Goal: Use online tool/utility: Utilize a website feature to perform a specific function

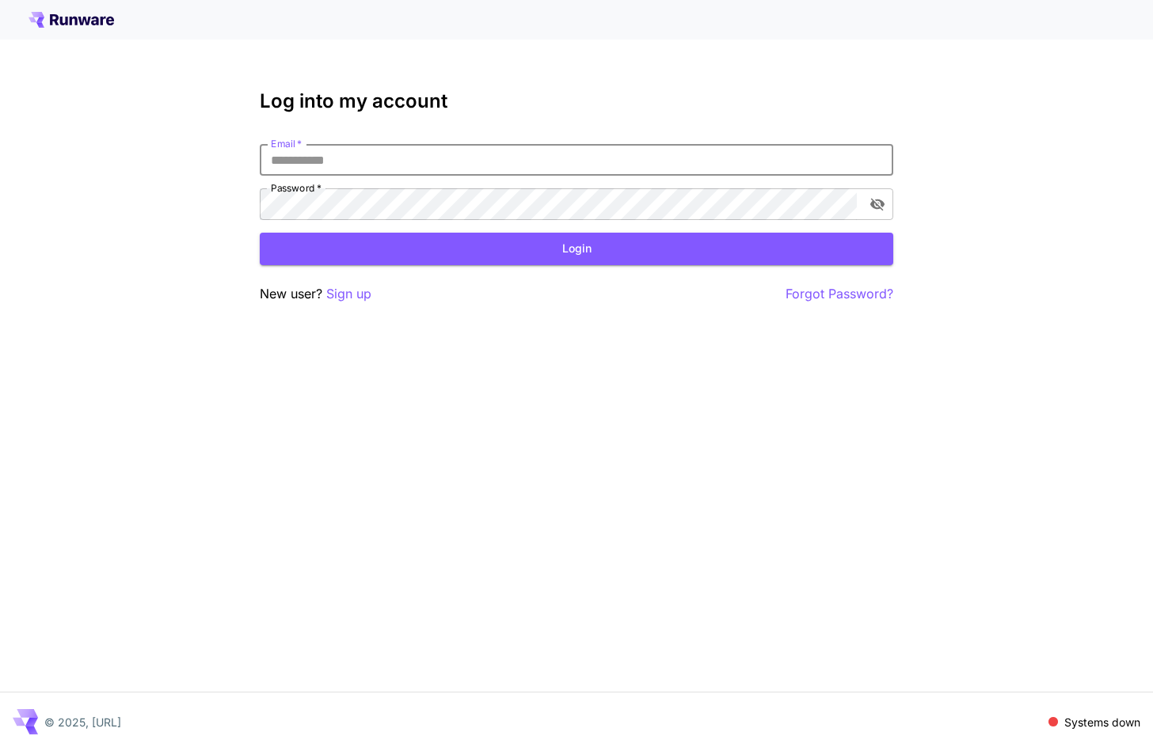
type input "**********"
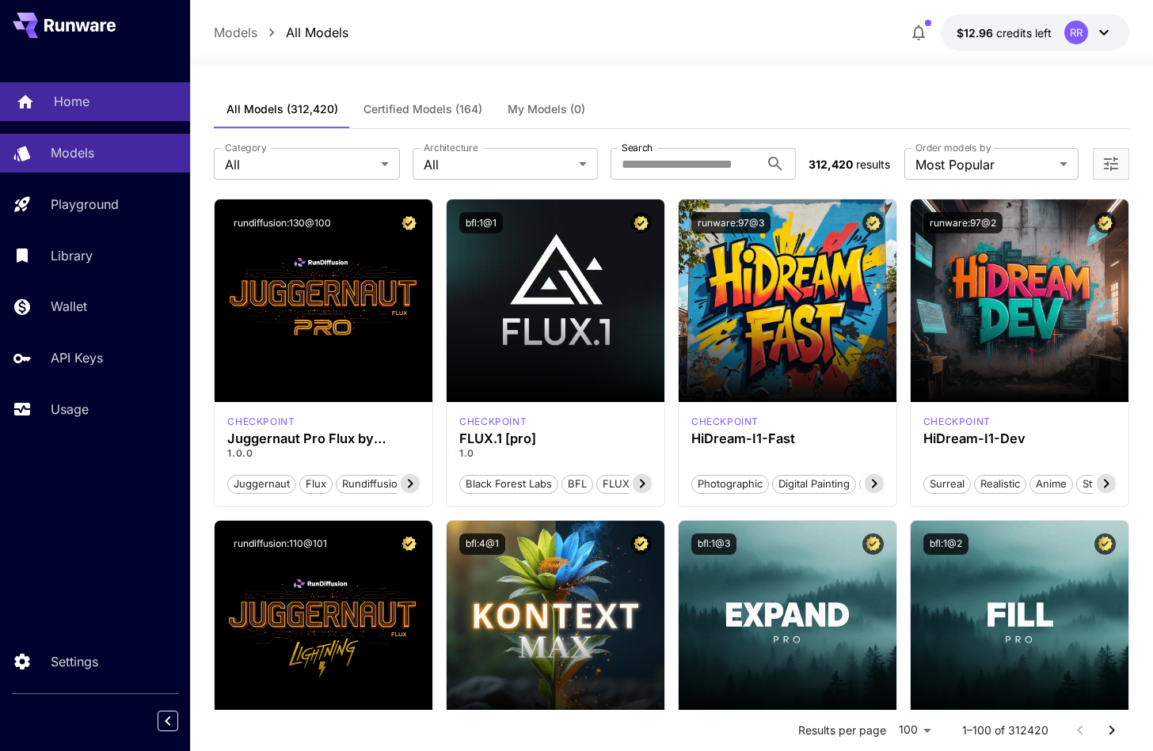
click at [71, 100] on p "Home" at bounding box center [72, 101] width 36 height 19
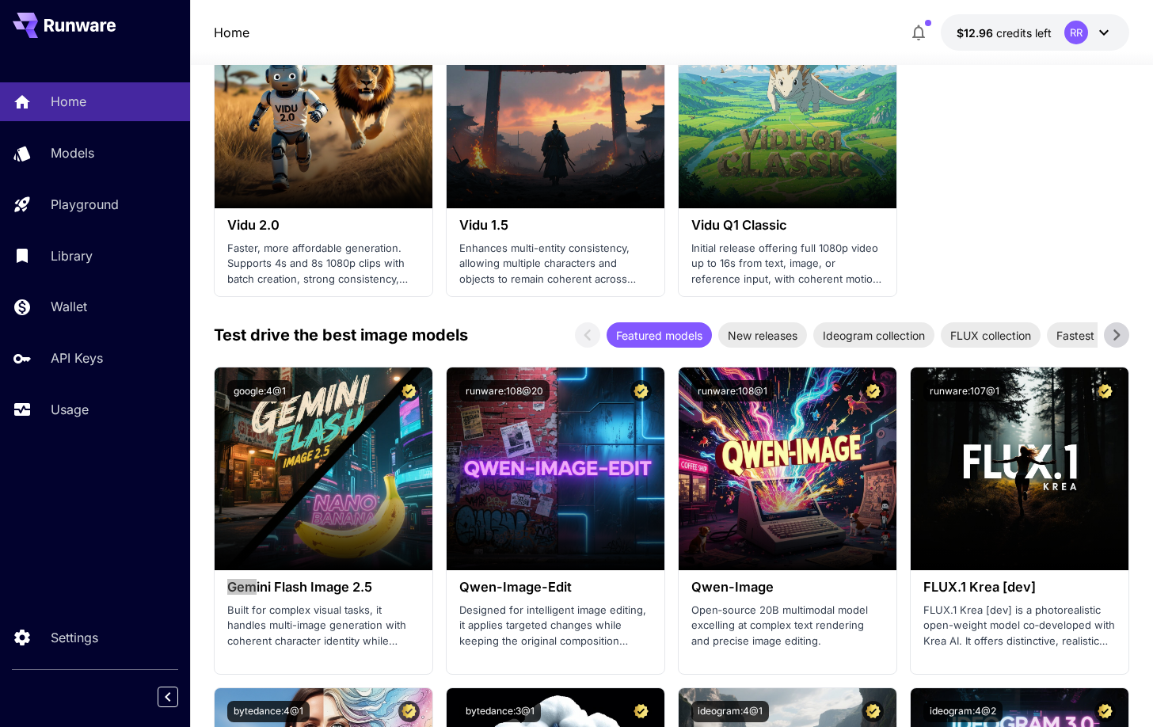
scroll to position [1772, 0]
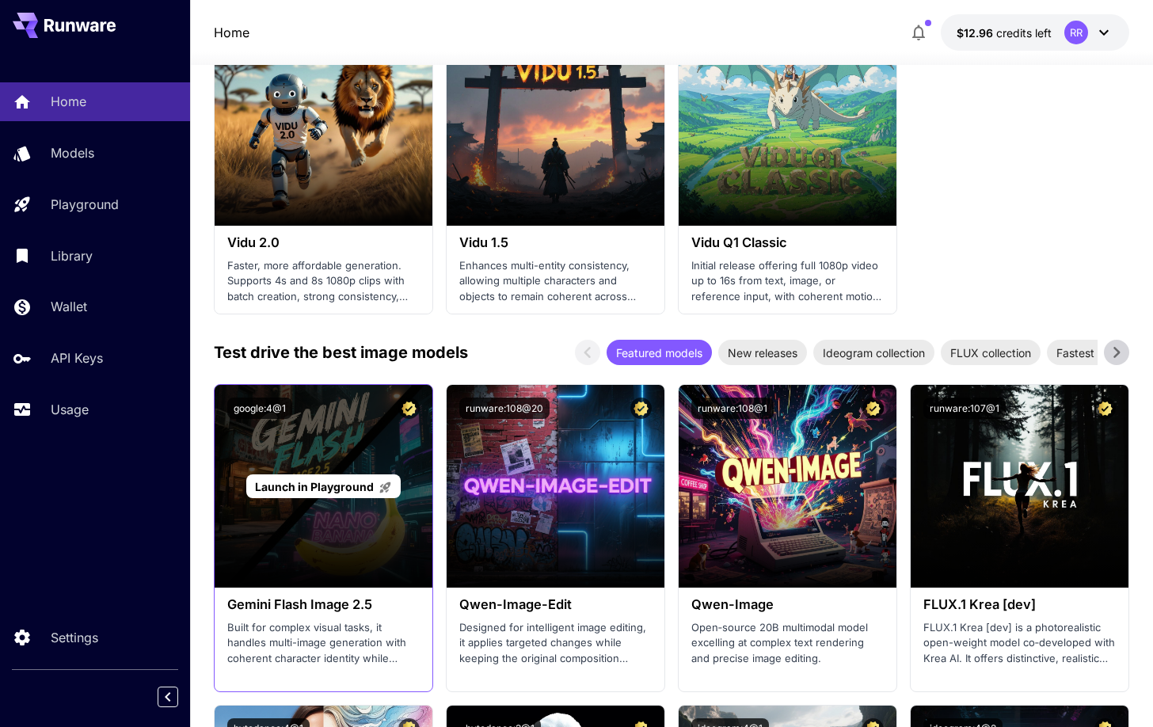
click at [335, 465] on div "Launch in Playground" at bounding box center [324, 486] width 218 height 203
click at [340, 493] on div "Launch in Playground" at bounding box center [324, 486] width 218 height 203
click at [314, 481] on span "Launch in Playground" at bounding box center [314, 486] width 119 height 13
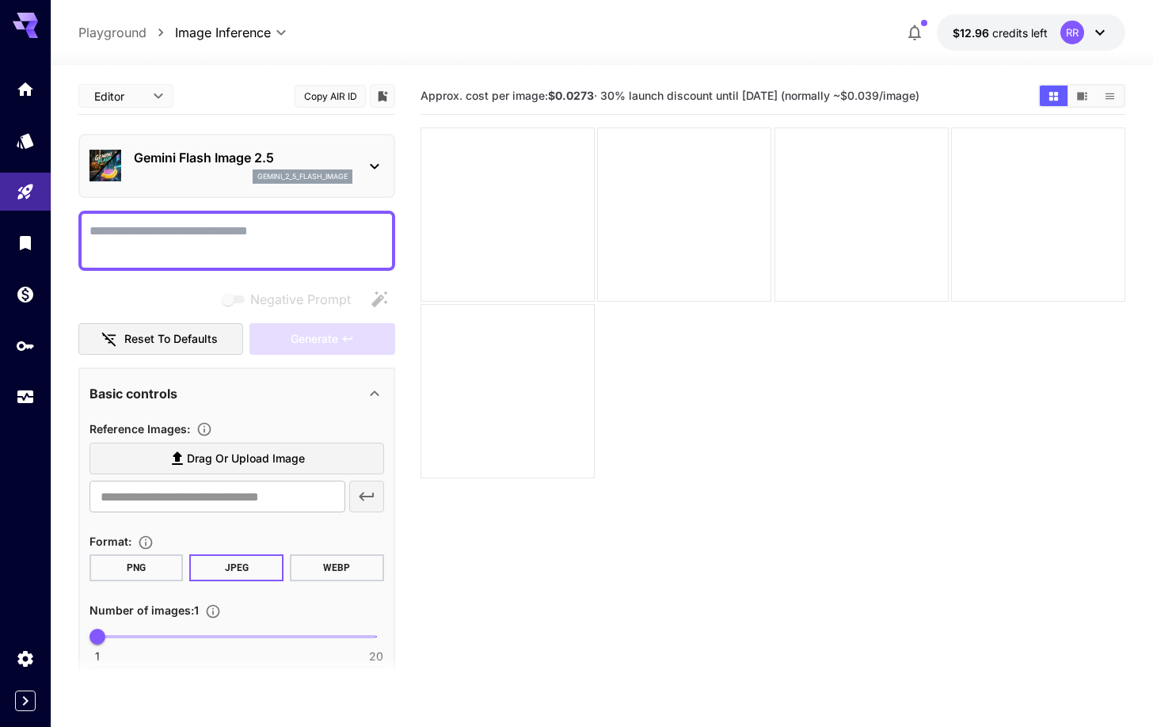
paste textarea "**********"
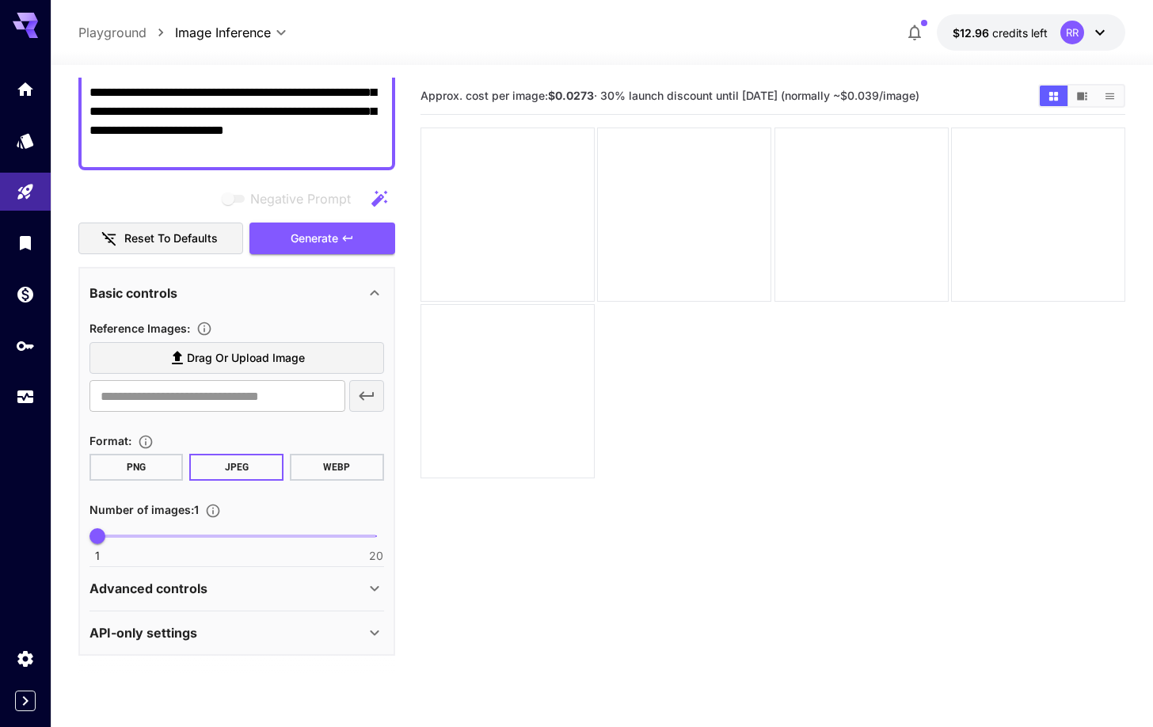
scroll to position [157, 0]
click at [92, 458] on button "PNG" at bounding box center [136, 467] width 94 height 27
click at [120, 465] on button "PNG" at bounding box center [136, 467] width 94 height 27
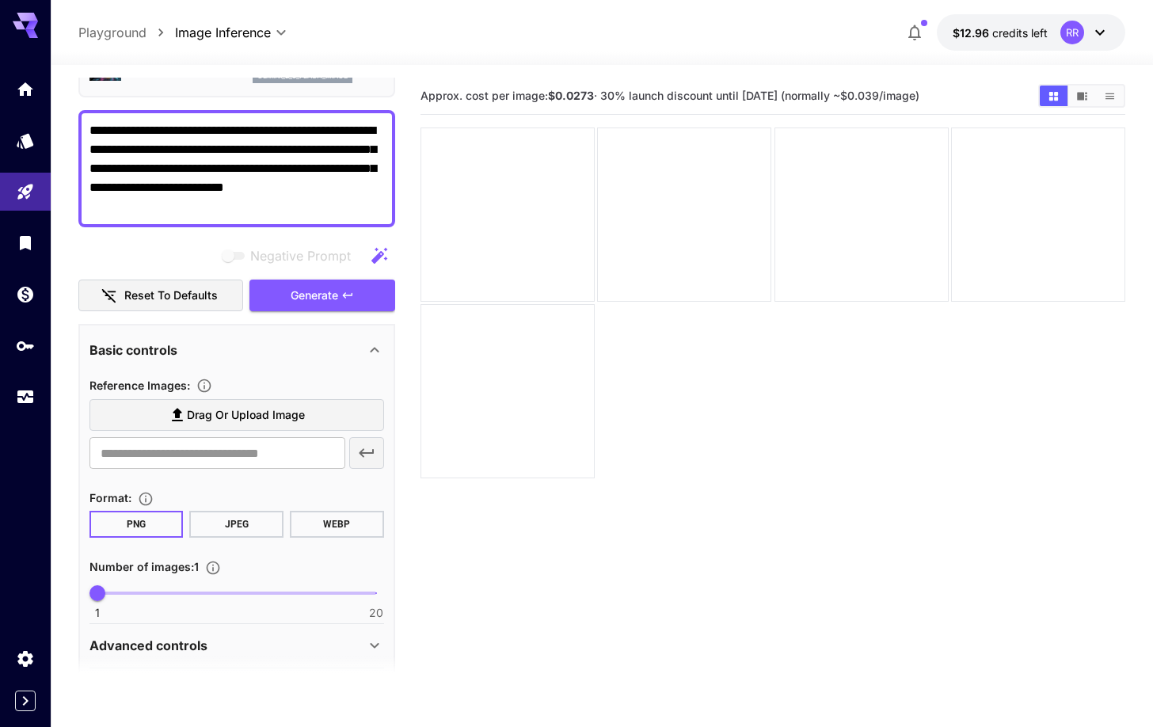
scroll to position [89, 0]
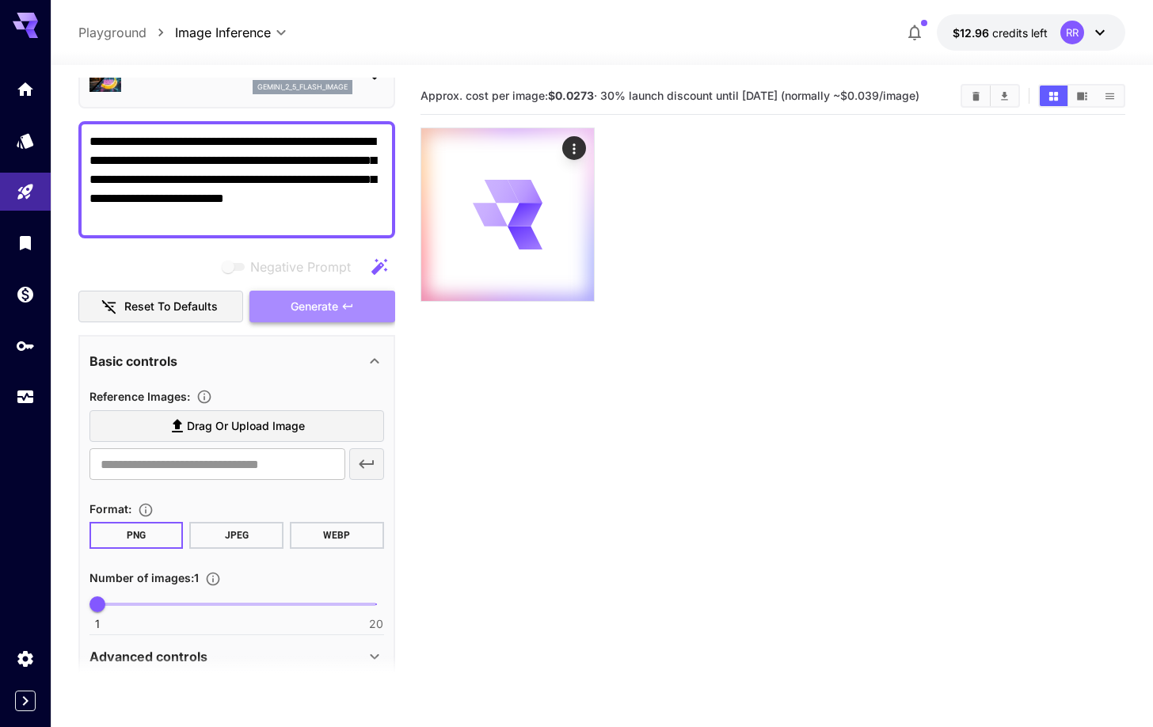
click at [325, 309] on span "Generate" at bounding box center [315, 307] width 48 height 20
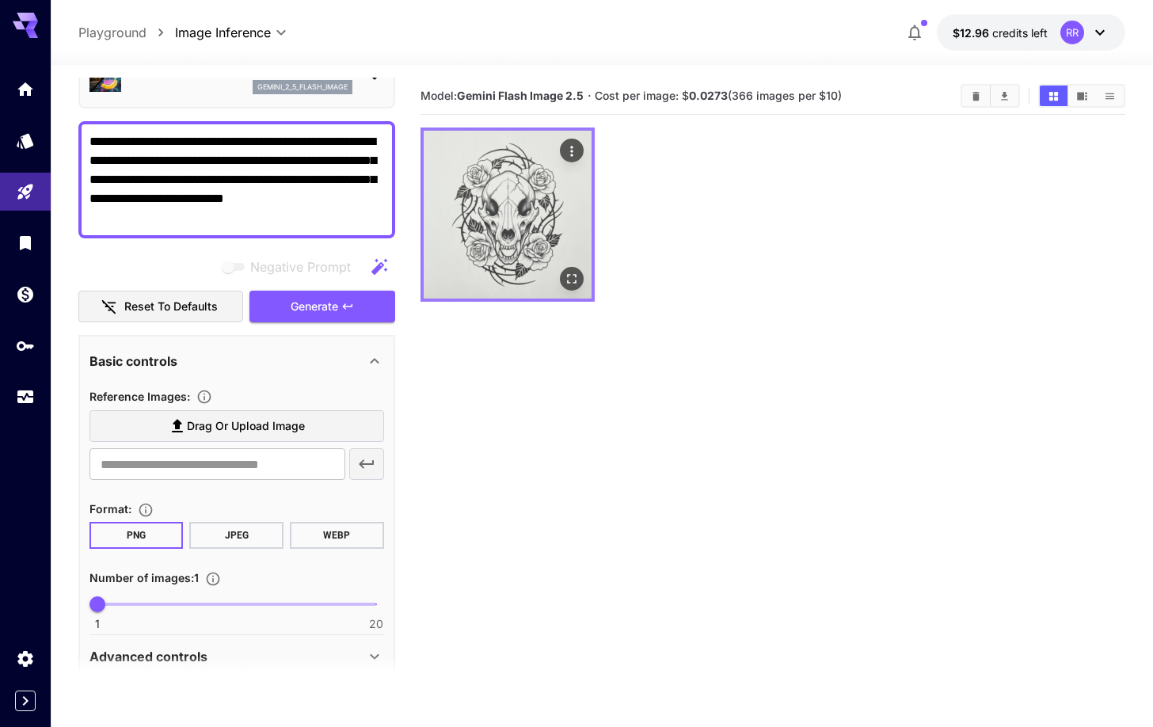
click at [518, 253] on img at bounding box center [508, 215] width 168 height 168
click at [496, 196] on img at bounding box center [508, 215] width 168 height 168
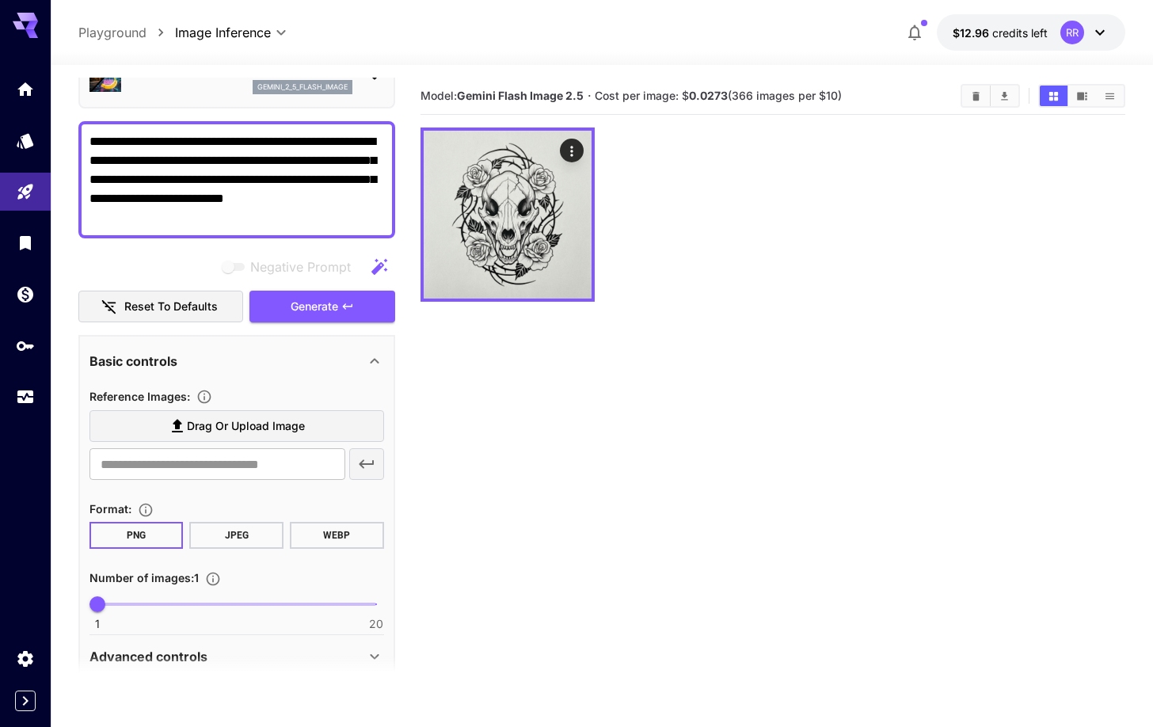
click at [275, 206] on textarea "**********" at bounding box center [236, 179] width 295 height 95
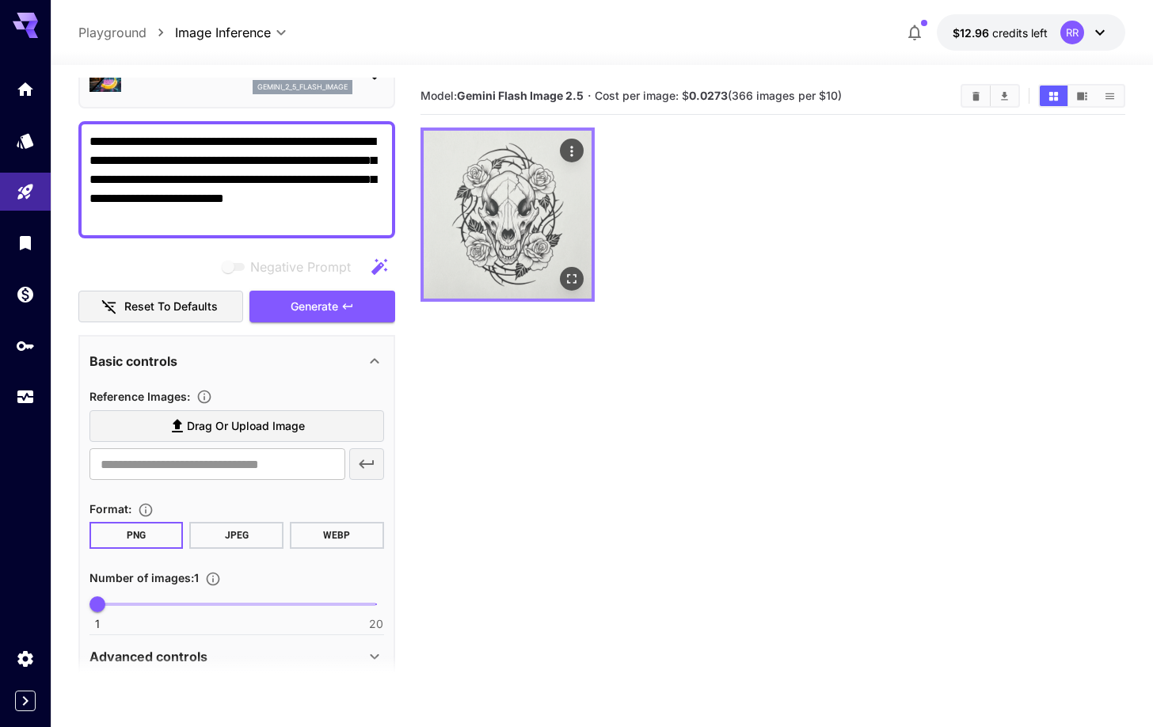
click at [572, 150] on icon "Actions" at bounding box center [572, 151] width 16 height 16
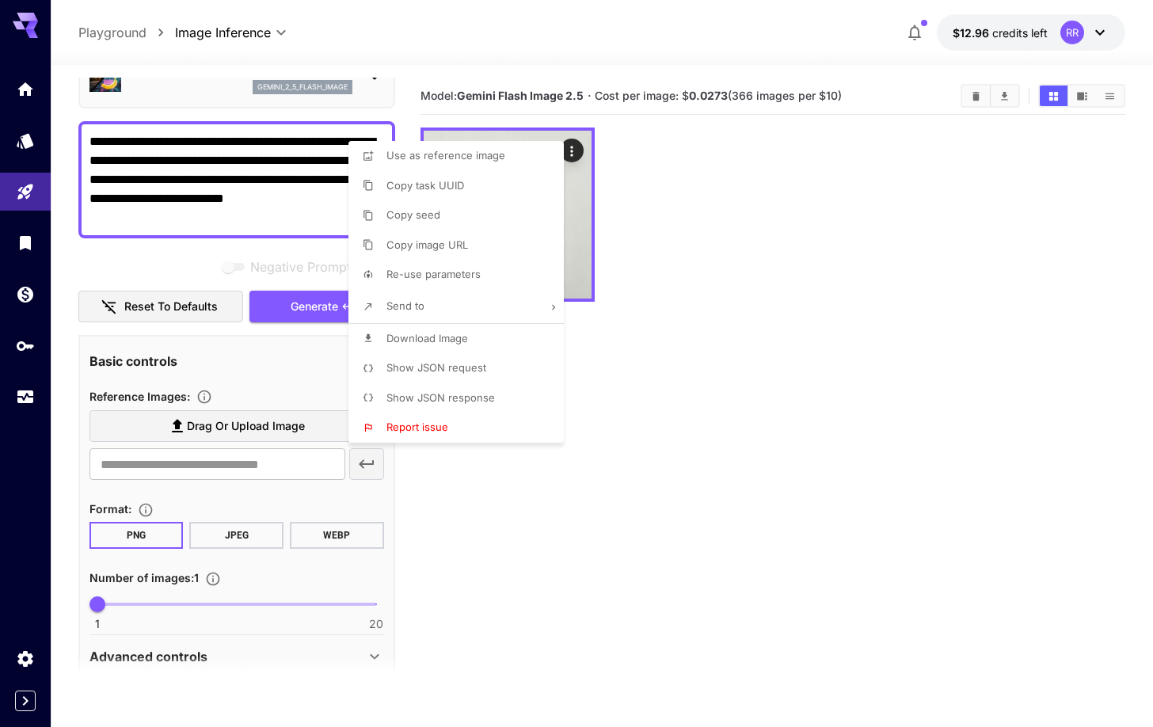
click at [737, 232] on div at bounding box center [576, 363] width 1153 height 727
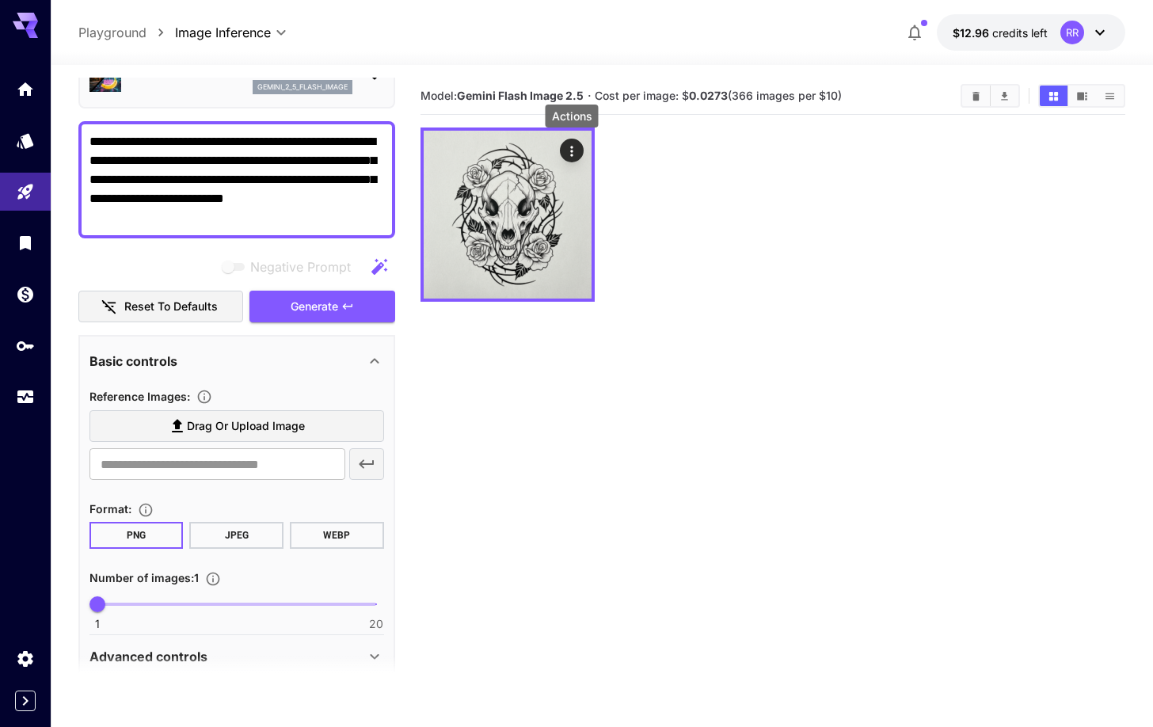
click at [167, 209] on textarea "**********" at bounding box center [236, 179] width 295 height 95
paste textarea
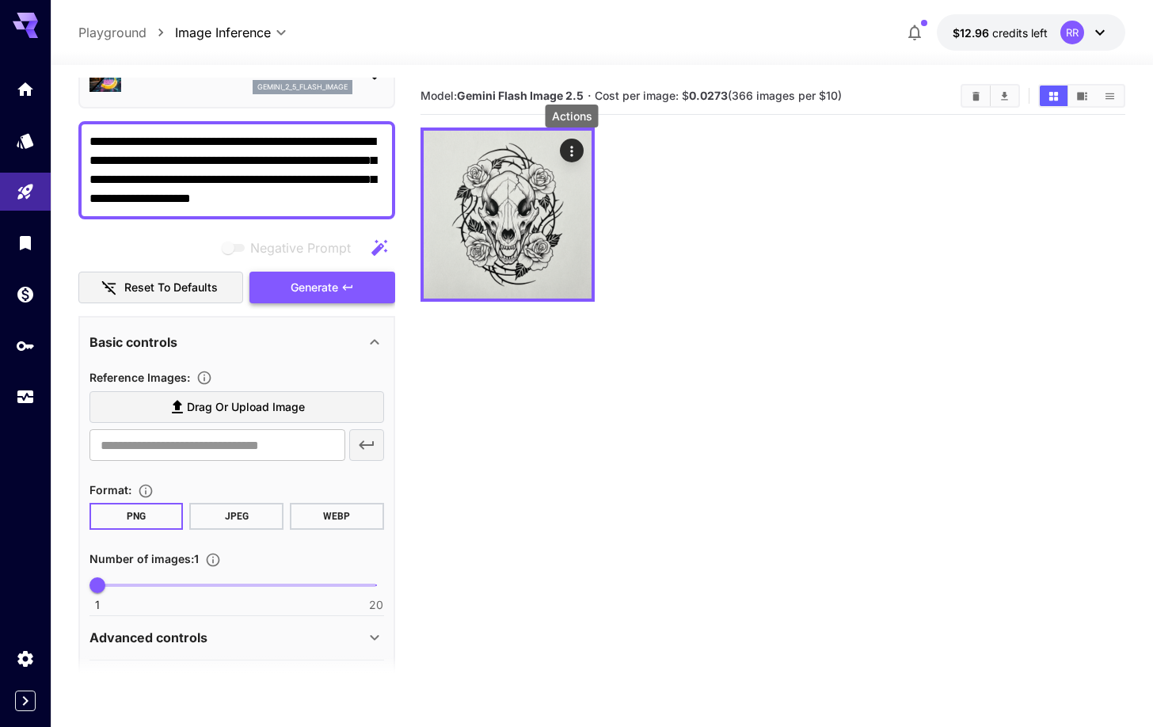
type textarea "**********"
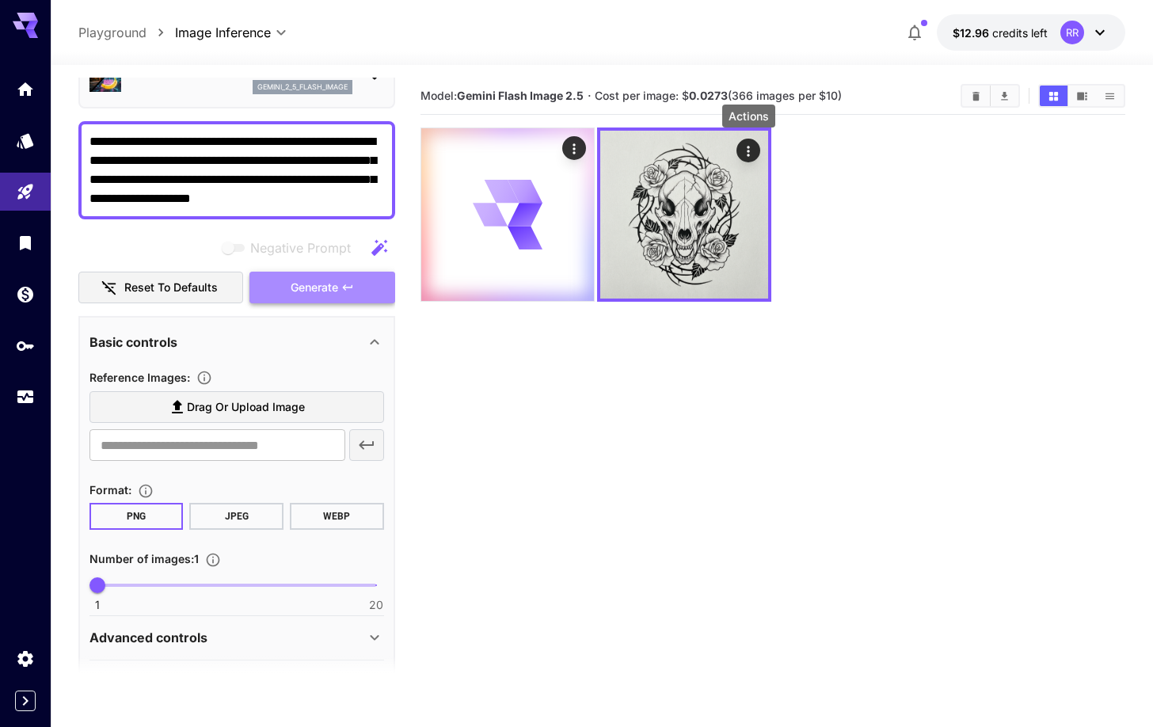
click at [330, 291] on span "Generate" at bounding box center [315, 288] width 48 height 20
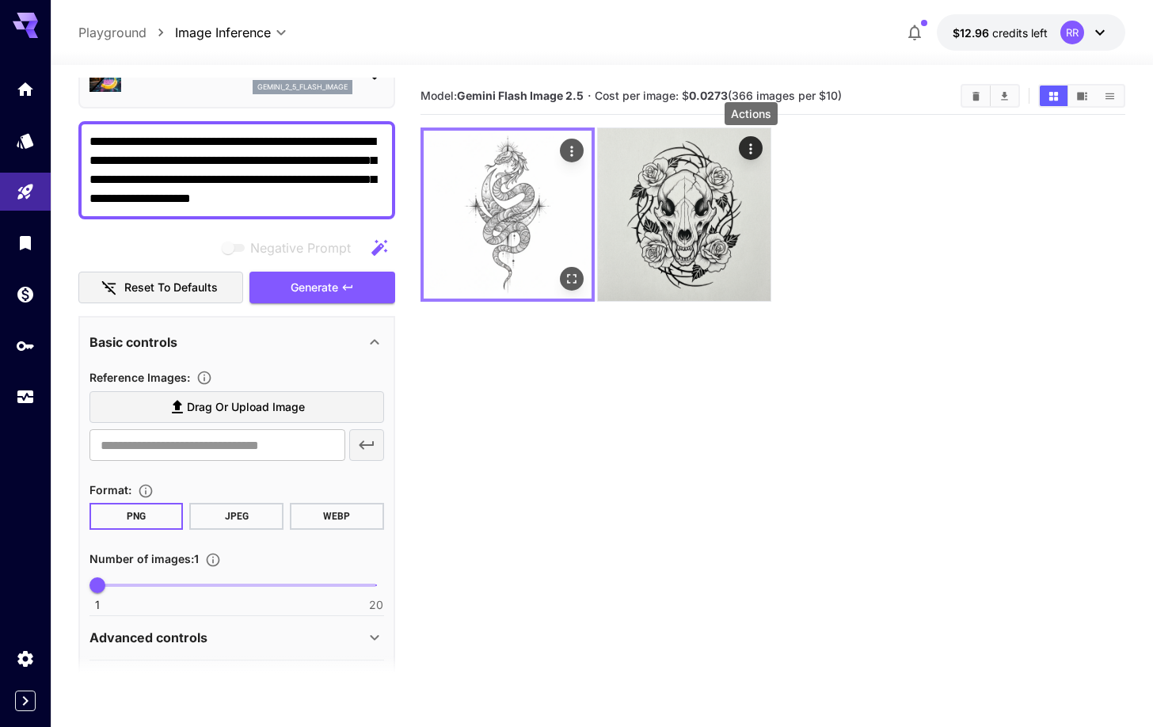
click at [500, 249] on img at bounding box center [508, 215] width 168 height 168
click at [566, 147] on icon "Actions" at bounding box center [572, 151] width 16 height 16
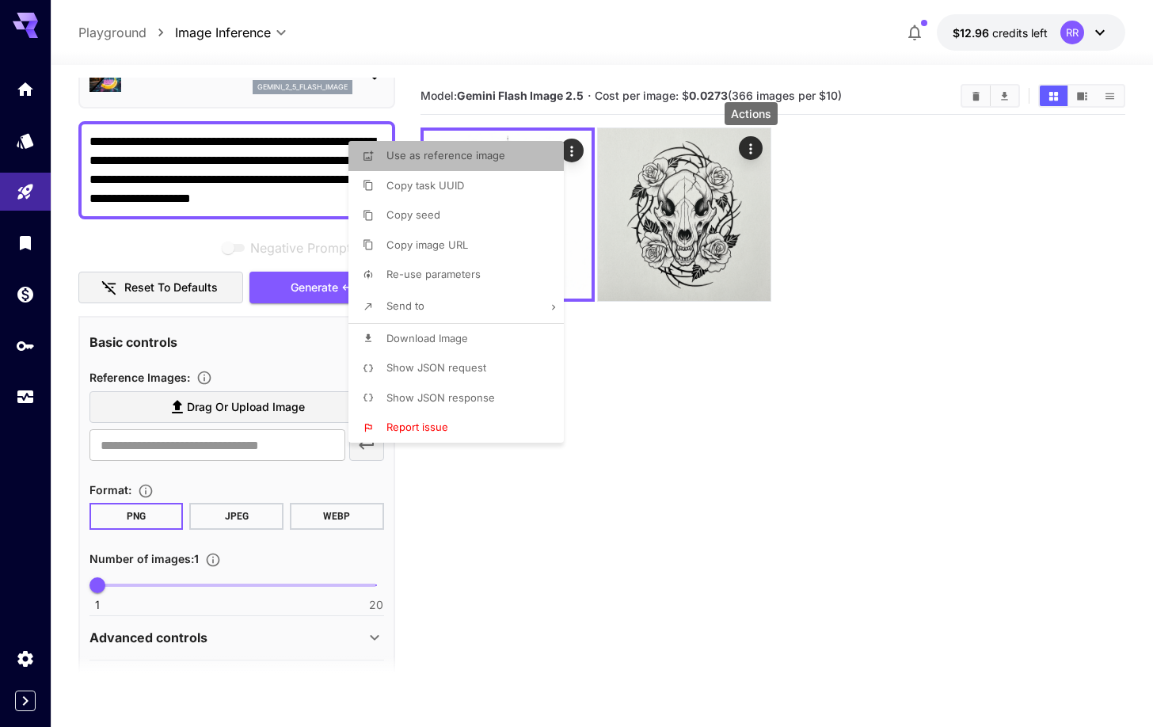
click at [458, 159] on span "Use as reference image" at bounding box center [445, 155] width 119 height 13
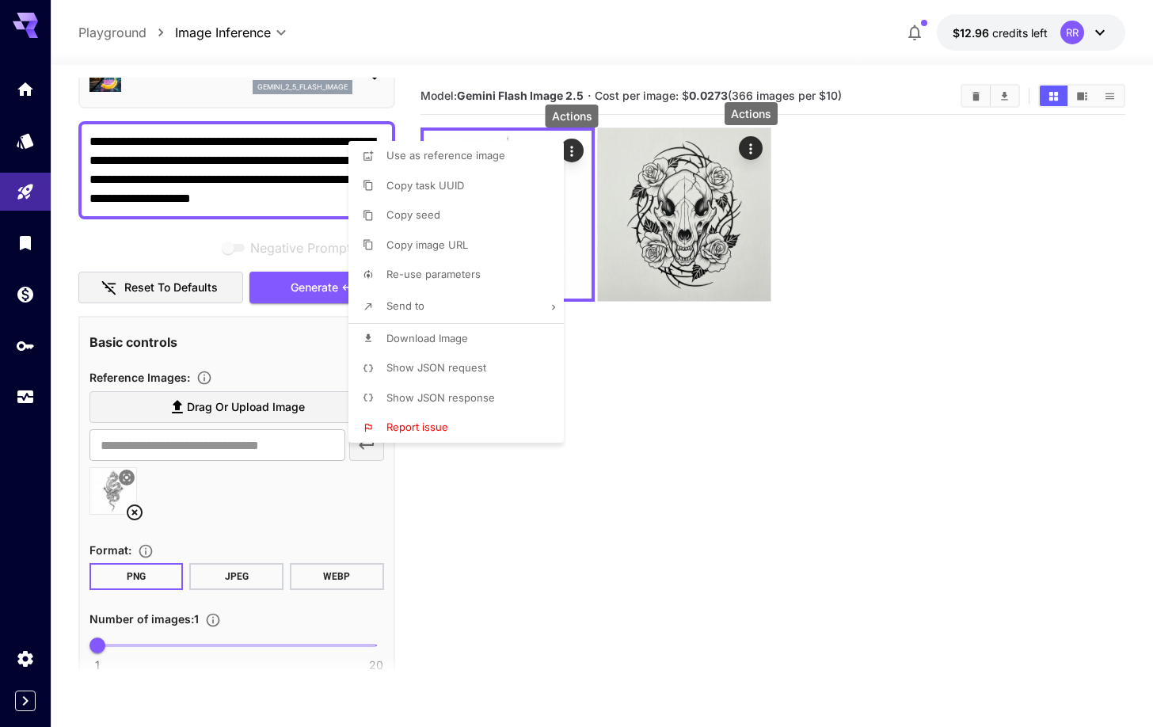
click at [247, 185] on div at bounding box center [576, 363] width 1153 height 727
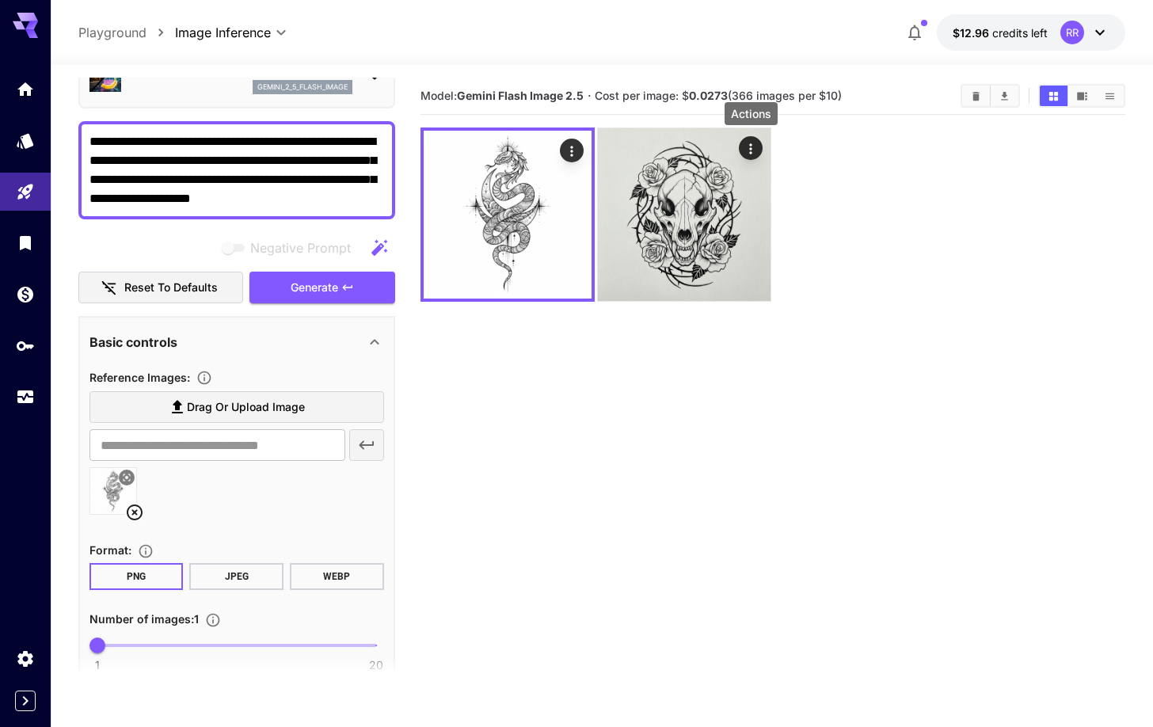
click at [269, 187] on textarea "**********" at bounding box center [236, 170] width 295 height 76
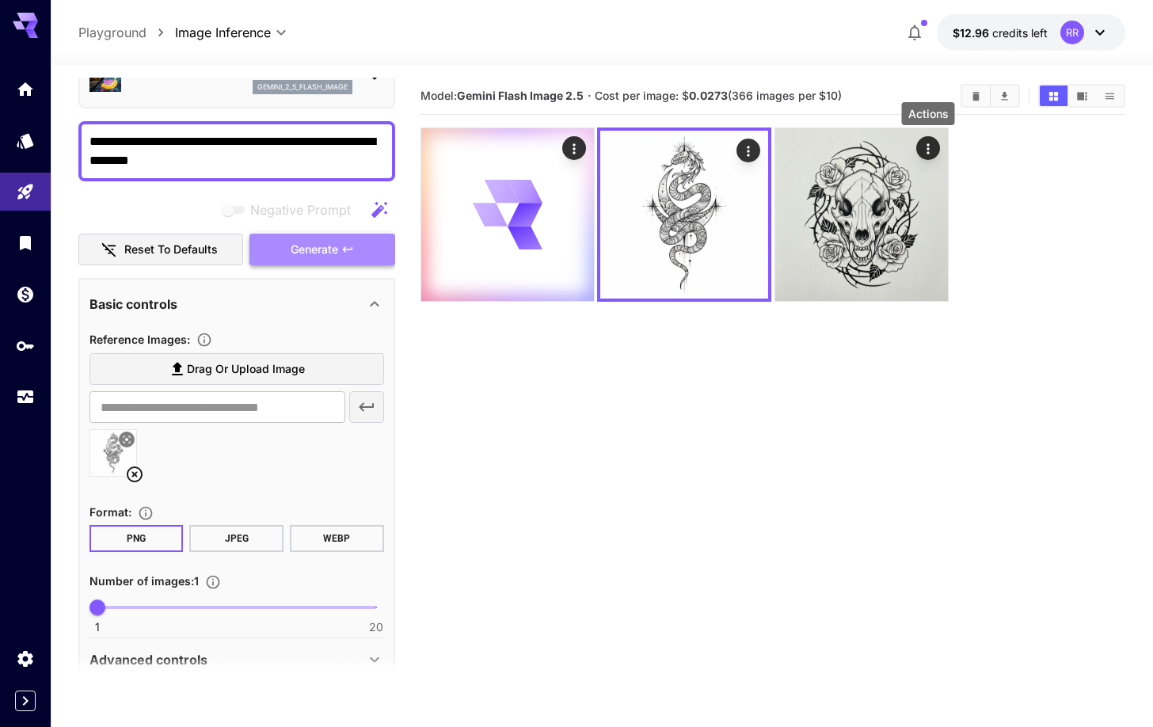
click at [327, 253] on span "Generate" at bounding box center [315, 250] width 48 height 20
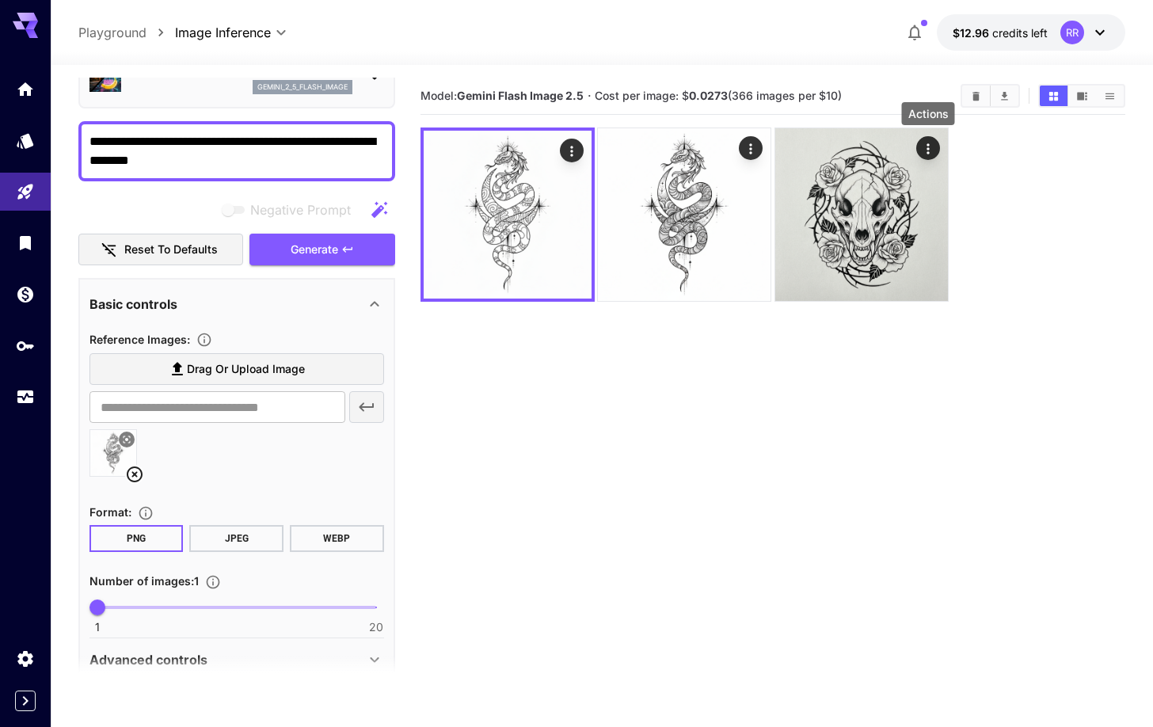
scroll to position [0, 0]
click at [574, 146] on icon "Actions" at bounding box center [572, 151] width 16 height 16
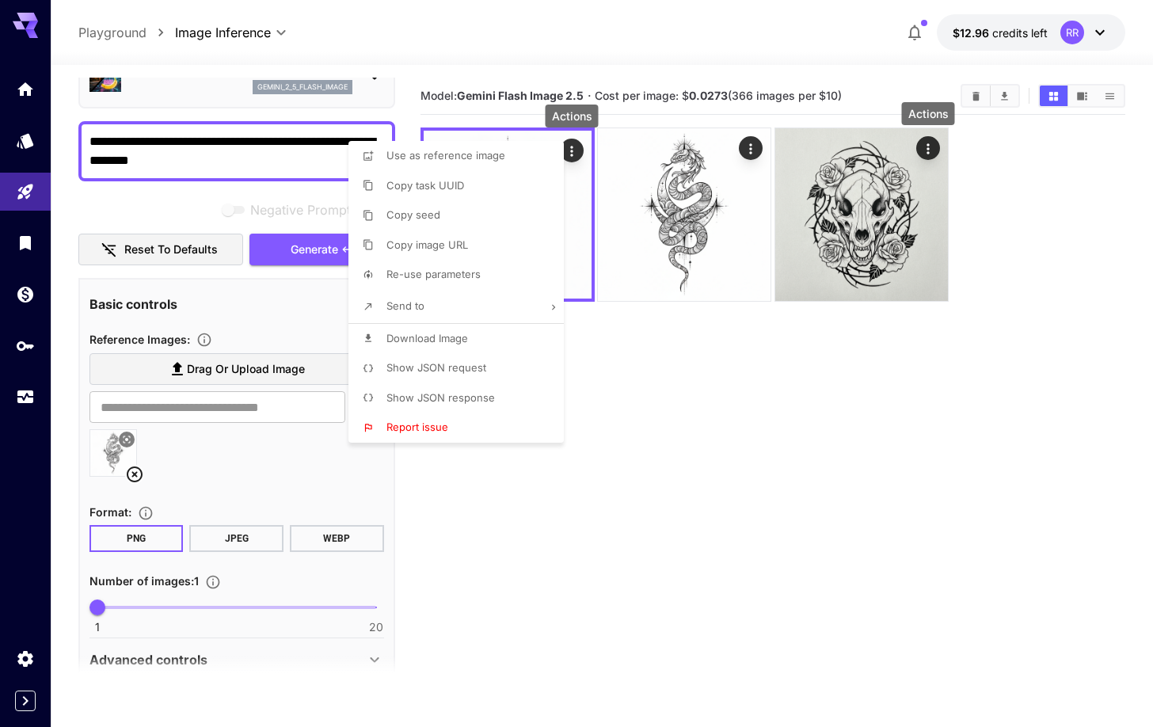
click at [447, 158] on span "Use as reference image" at bounding box center [445, 155] width 119 height 13
click at [255, 162] on div at bounding box center [576, 363] width 1153 height 727
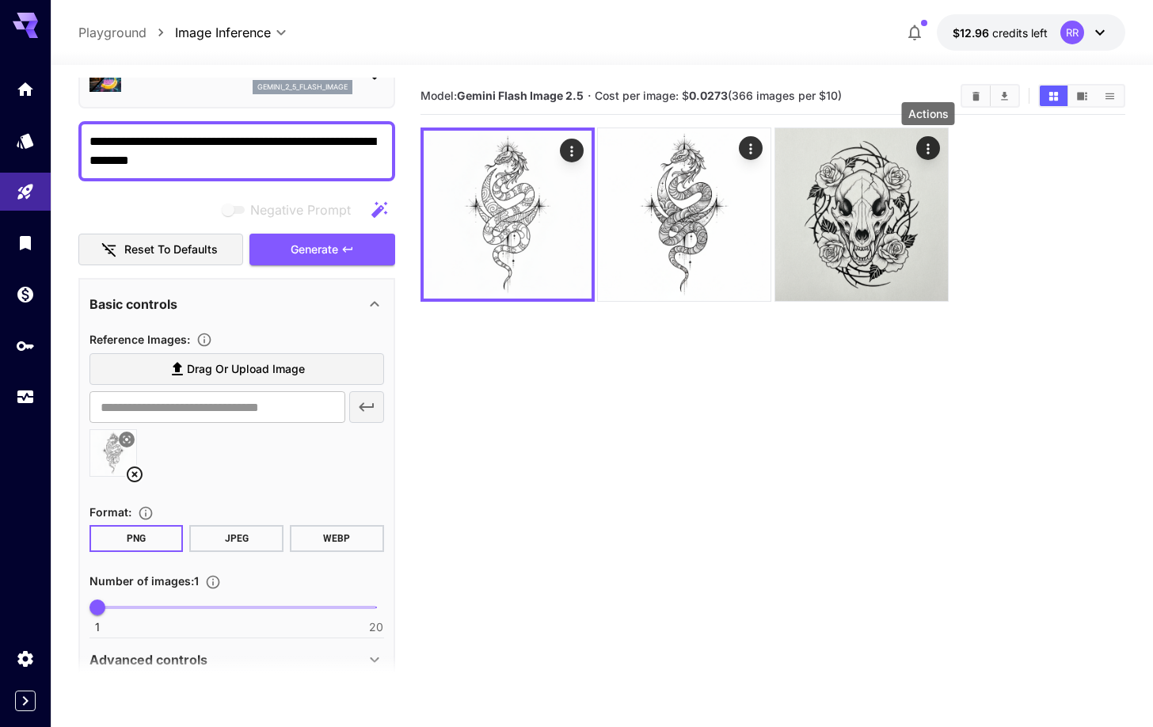
click at [253, 163] on textarea "**********" at bounding box center [236, 151] width 295 height 38
drag, startPoint x: 132, startPoint y: 143, endPoint x: 158, endPoint y: 187, distance: 50.4
click at [132, 145] on textarea "**********" at bounding box center [236, 151] width 295 height 38
type textarea "**********"
click at [322, 245] on span "Generate" at bounding box center [315, 250] width 48 height 20
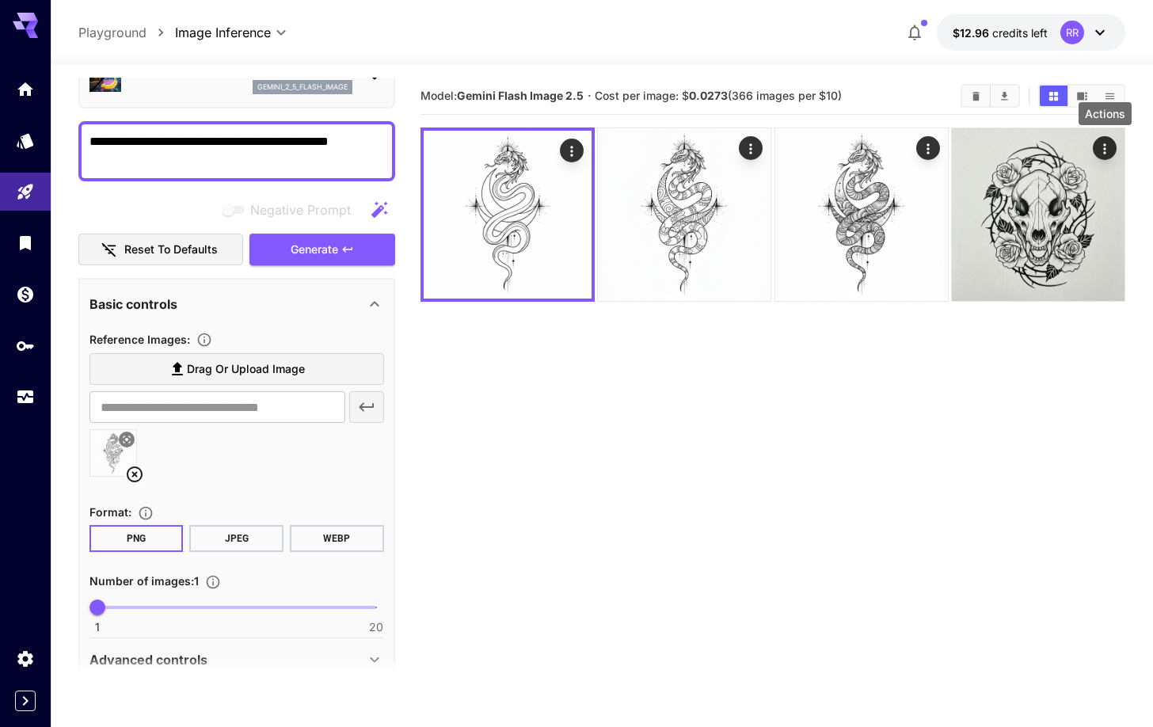
drag, startPoint x: 460, startPoint y: 93, endPoint x: 584, endPoint y: 93, distance: 124.3
click at [584, 93] on b "Gemini Flash Image 2.5" at bounding box center [520, 95] width 127 height 13
copy span "Gemini Flash Image 2.5"
click at [20, 391] on icon "Usage" at bounding box center [27, 390] width 16 height 8
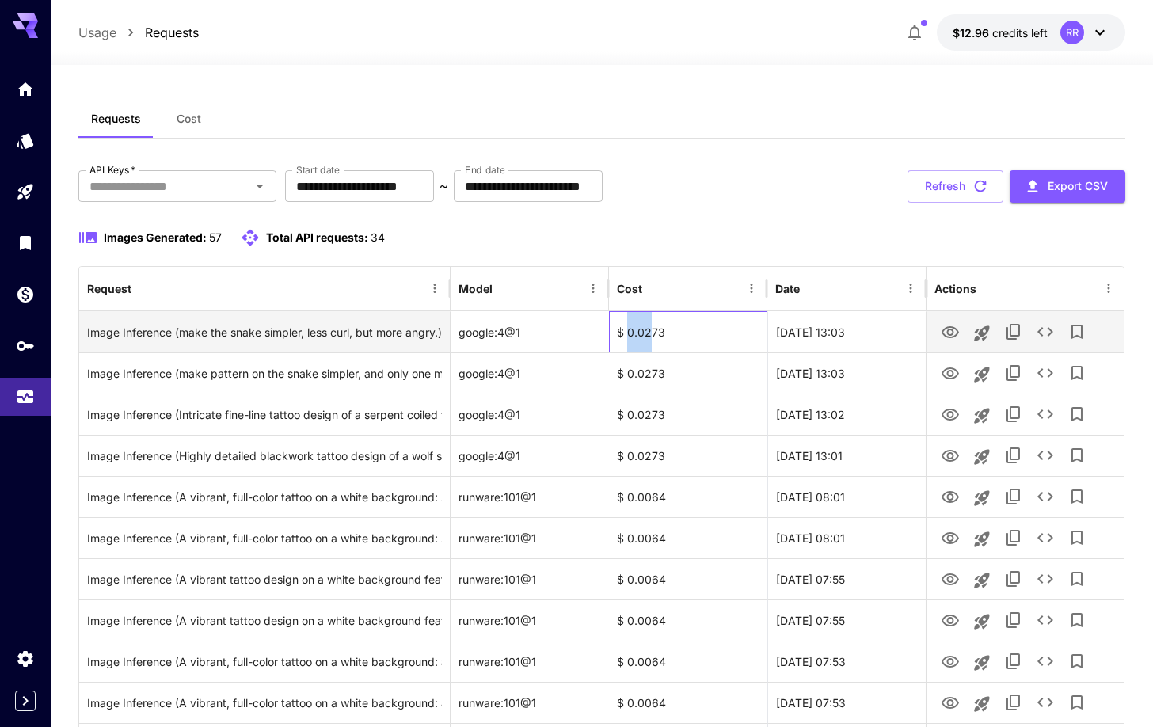
drag, startPoint x: 650, startPoint y: 329, endPoint x: 627, endPoint y: 328, distance: 23.0
click at [627, 328] on div "$ 0.0273" at bounding box center [688, 331] width 158 height 41
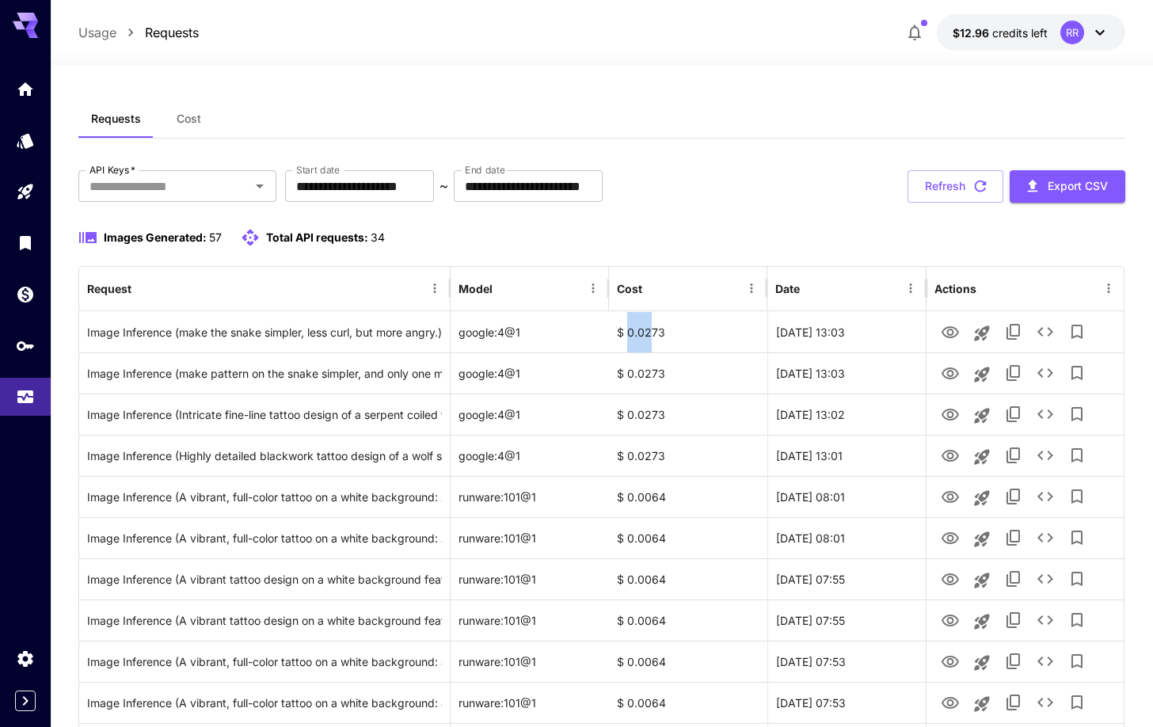
click at [188, 33] on p "Requests" at bounding box center [172, 32] width 54 height 19
click at [28, 388] on icon "Usage" at bounding box center [26, 394] width 19 height 19
click at [25, 81] on icon "Home" at bounding box center [26, 84] width 19 height 19
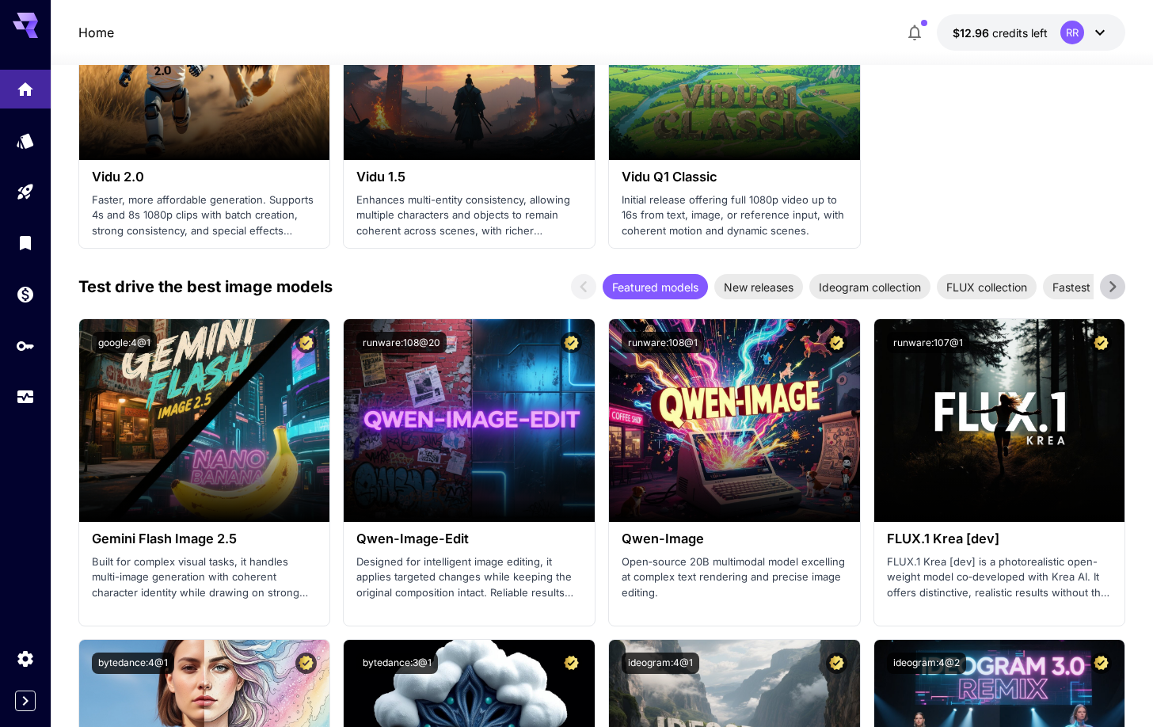
scroll to position [1851, 0]
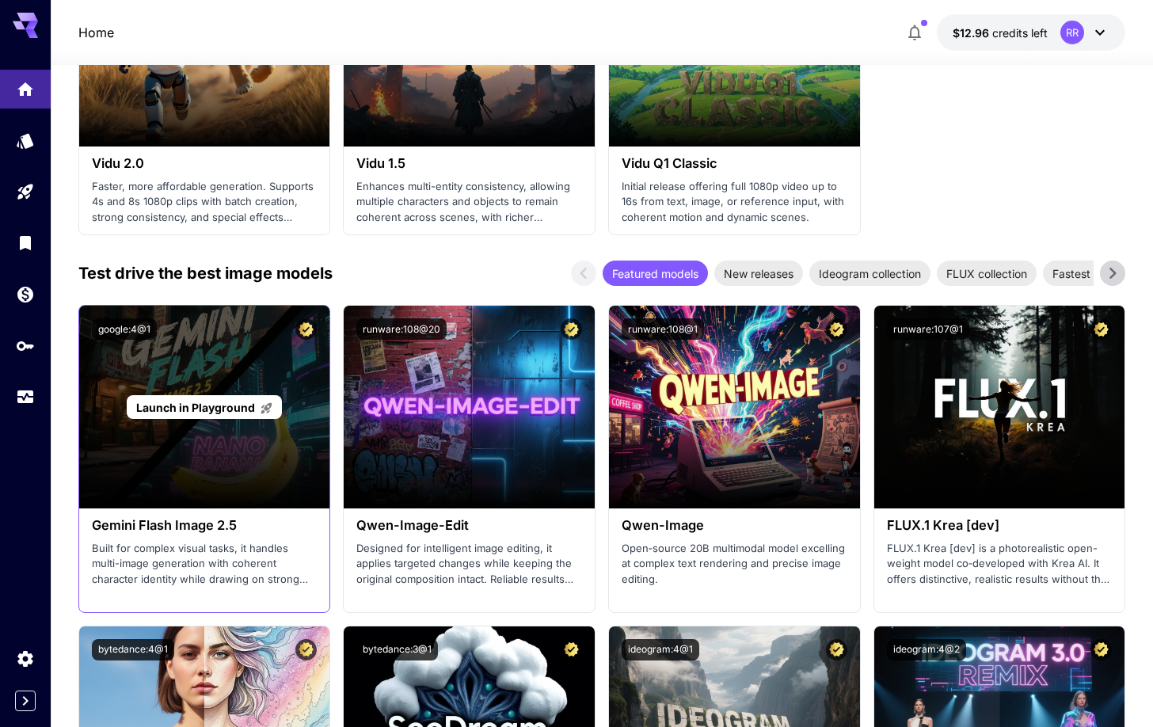
click at [229, 349] on div "Launch in Playground" at bounding box center [204, 407] width 251 height 203
click at [213, 401] on span "Launch in Playground" at bounding box center [195, 407] width 119 height 13
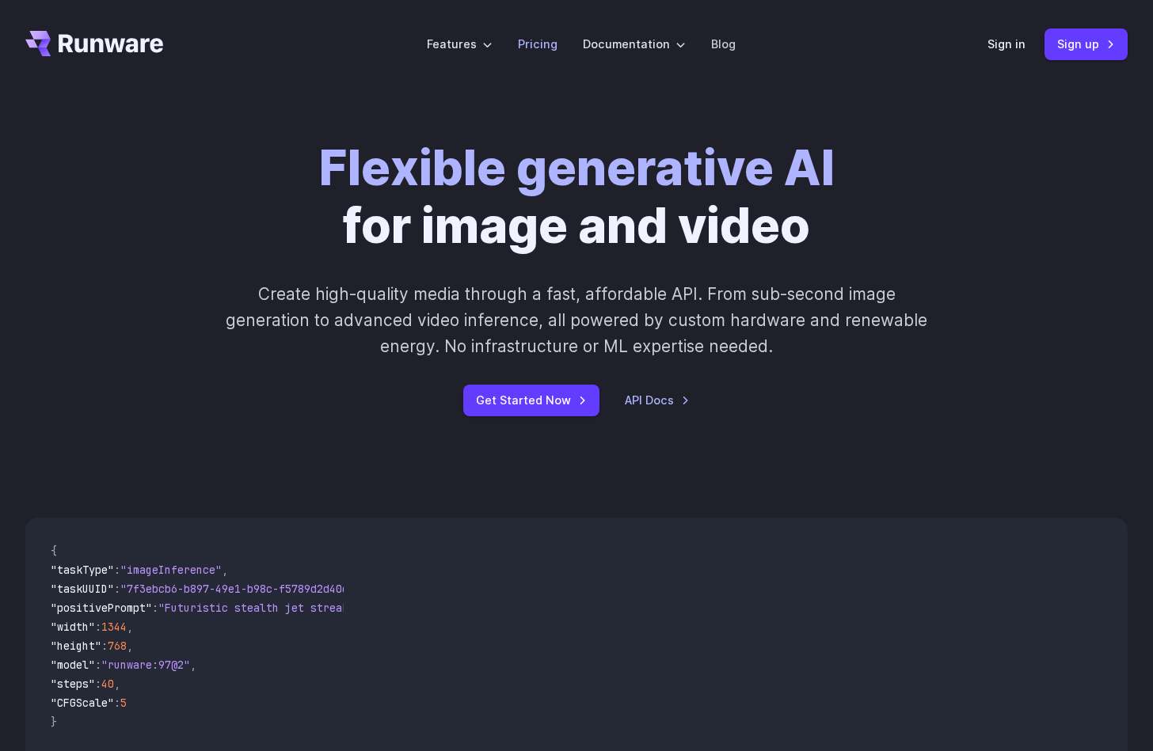
click at [546, 45] on link "Pricing" at bounding box center [538, 44] width 40 height 18
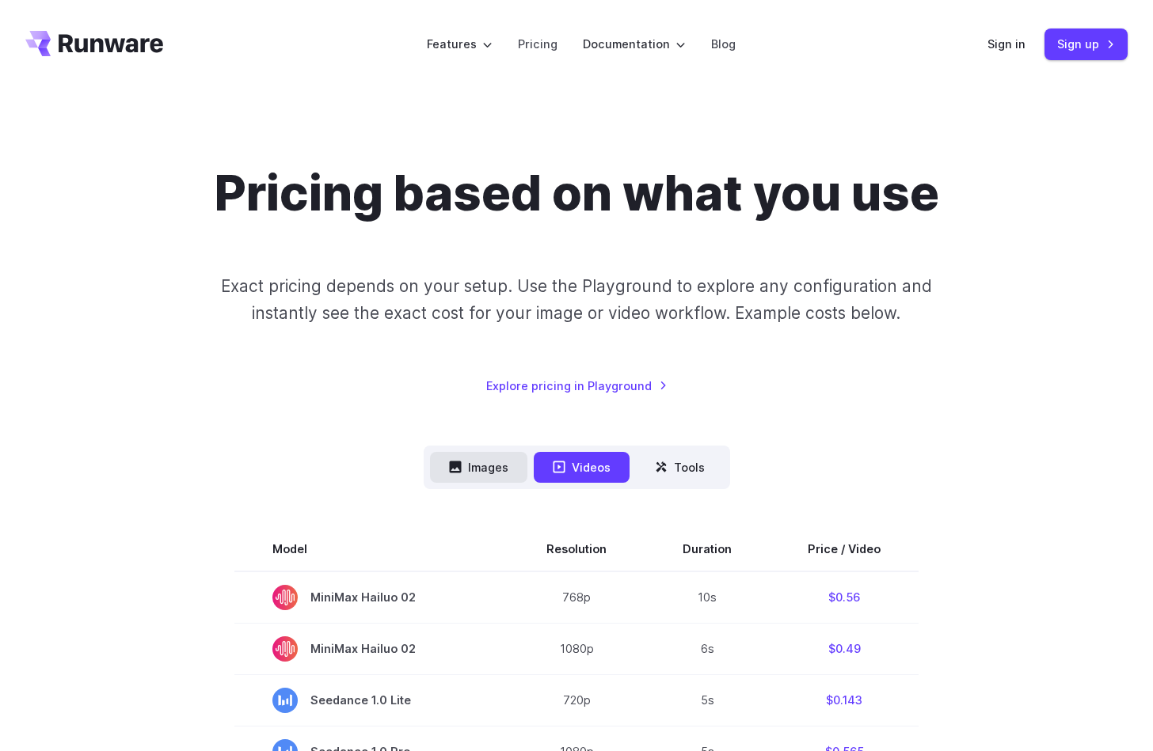
click at [481, 473] on button "Images" at bounding box center [478, 467] width 97 height 31
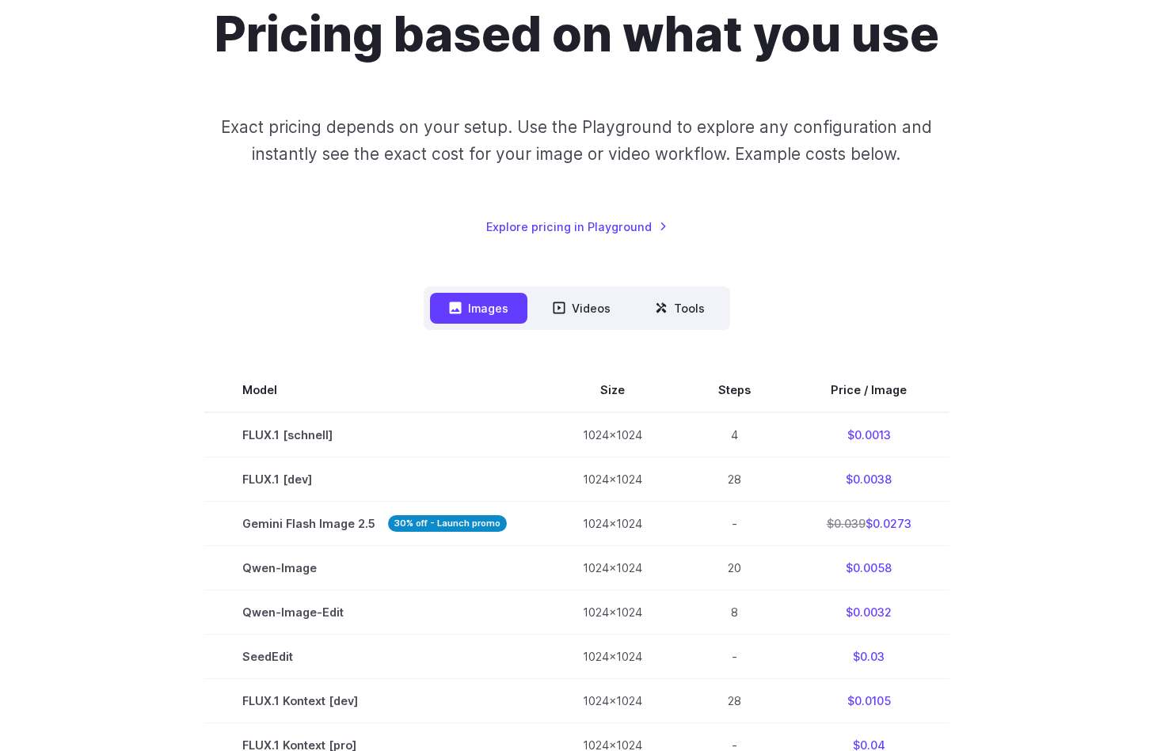
scroll to position [158, 0]
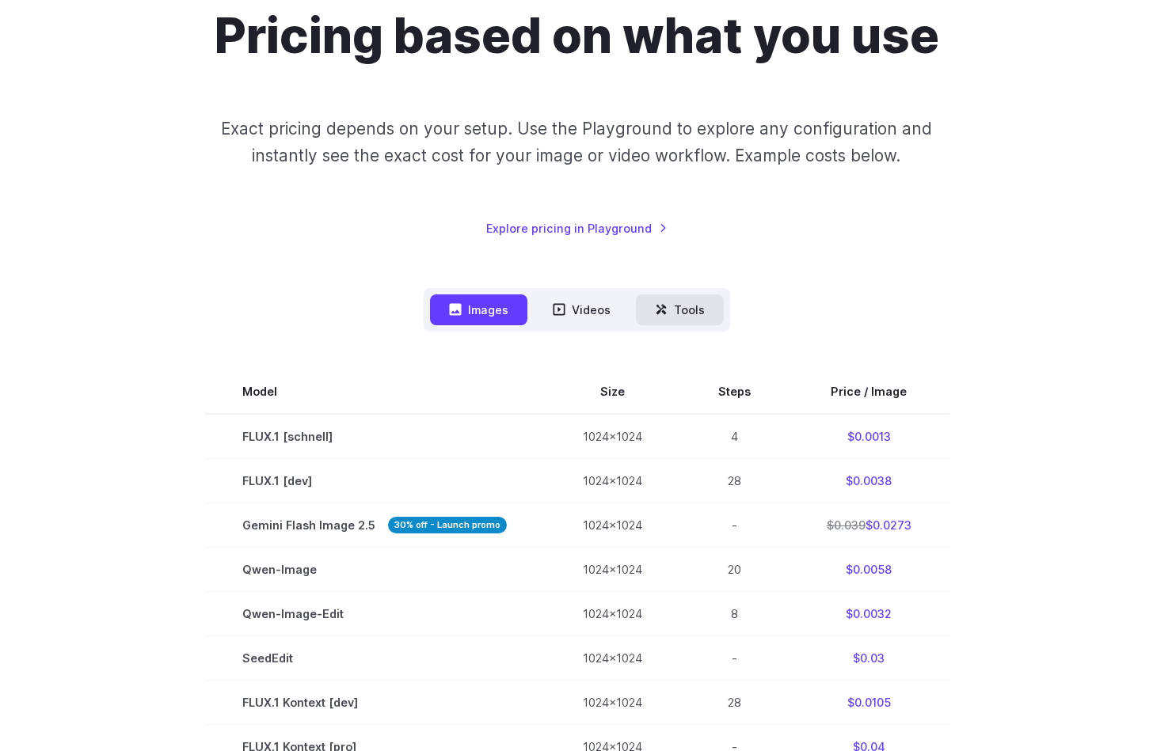
click at [675, 316] on button "Tools" at bounding box center [680, 310] width 88 height 31
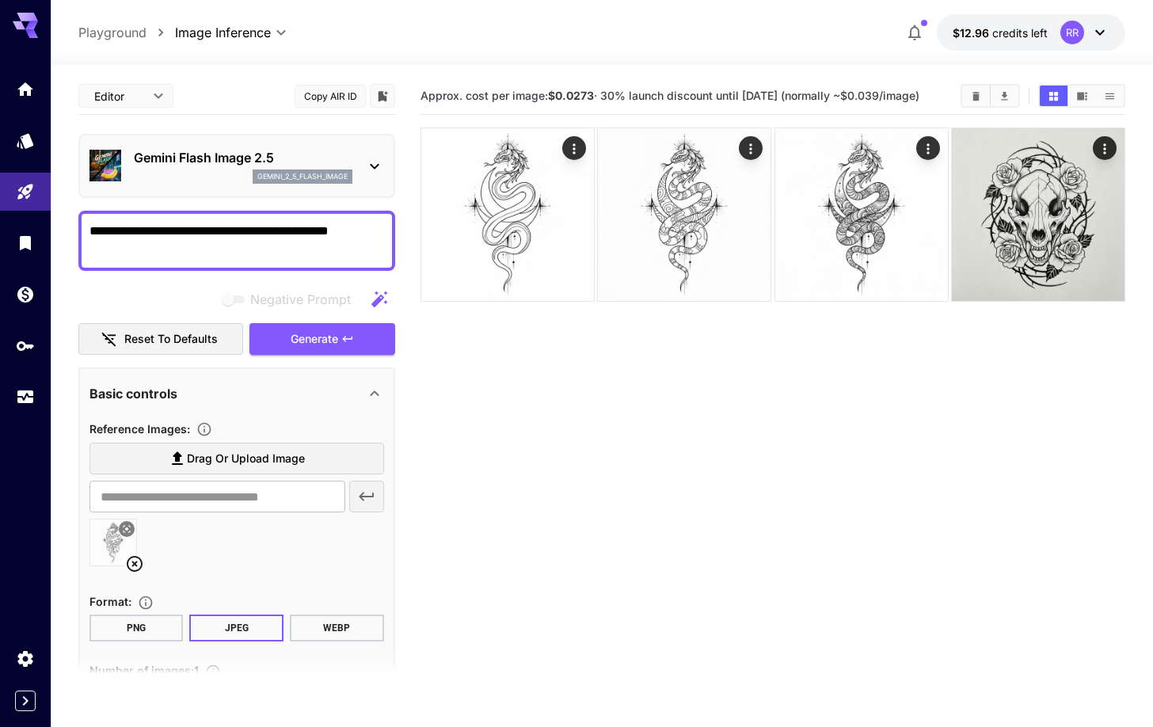
click at [162, 99] on body "**********" at bounding box center [576, 426] width 1153 height 852
click at [601, 439] on div at bounding box center [576, 363] width 1153 height 727
click at [130, 565] on icon at bounding box center [134, 563] width 19 height 19
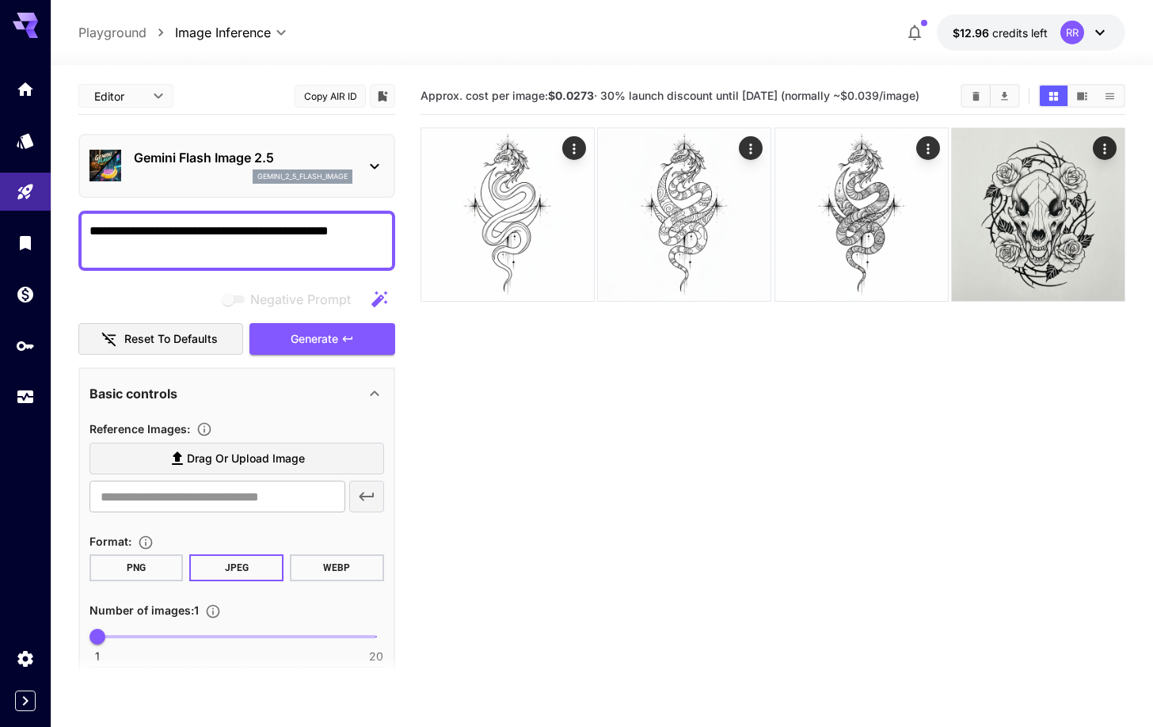
click at [248, 257] on textarea "**********" at bounding box center [236, 241] width 295 height 38
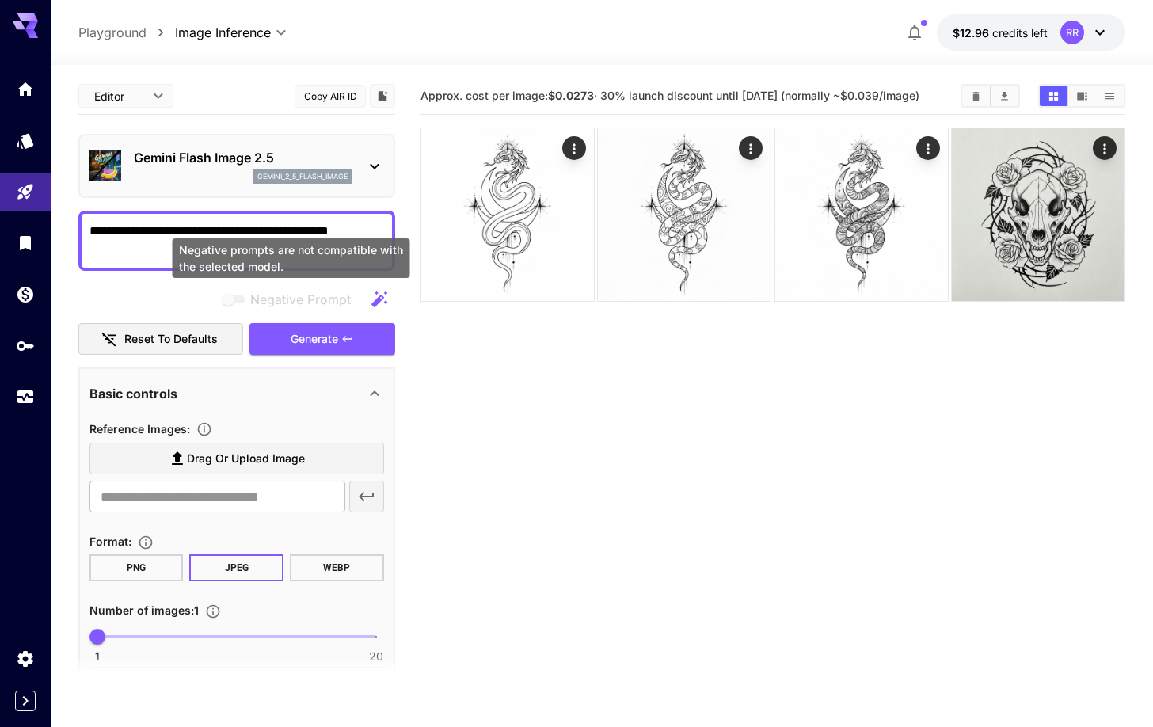
paste textarea "**********"
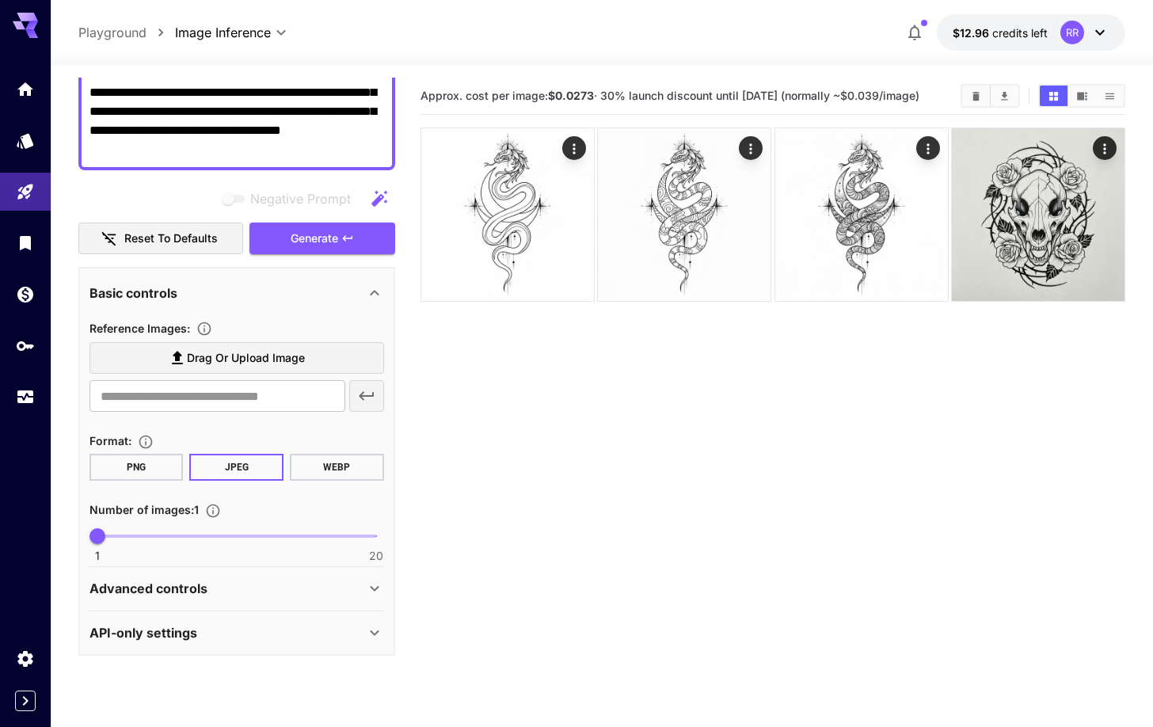
scroll to position [157, 0]
type textarea "**********"
type input "*"
drag, startPoint x: 99, startPoint y: 534, endPoint x: 137, endPoint y: 534, distance: 38.0
click at [137, 534] on span "4" at bounding box center [141, 537] width 16 height 16
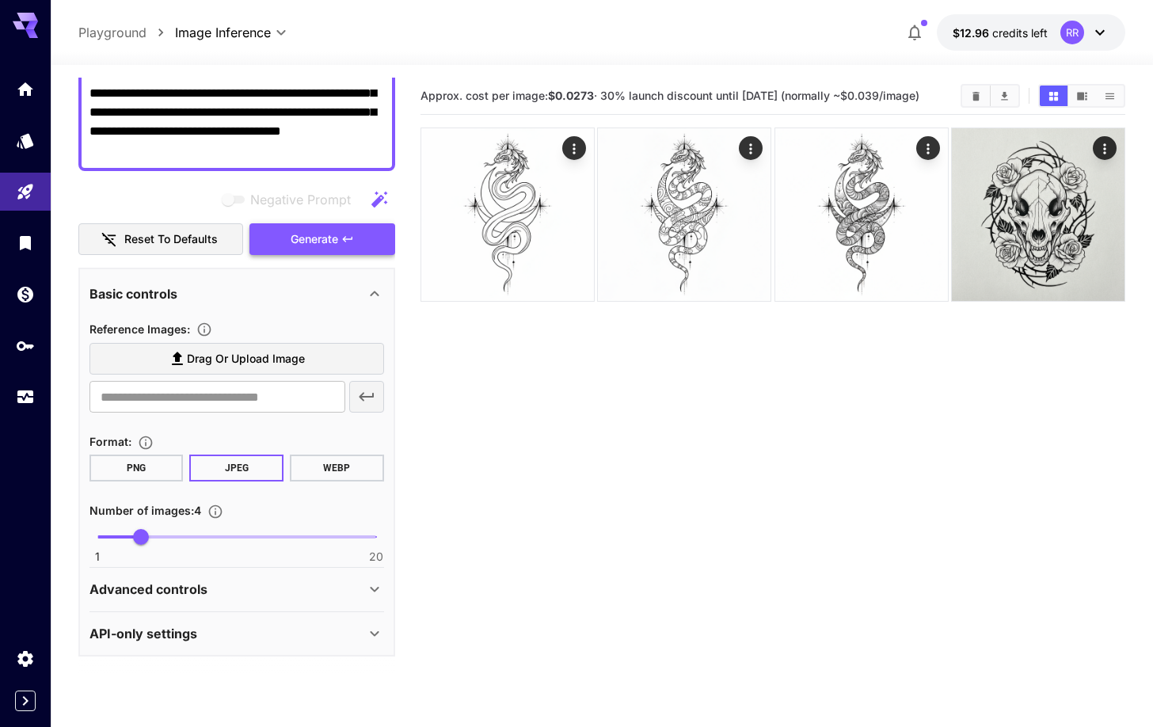
scroll to position [0, 0]
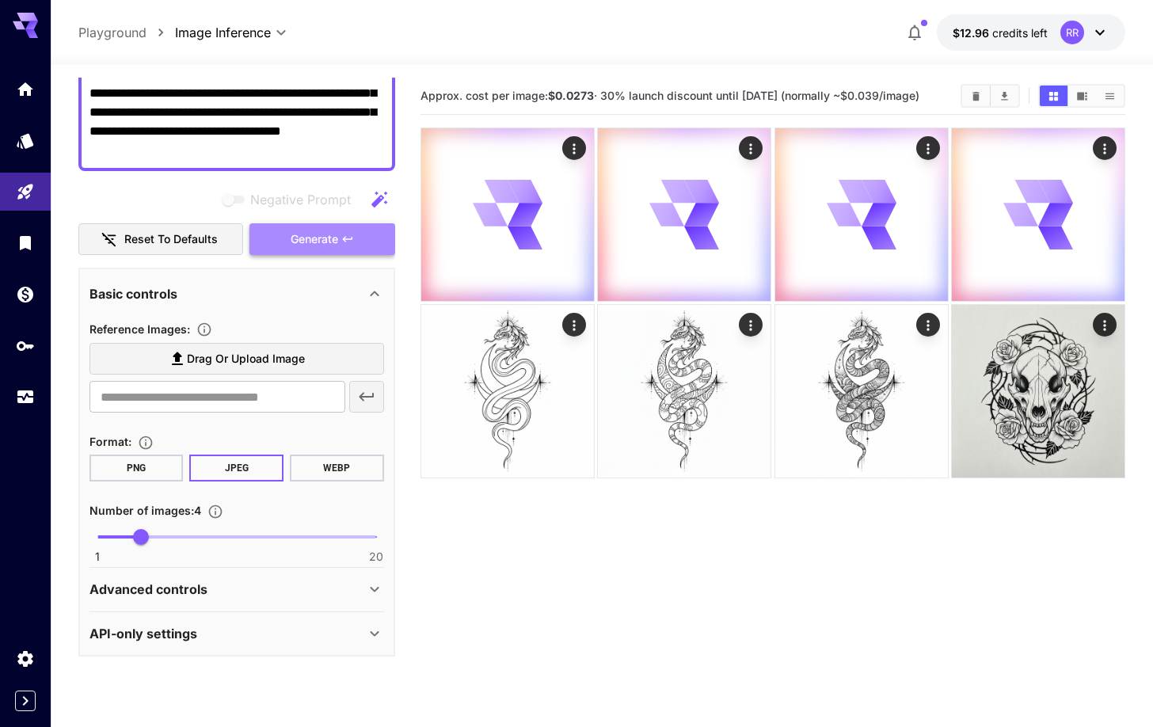
click at [322, 237] on span "Generate" at bounding box center [315, 240] width 48 height 20
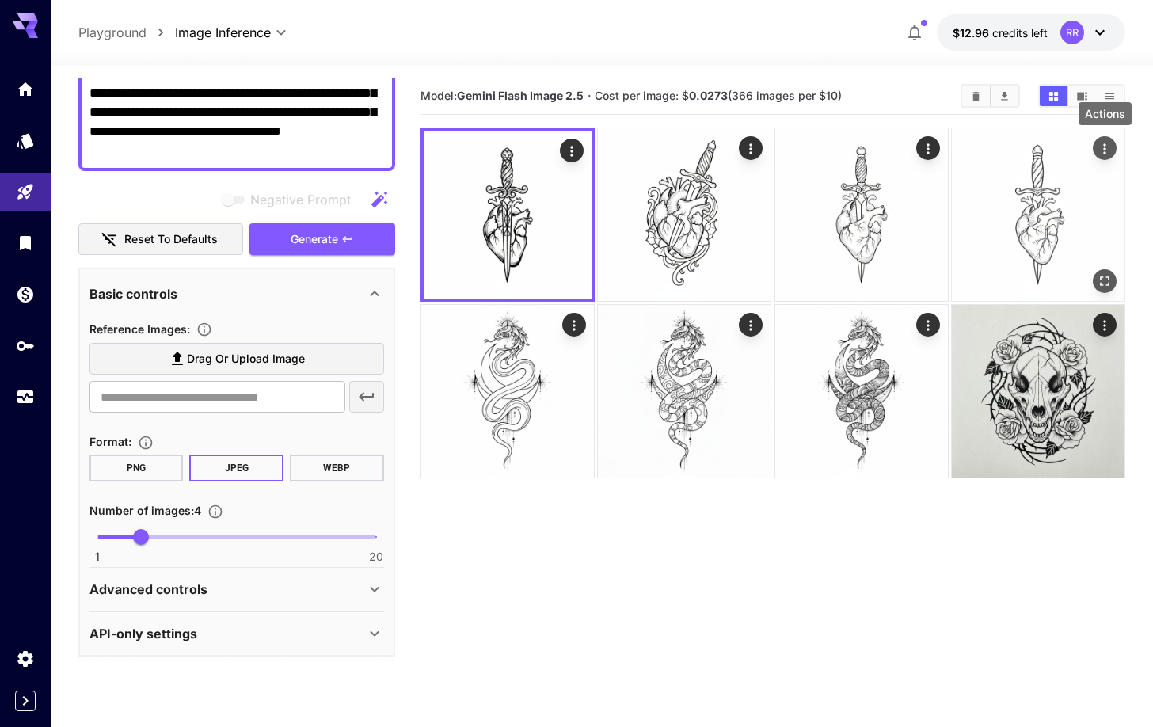
click at [1109, 148] on icon "Actions" at bounding box center [1105, 149] width 16 height 16
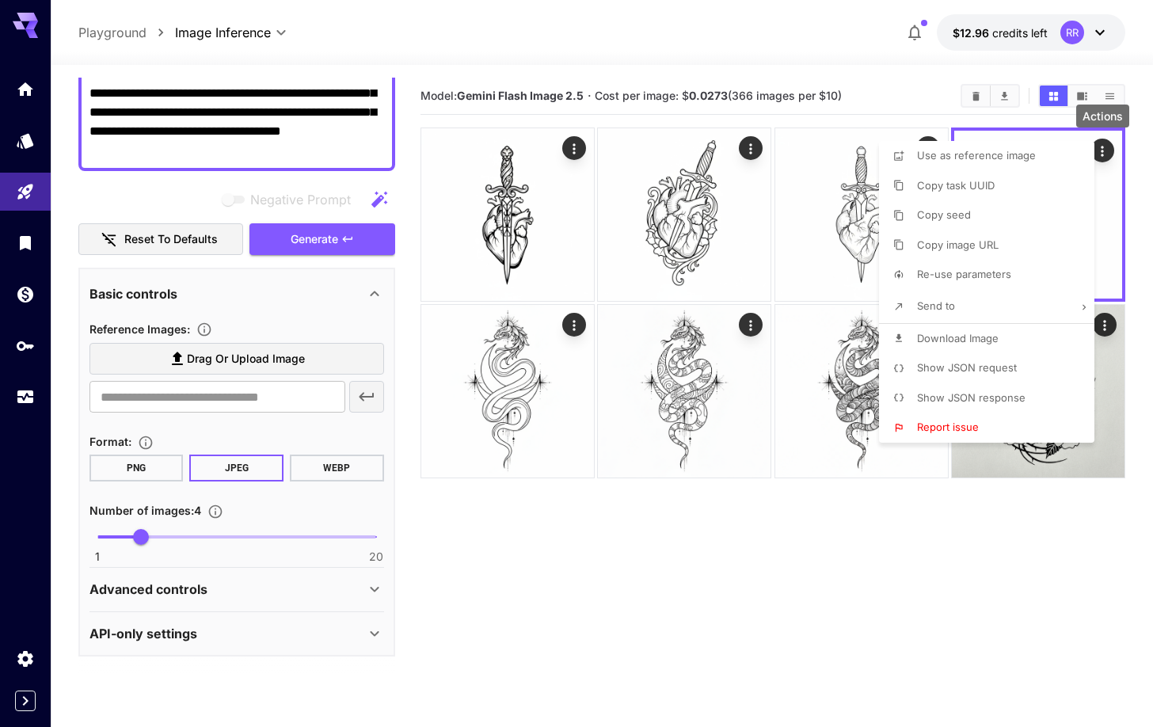
drag, startPoint x: 929, startPoint y: 608, endPoint x: 840, endPoint y: 515, distance: 128.8
click at [929, 608] on div at bounding box center [576, 363] width 1153 height 727
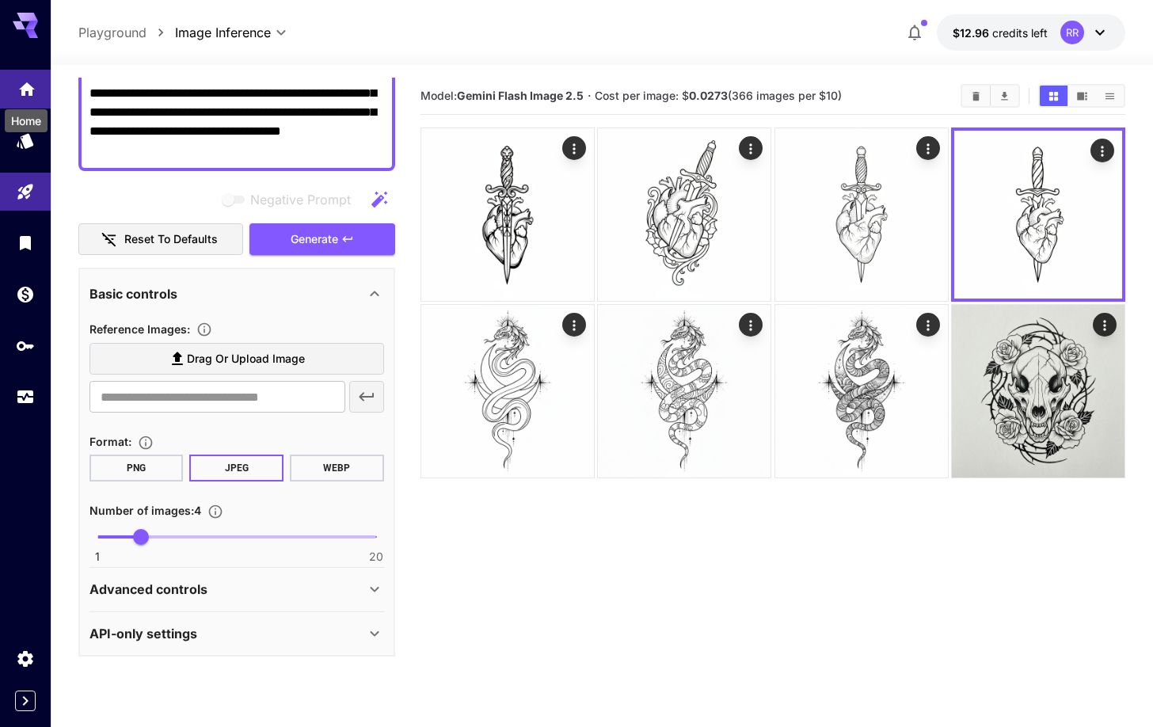
click at [21, 88] on icon "Home" at bounding box center [26, 84] width 19 height 19
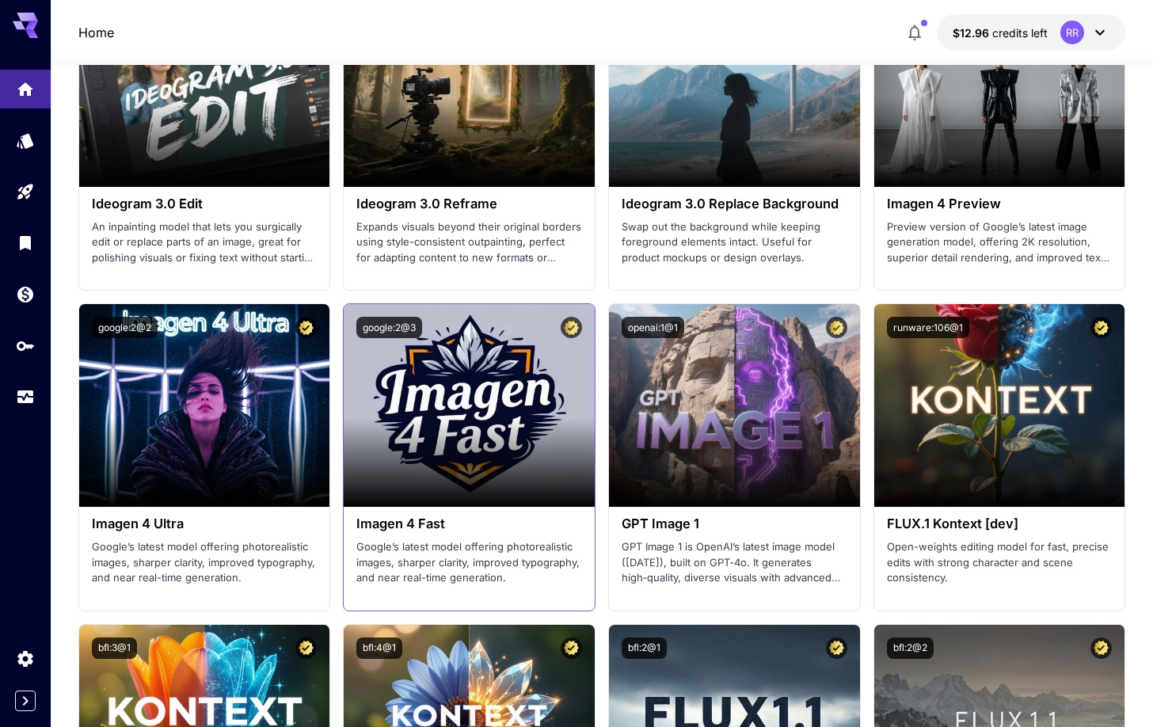
scroll to position [2811, 0]
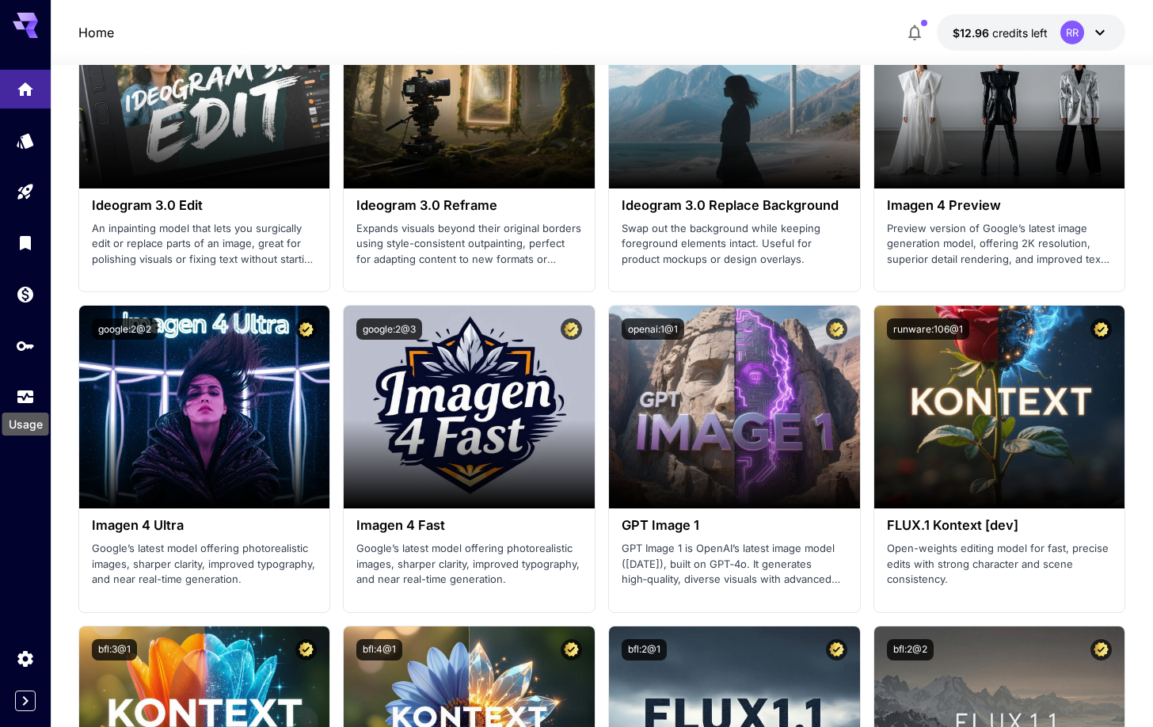
click at [21, 402] on div "Usage" at bounding box center [26, 419] width 50 height 36
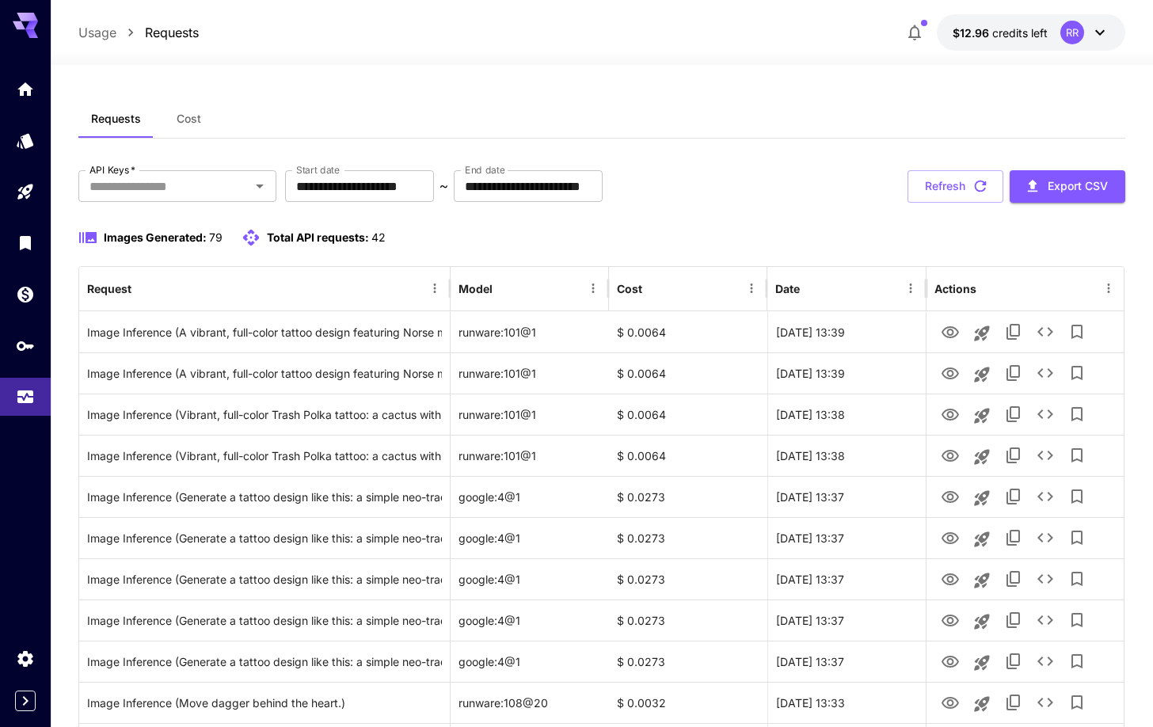
click at [188, 117] on span "Cost" at bounding box center [189, 119] width 25 height 14
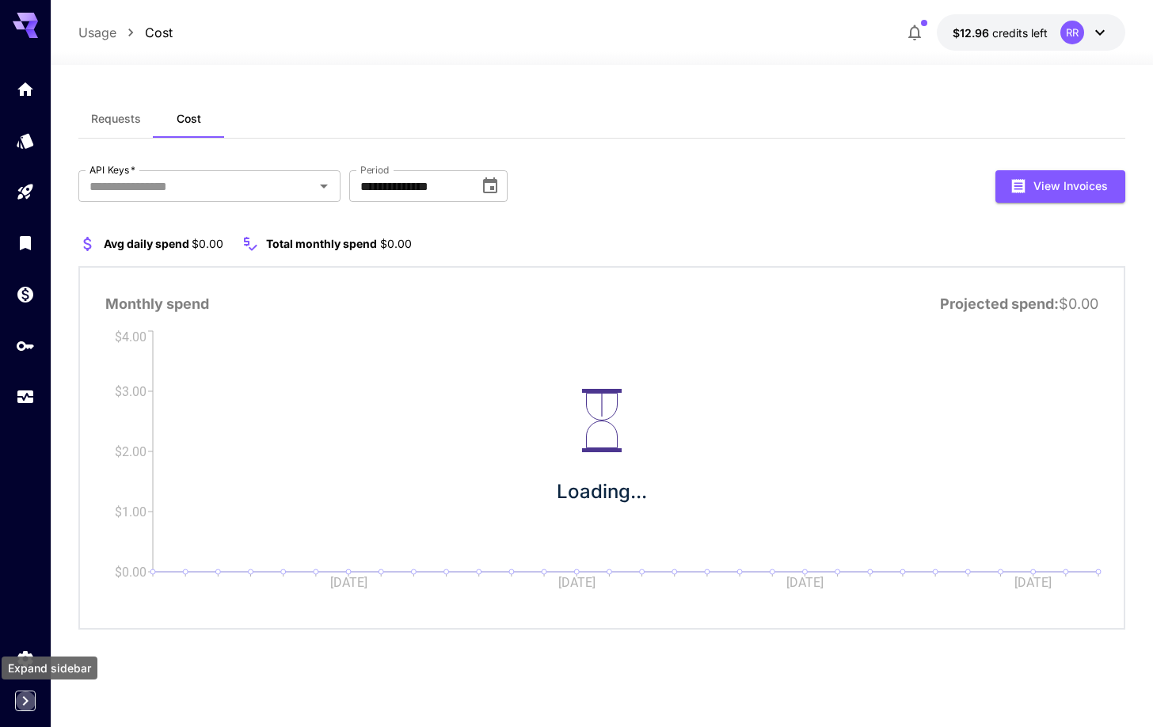
click at [28, 704] on icon "Expand sidebar" at bounding box center [25, 700] width 19 height 19
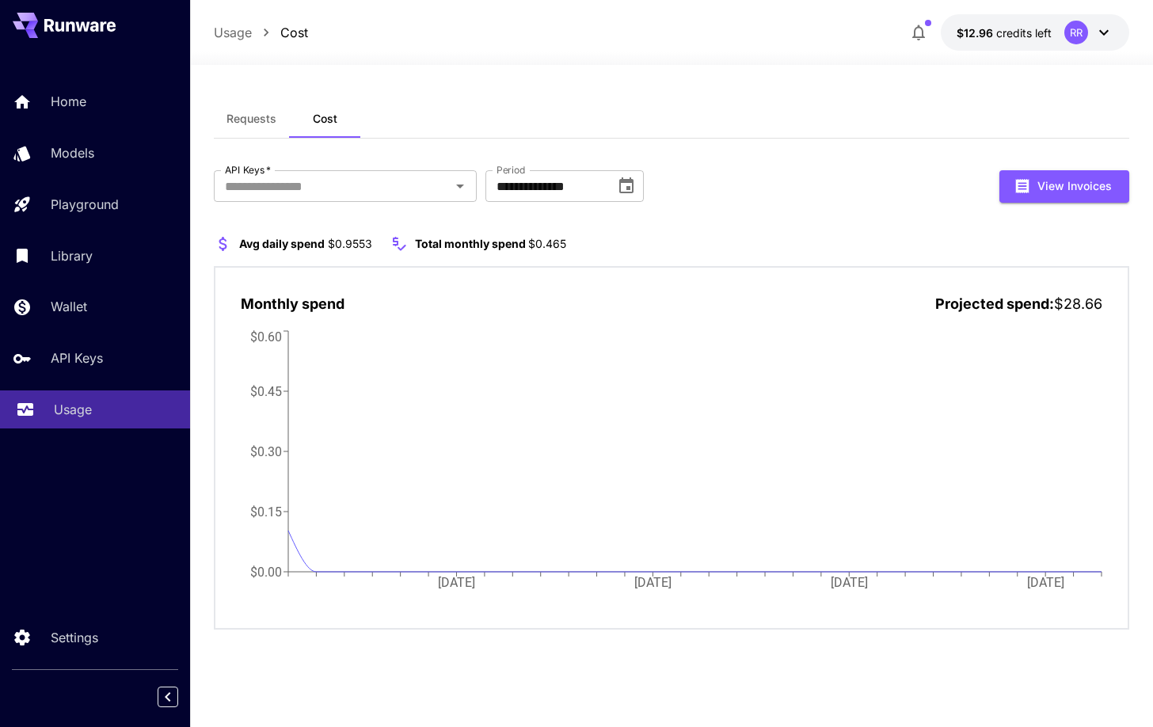
click at [73, 406] on p "Usage" at bounding box center [73, 409] width 38 height 19
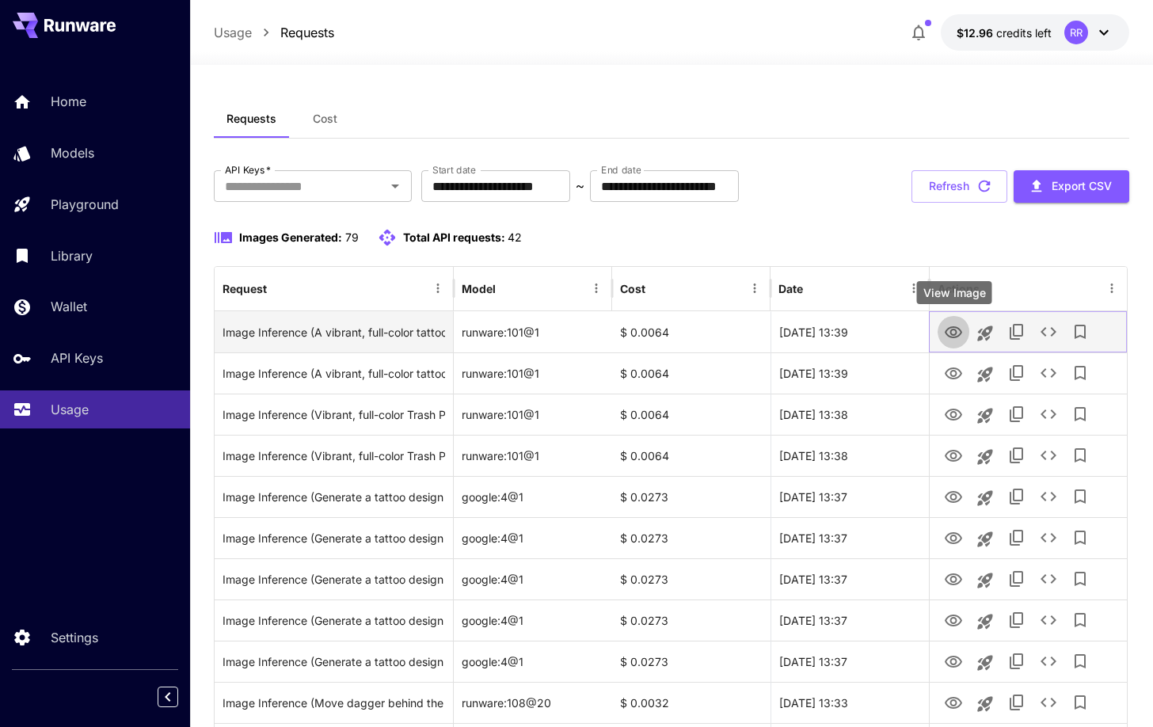
click at [955, 325] on icon "View Image" at bounding box center [953, 332] width 19 height 19
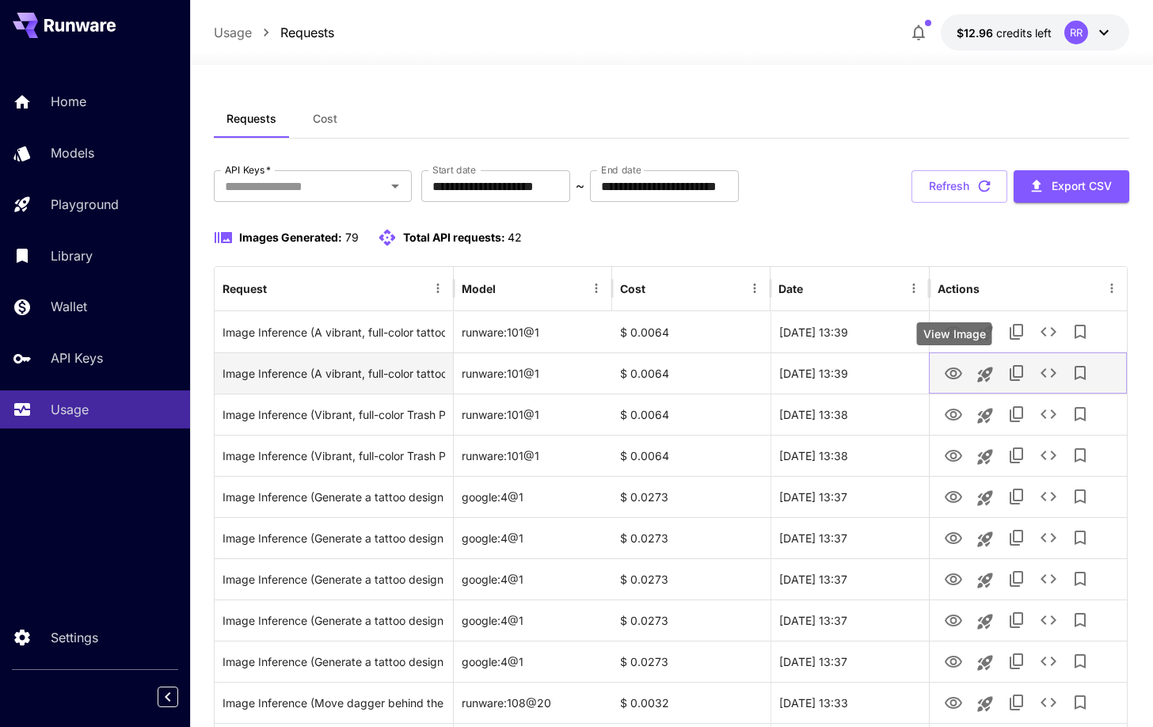
click at [951, 373] on icon "View Image" at bounding box center [953, 373] width 17 height 12
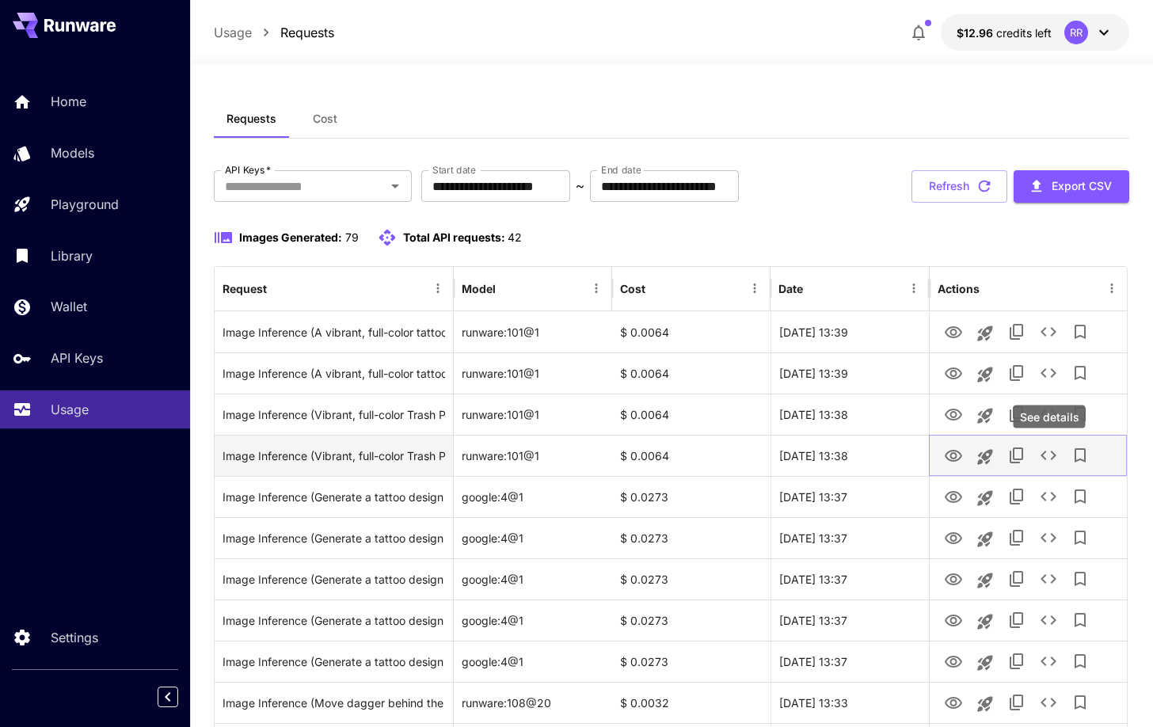
click at [1057, 453] on icon "See details" at bounding box center [1048, 455] width 19 height 19
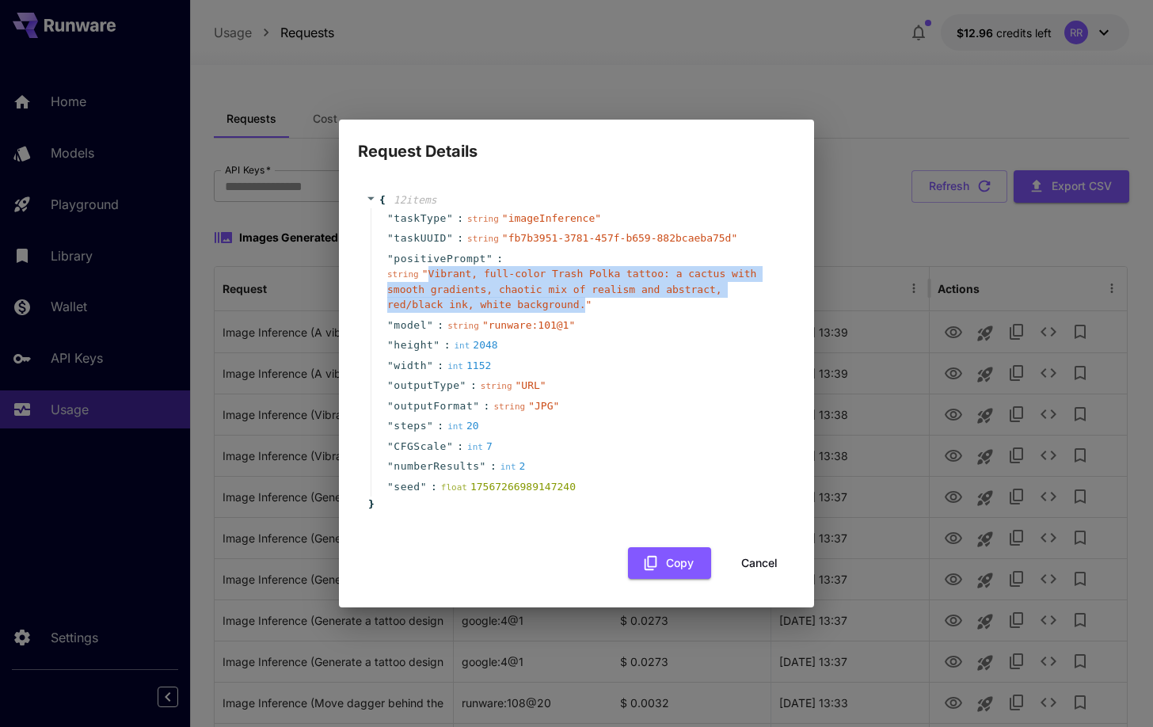
drag, startPoint x: 426, startPoint y: 272, endPoint x: 587, endPoint y: 304, distance: 163.8
click at [587, 304] on span "" Vibrant, full-color Trash Polka tattoo: a cactus with smooth gradients, chaot…" at bounding box center [571, 289] width 369 height 43
click at [758, 557] on button "Cancel" at bounding box center [759, 563] width 71 height 32
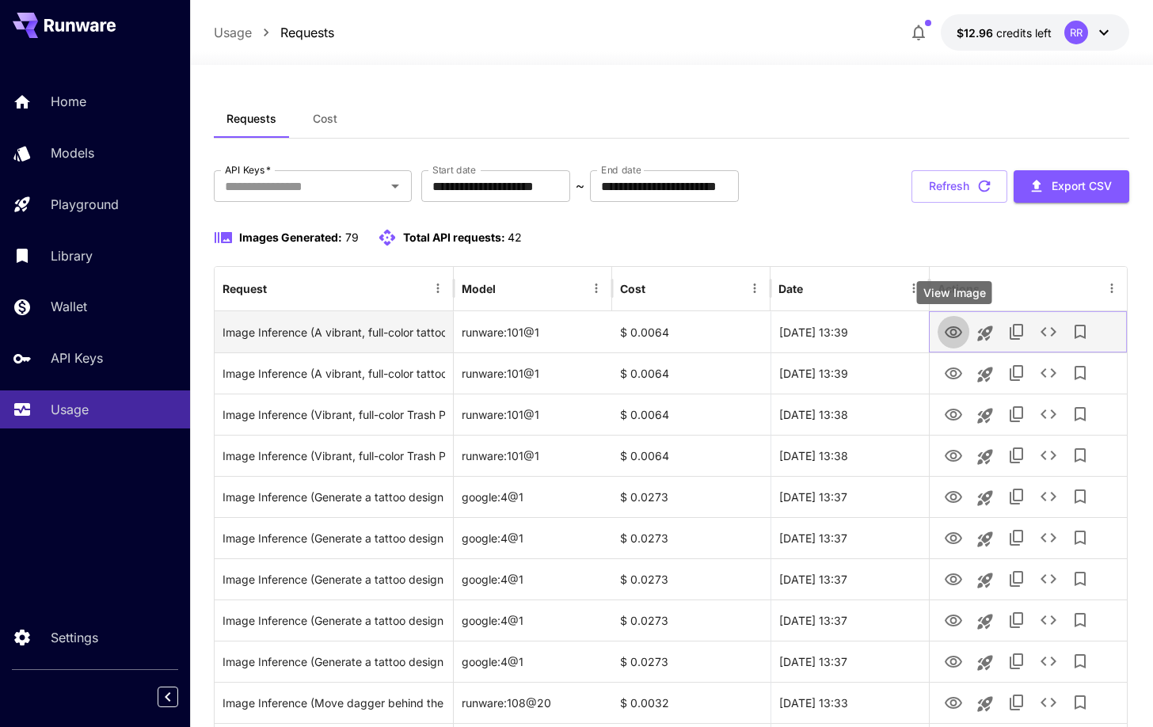
click at [954, 333] on icon "View Image" at bounding box center [953, 332] width 17 height 12
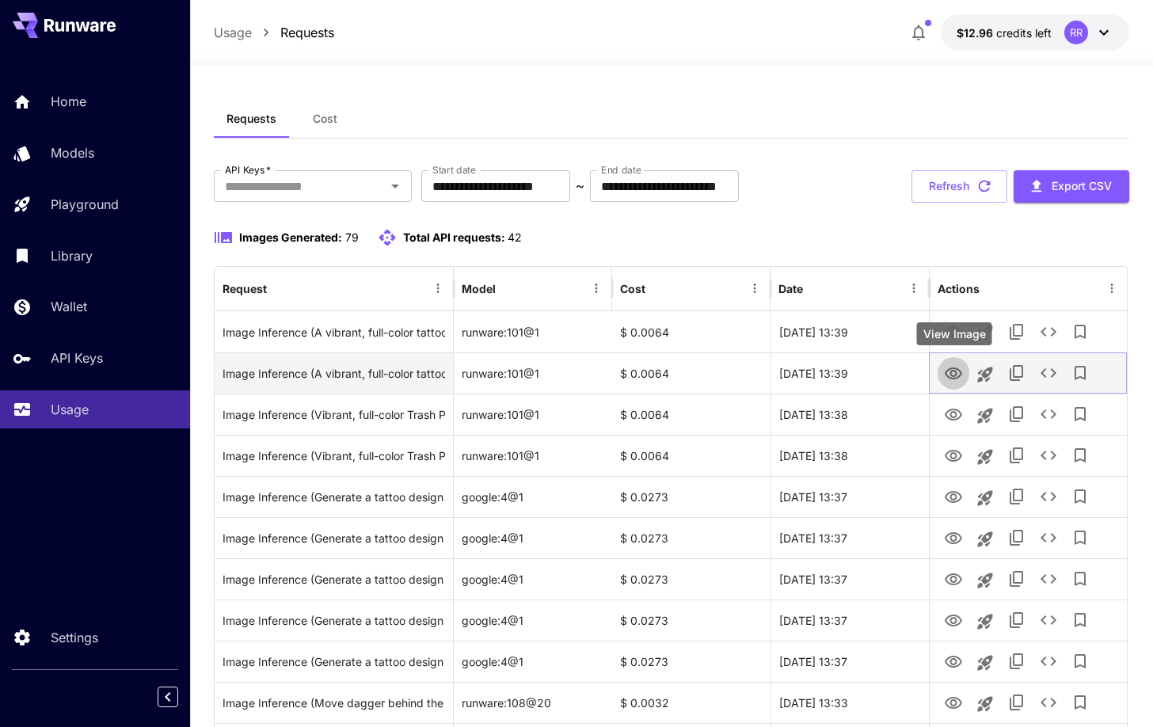
click at [952, 372] on icon "View Image" at bounding box center [953, 373] width 19 height 19
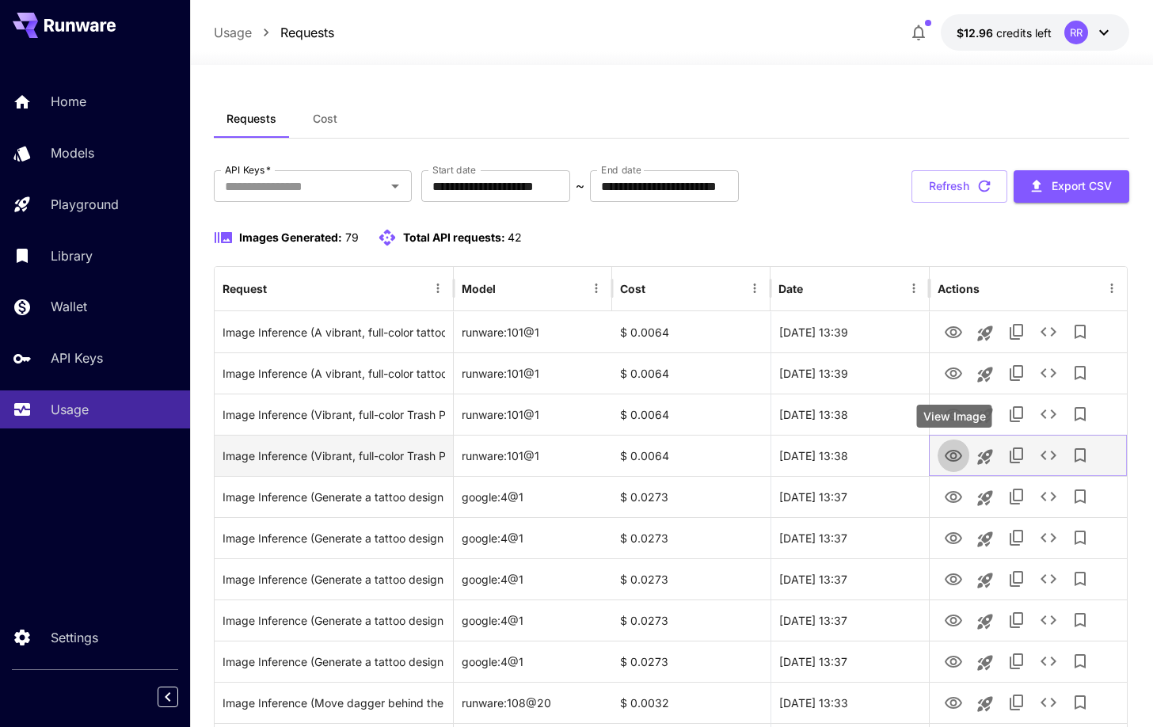
click at [955, 458] on icon "View Image" at bounding box center [953, 456] width 19 height 19
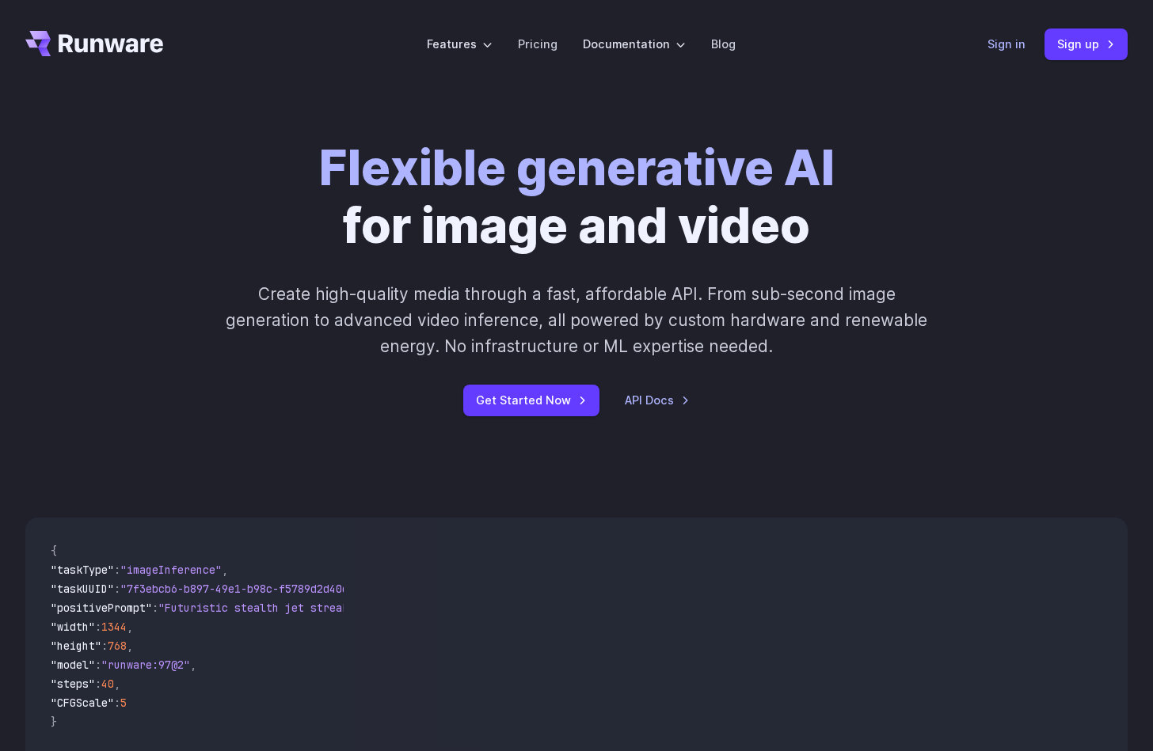
click at [1002, 48] on link "Sign in" at bounding box center [1006, 44] width 38 height 18
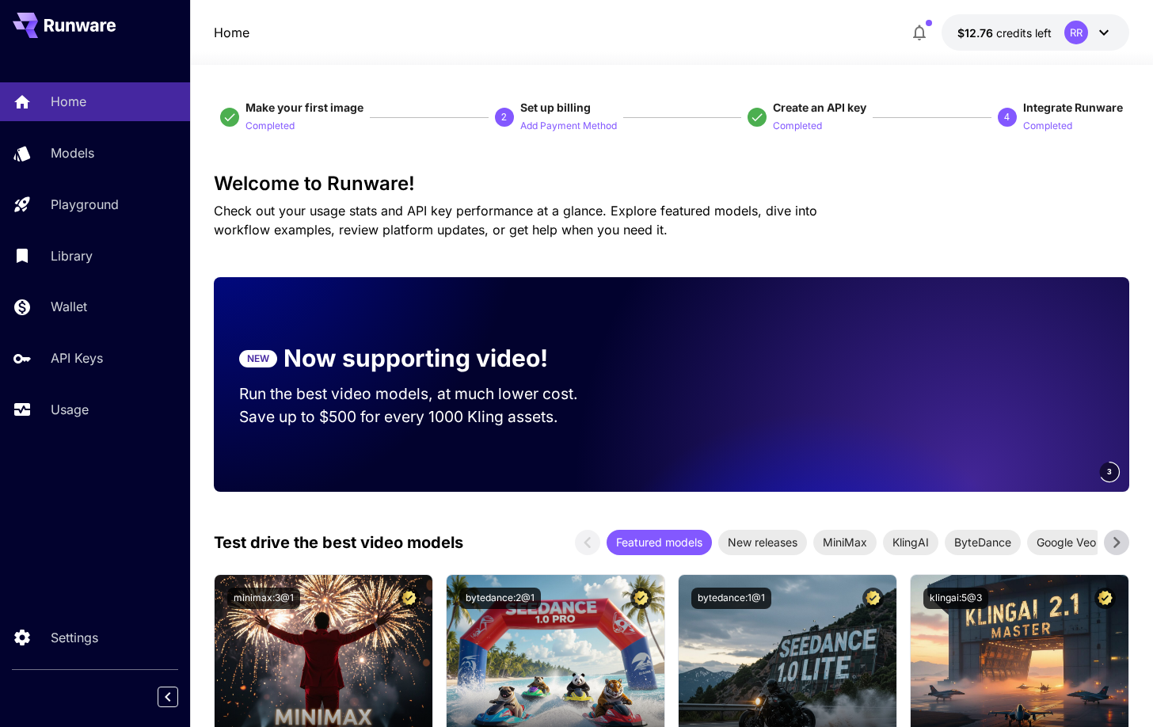
scroll to position [2006, 0]
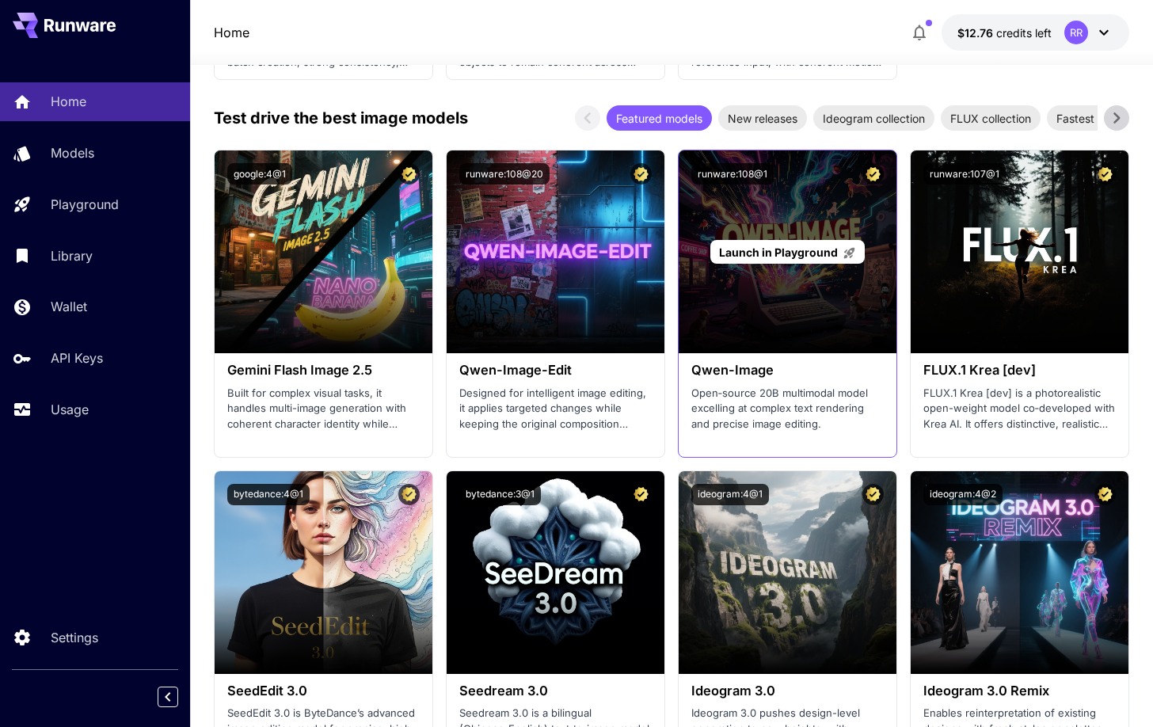
click at [805, 285] on div "Launch in Playground" at bounding box center [788, 251] width 218 height 203
drag, startPoint x: 797, startPoint y: 314, endPoint x: 790, endPoint y: 297, distance: 18.1
click at [797, 314] on div "Launch in Playground" at bounding box center [788, 251] width 218 height 203
click at [775, 245] on span "Launch in Playground" at bounding box center [778, 251] width 119 height 13
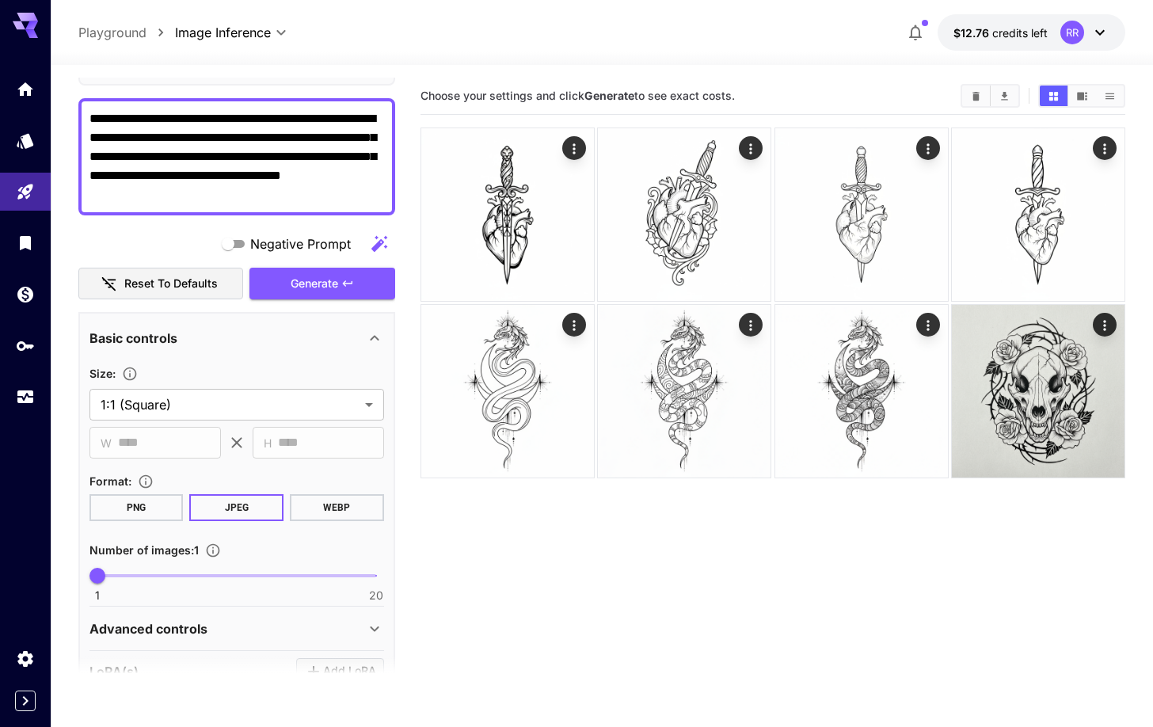
scroll to position [123, 0]
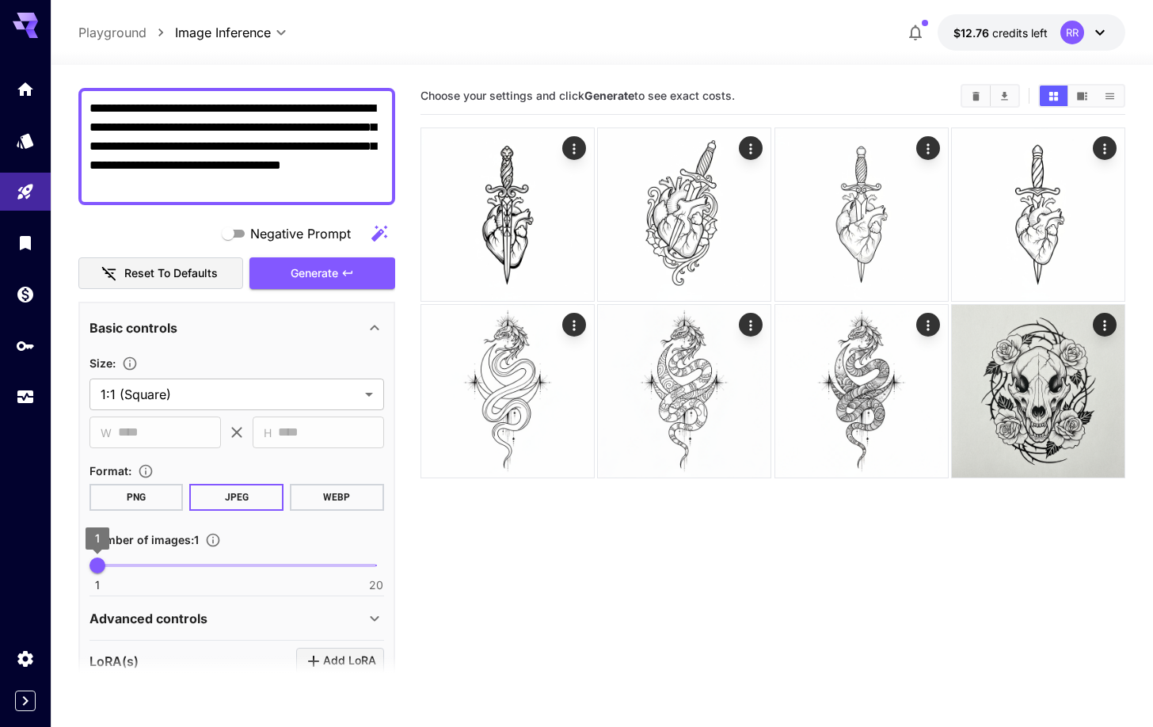
type textarea "**********"
type input "*"
drag, startPoint x: 103, startPoint y: 565, endPoint x: 143, endPoint y: 565, distance: 40.4
click at [143, 565] on span "4" at bounding box center [141, 565] width 16 height 16
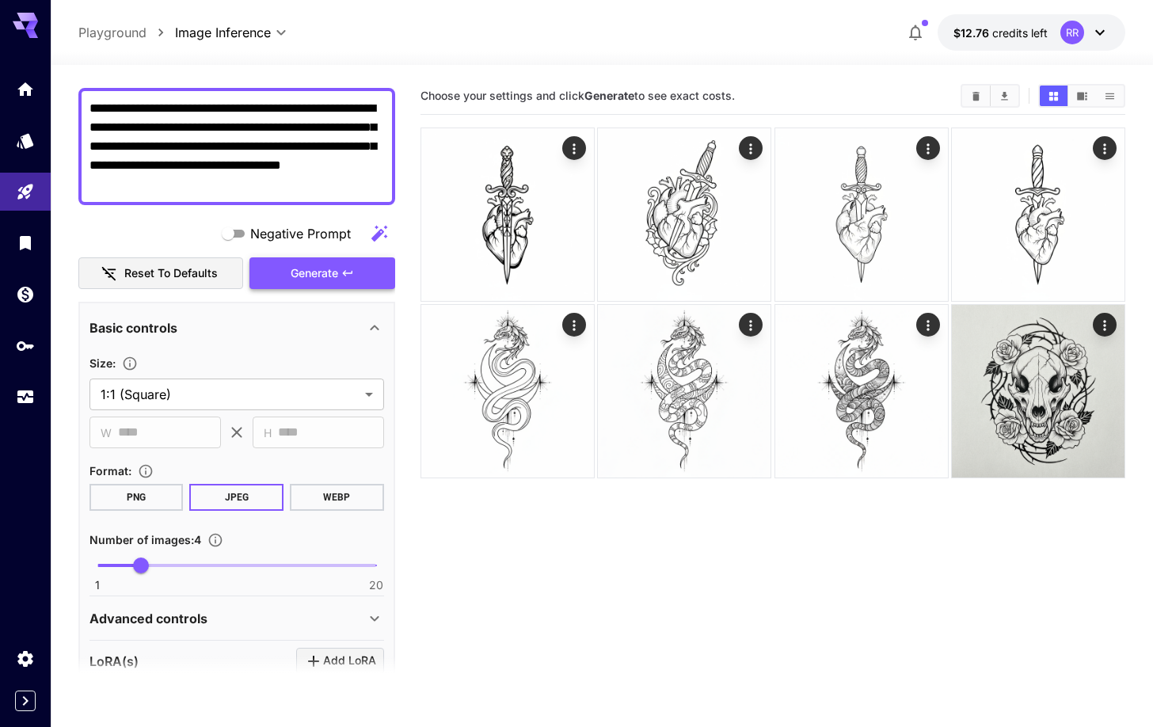
click at [329, 283] on button "Generate" at bounding box center [322, 273] width 146 height 32
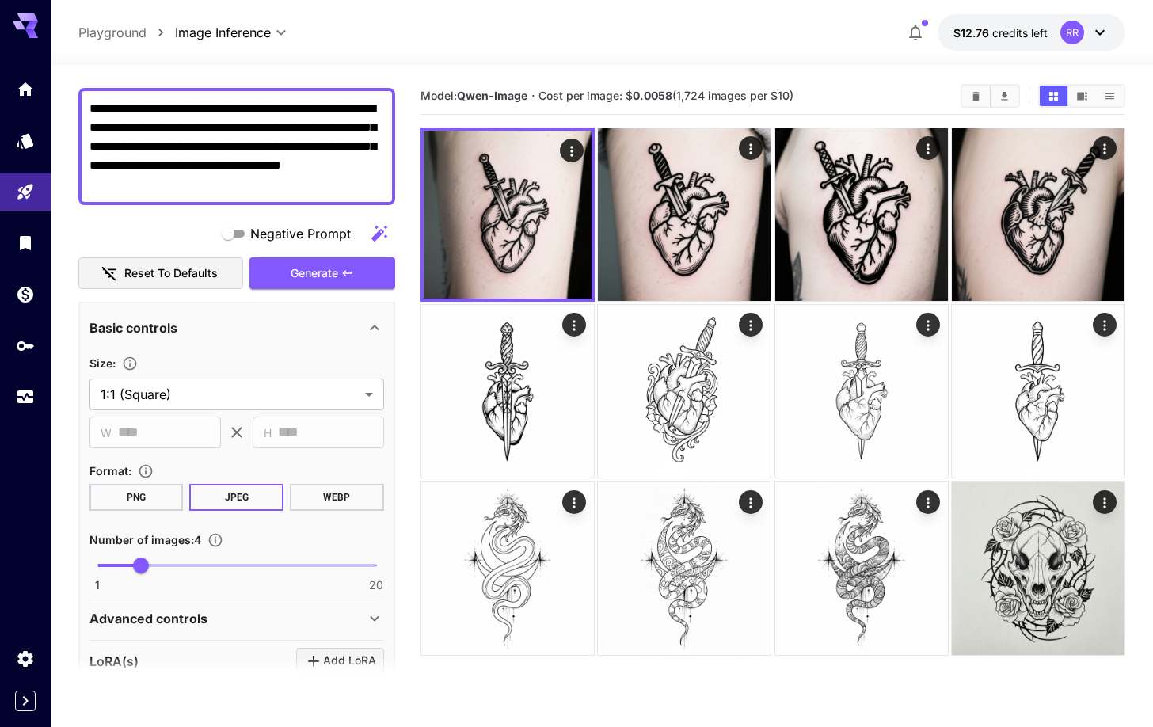
drag, startPoint x: 173, startPoint y: 164, endPoint x: 254, endPoint y: 162, distance: 81.6
click at [255, 162] on textarea "**********" at bounding box center [236, 146] width 295 height 95
type textarea "**********"
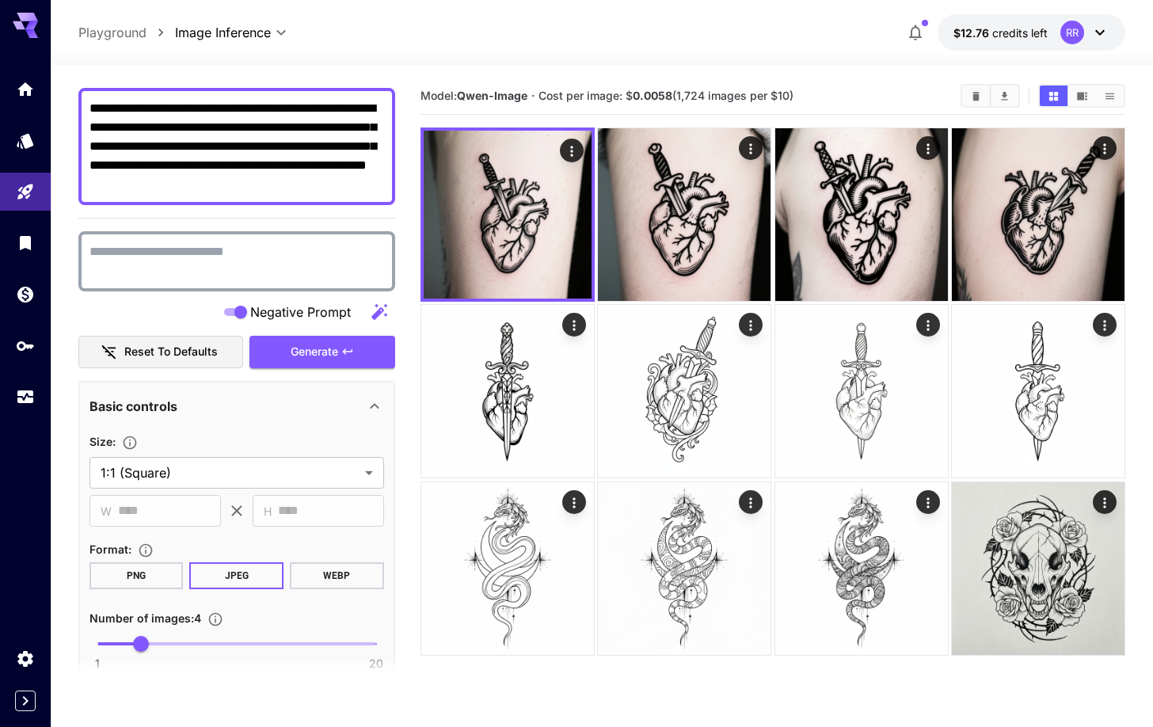
click at [238, 259] on textarea "Negative Prompt" at bounding box center [236, 261] width 295 height 38
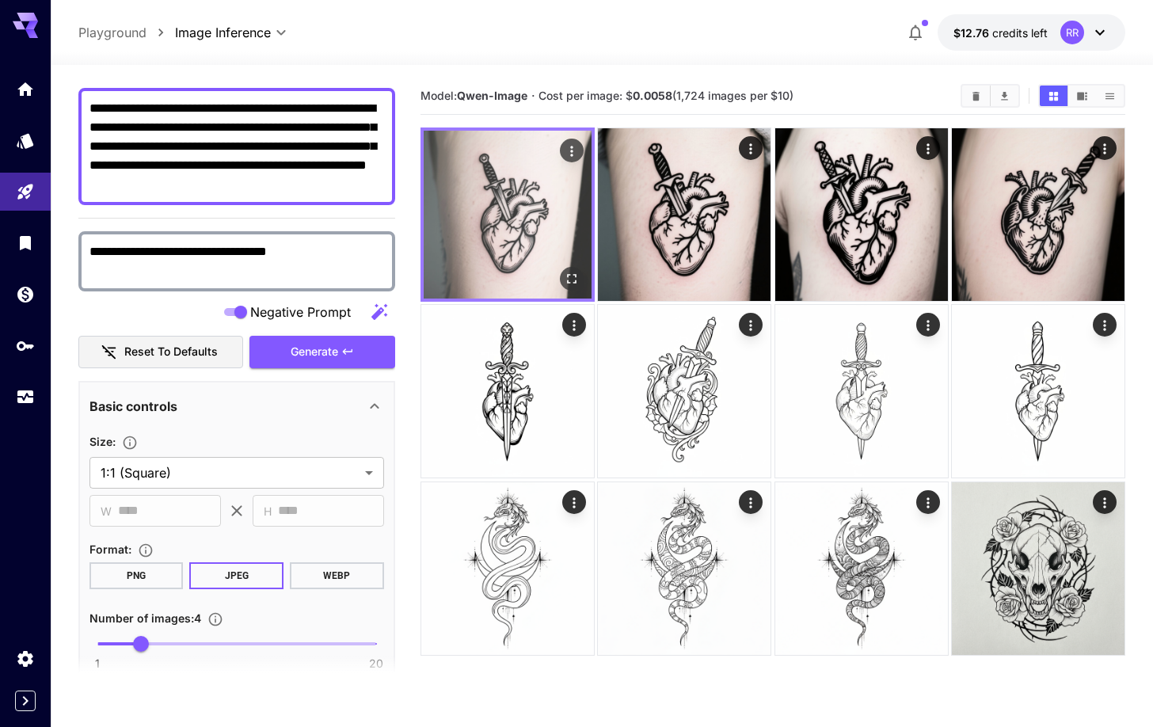
type textarea "**********"
click at [572, 147] on icon "Actions" at bounding box center [571, 151] width 2 height 10
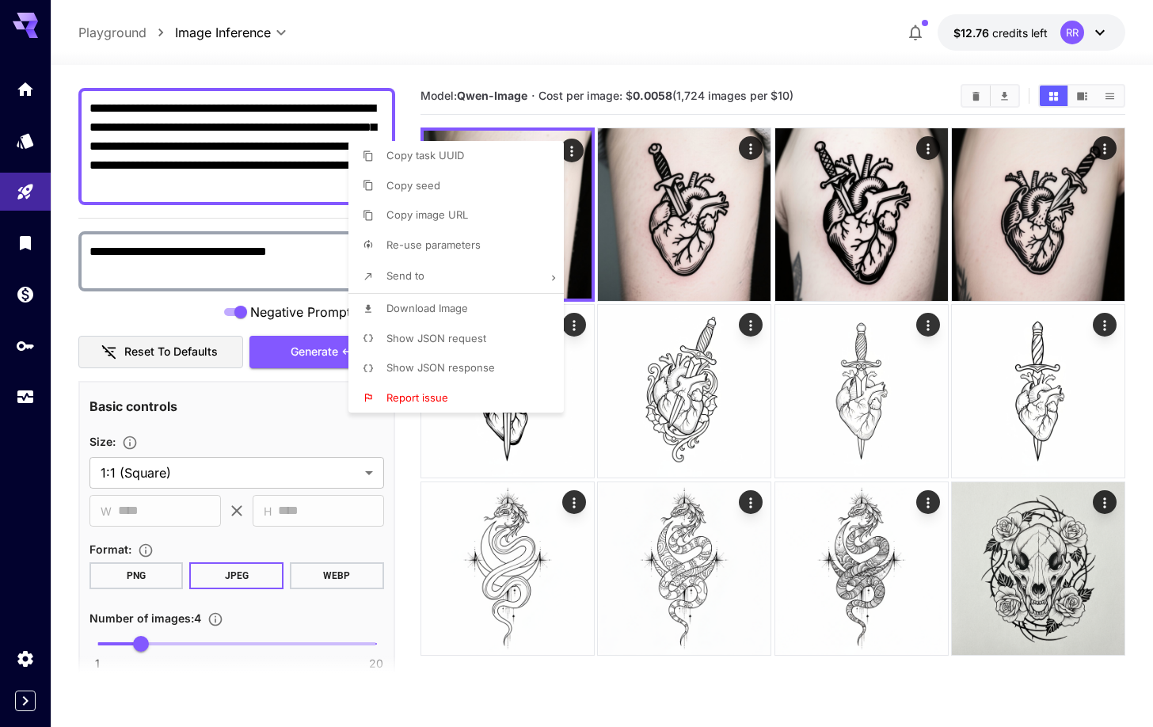
click at [295, 259] on div at bounding box center [576, 363] width 1153 height 727
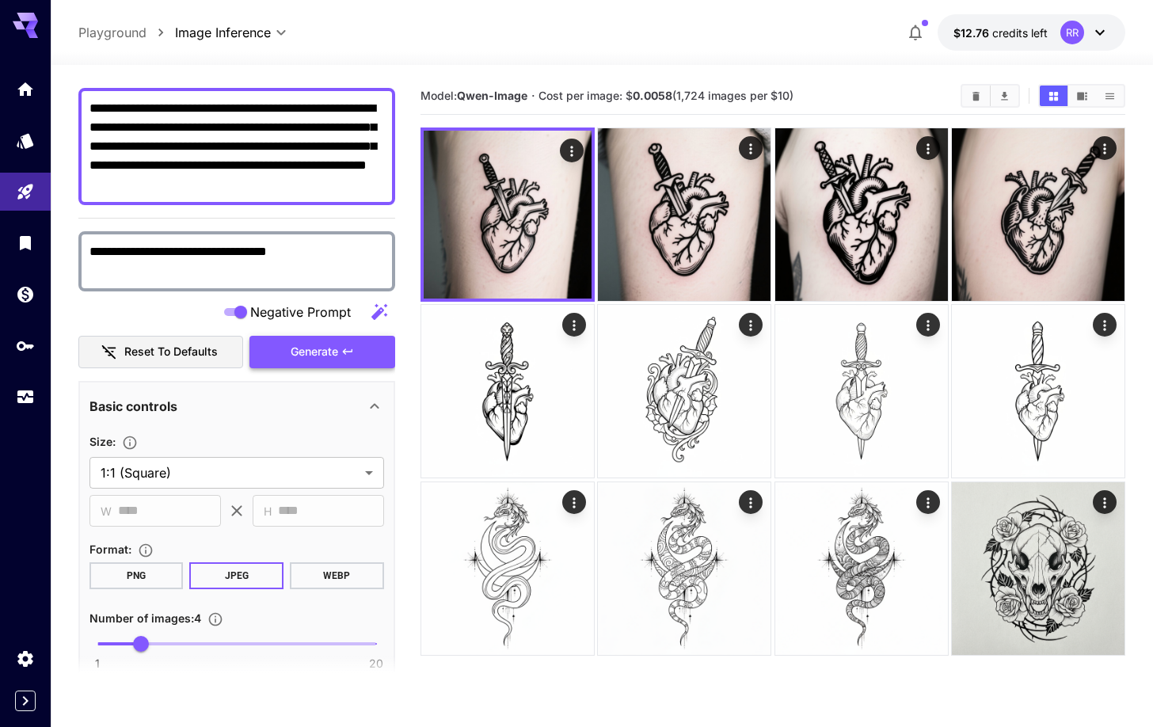
click at [329, 353] on span "Generate" at bounding box center [315, 352] width 48 height 20
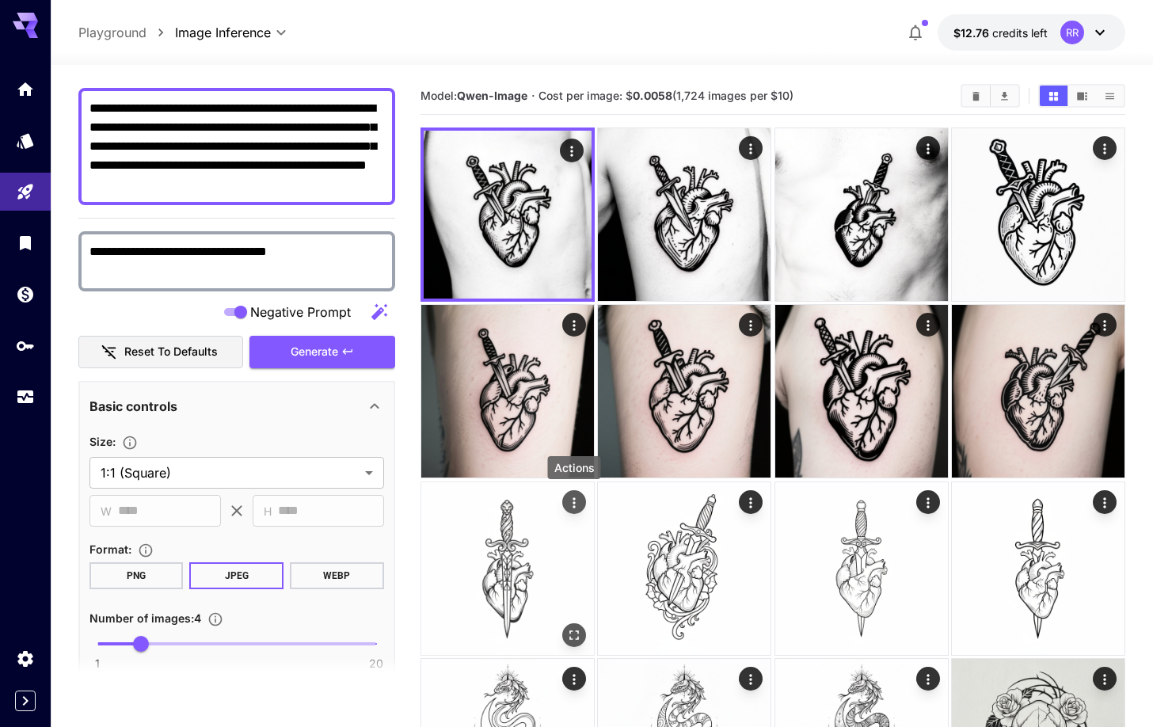
click at [581, 509] on icon "Actions" at bounding box center [574, 503] width 16 height 16
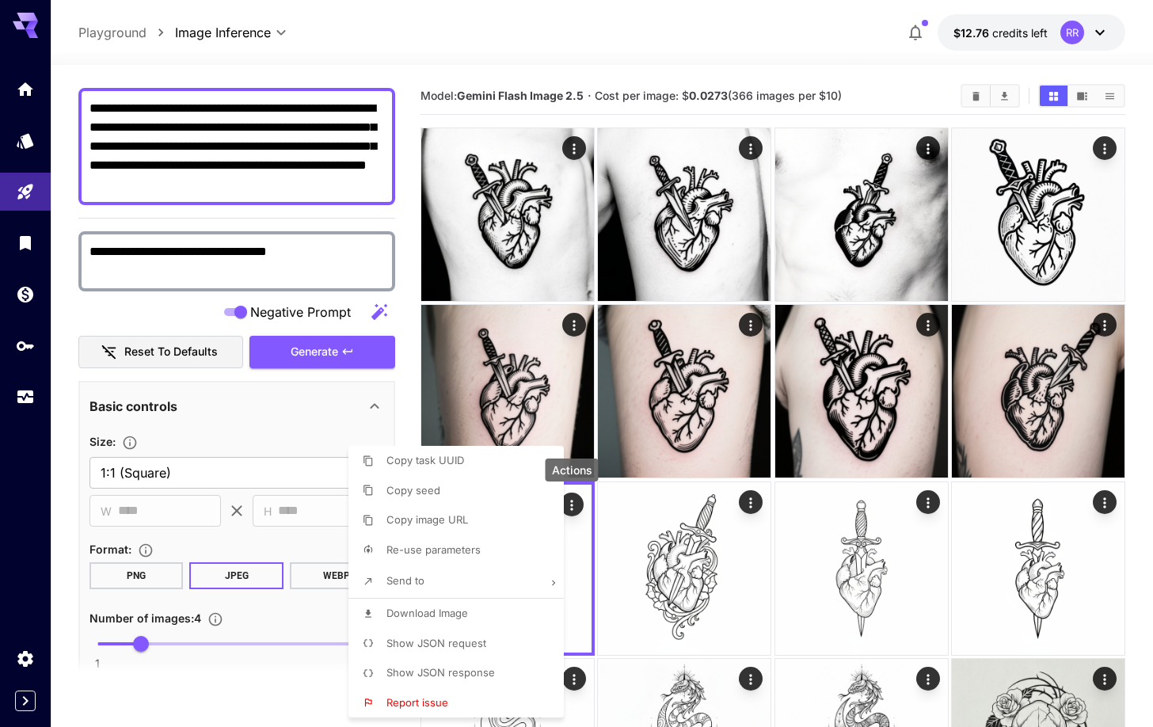
click at [241, 412] on div at bounding box center [576, 363] width 1153 height 727
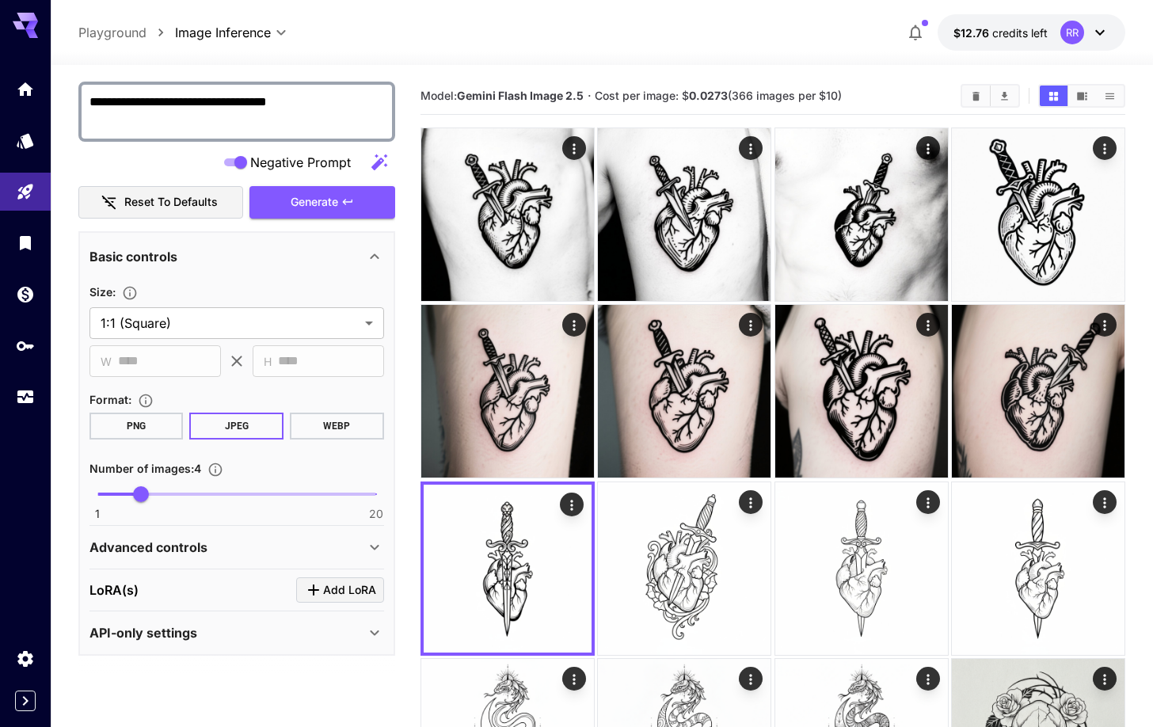
scroll to position [272, 0]
click at [372, 546] on icon at bounding box center [374, 549] width 9 height 6
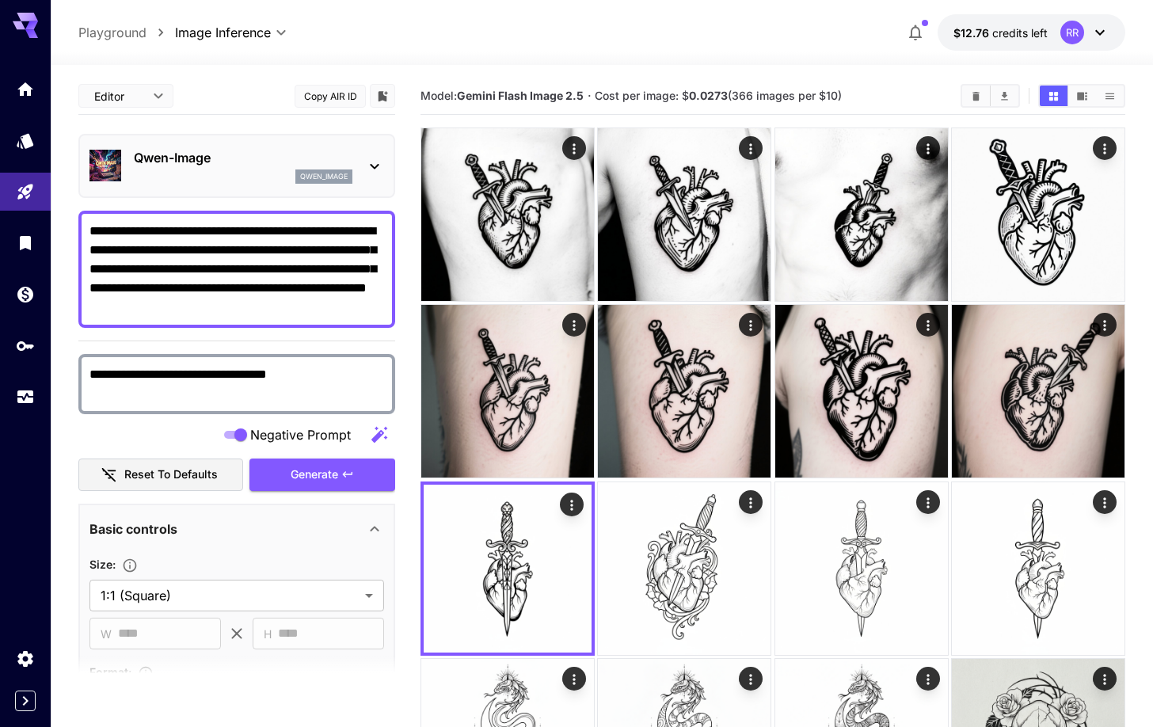
scroll to position [0, 0]
click at [21, 22] on icon at bounding box center [25, 21] width 25 height 17
click at [32, 94] on icon "Home" at bounding box center [26, 84] width 19 height 19
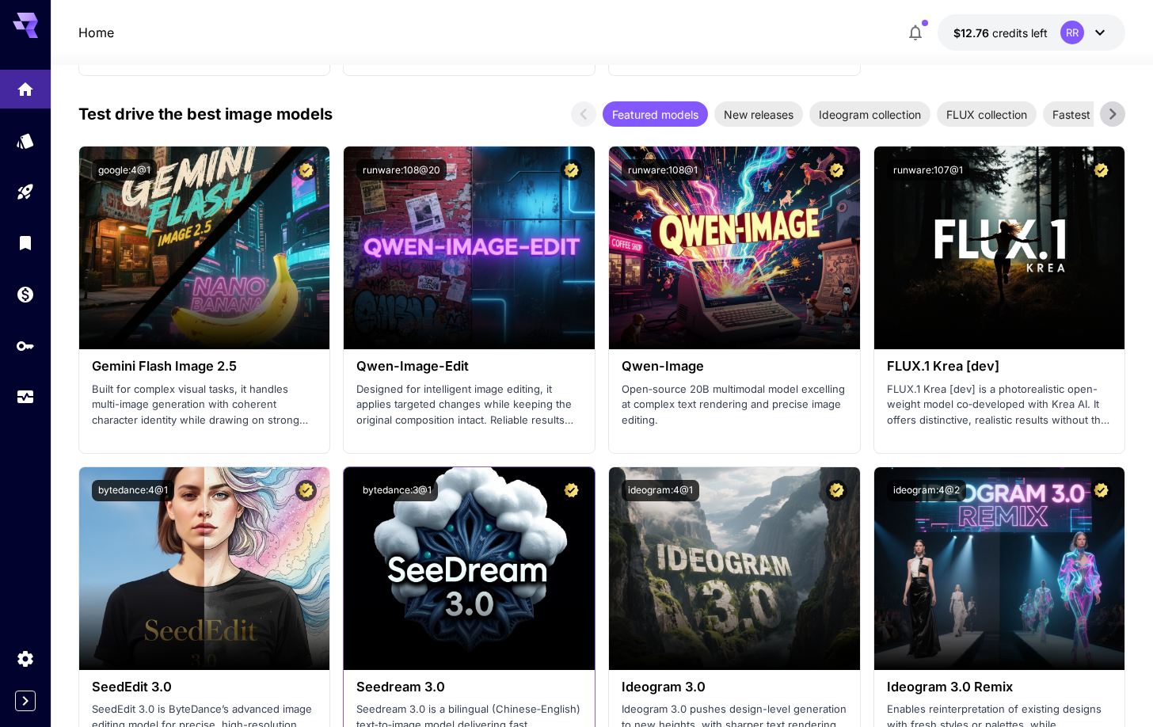
scroll to position [2010, 0]
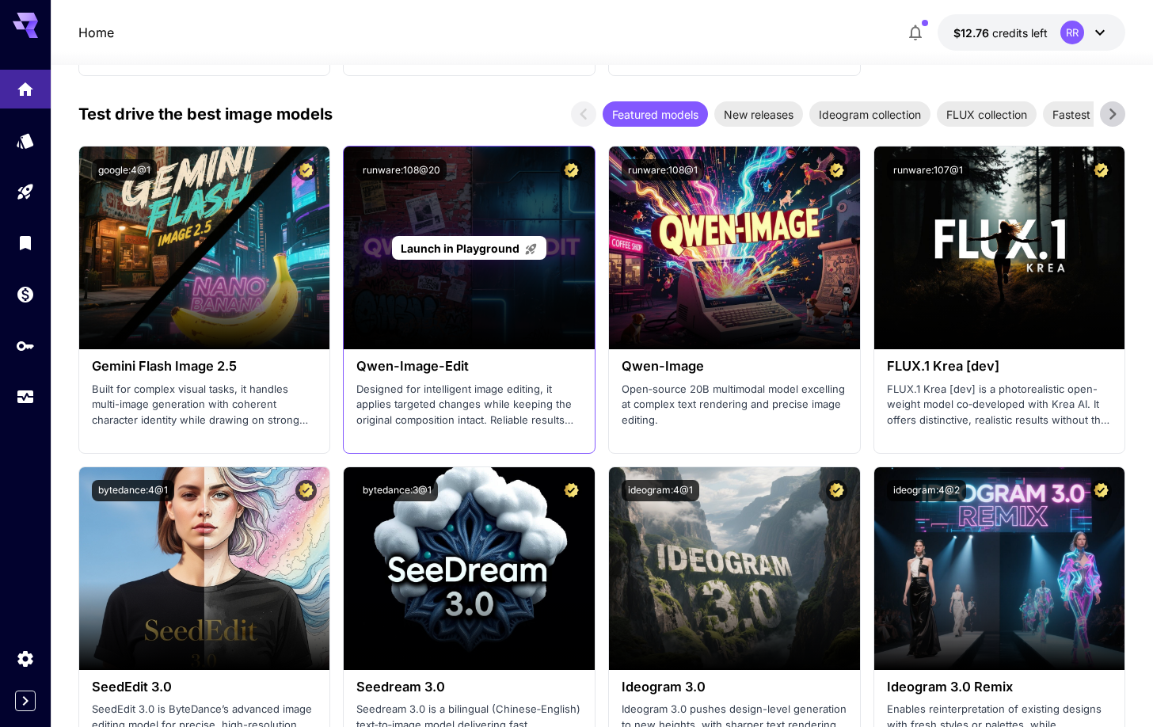
click at [456, 242] on span "Launch in Playground" at bounding box center [460, 247] width 119 height 13
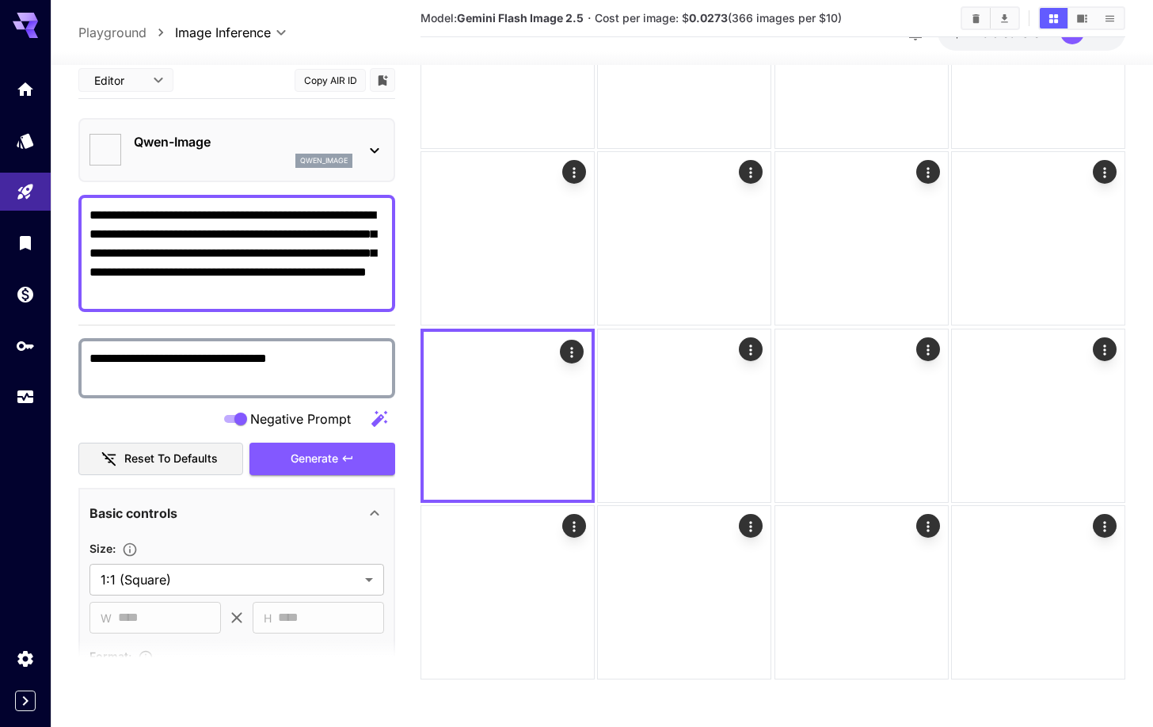
type input "*"
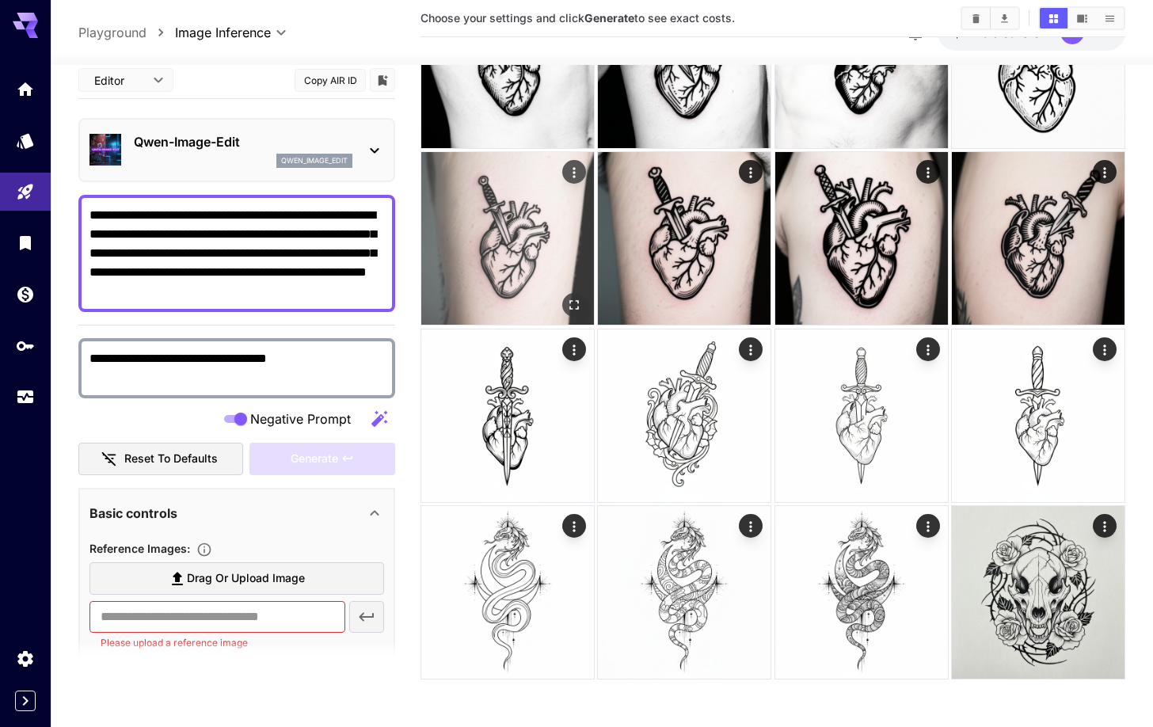
scroll to position [153, 0]
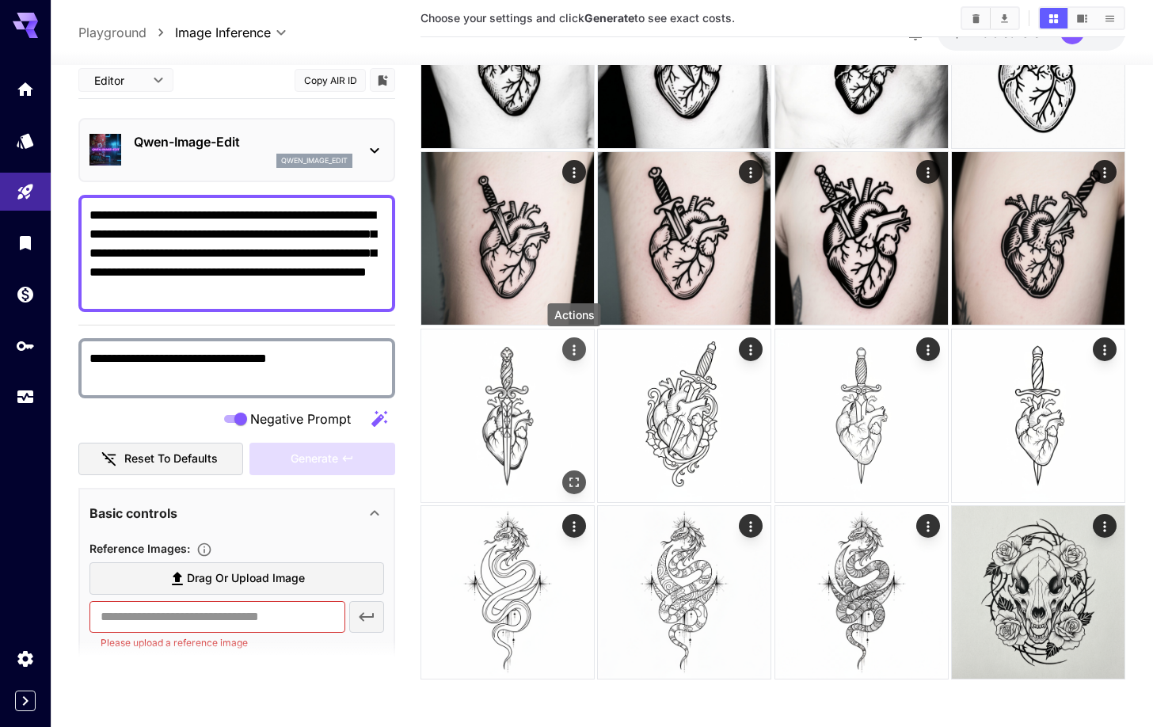
click at [578, 345] on icon "Actions" at bounding box center [574, 350] width 16 height 16
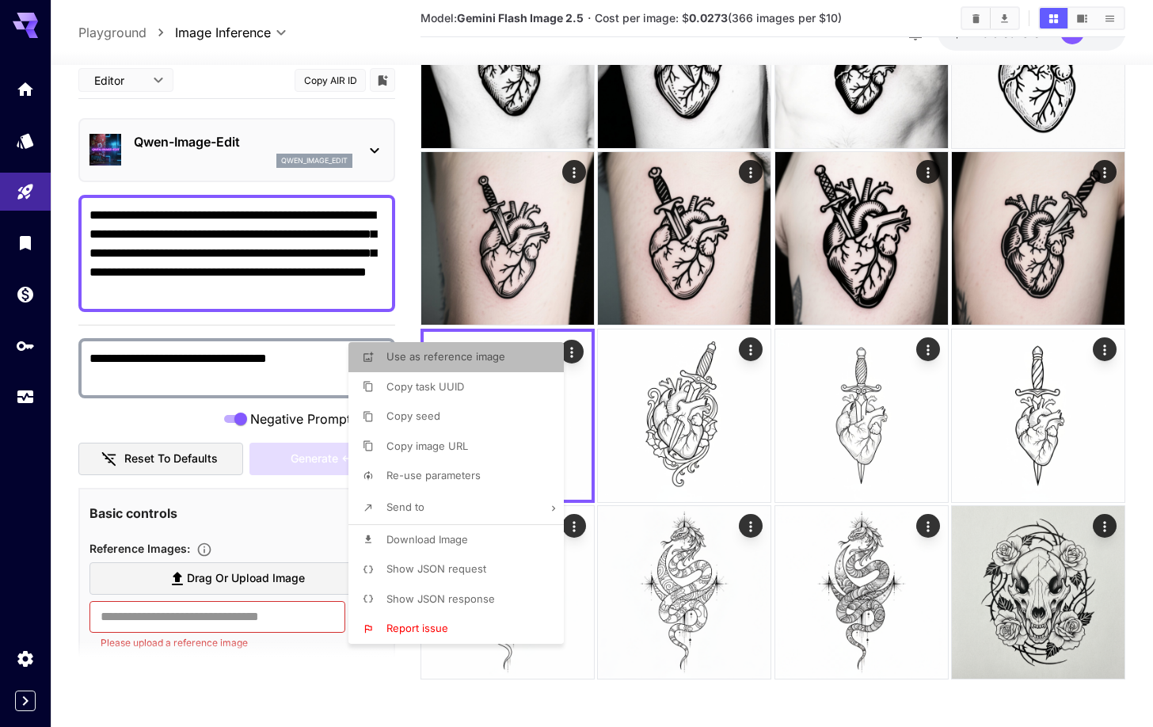
click at [442, 349] on p "Use as reference image" at bounding box center [445, 357] width 119 height 16
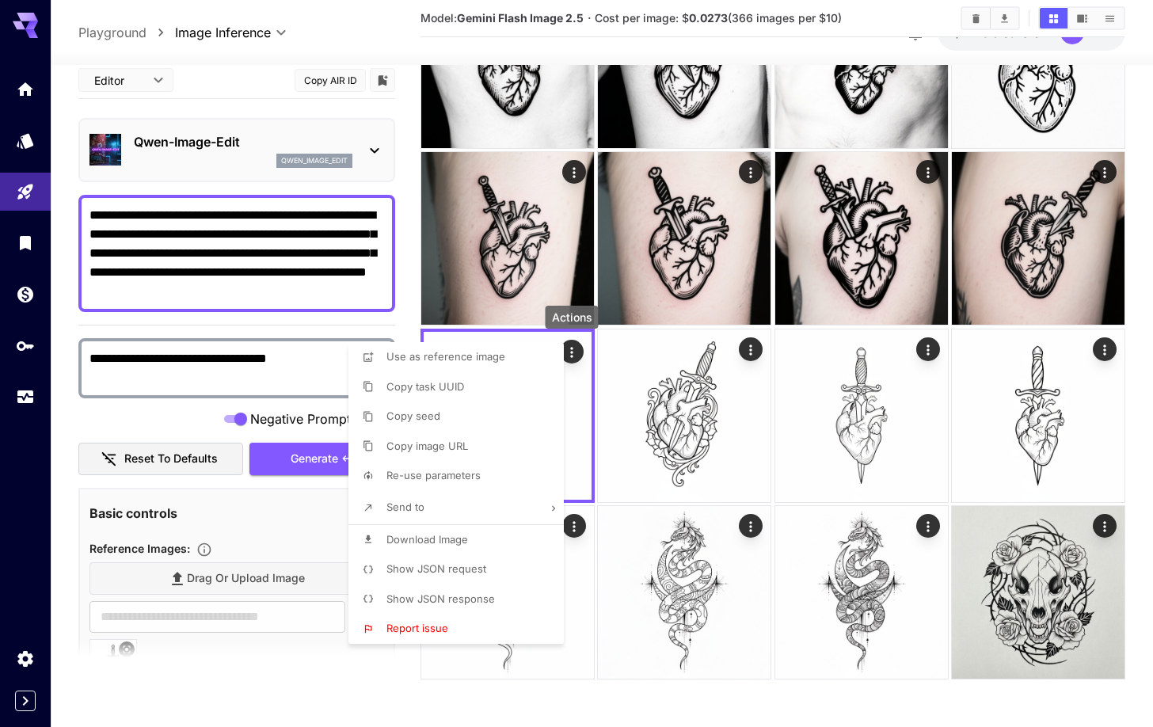
click at [347, 288] on div at bounding box center [576, 363] width 1153 height 727
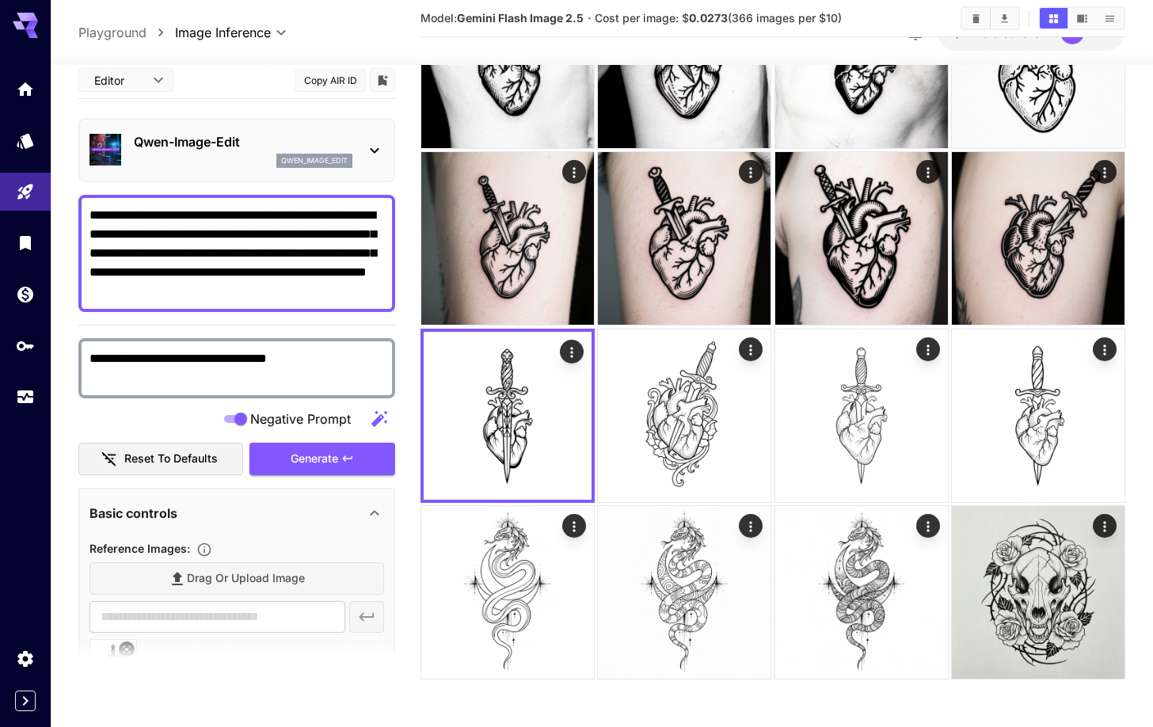
click at [324, 289] on textarea "**********" at bounding box center [236, 253] width 295 height 95
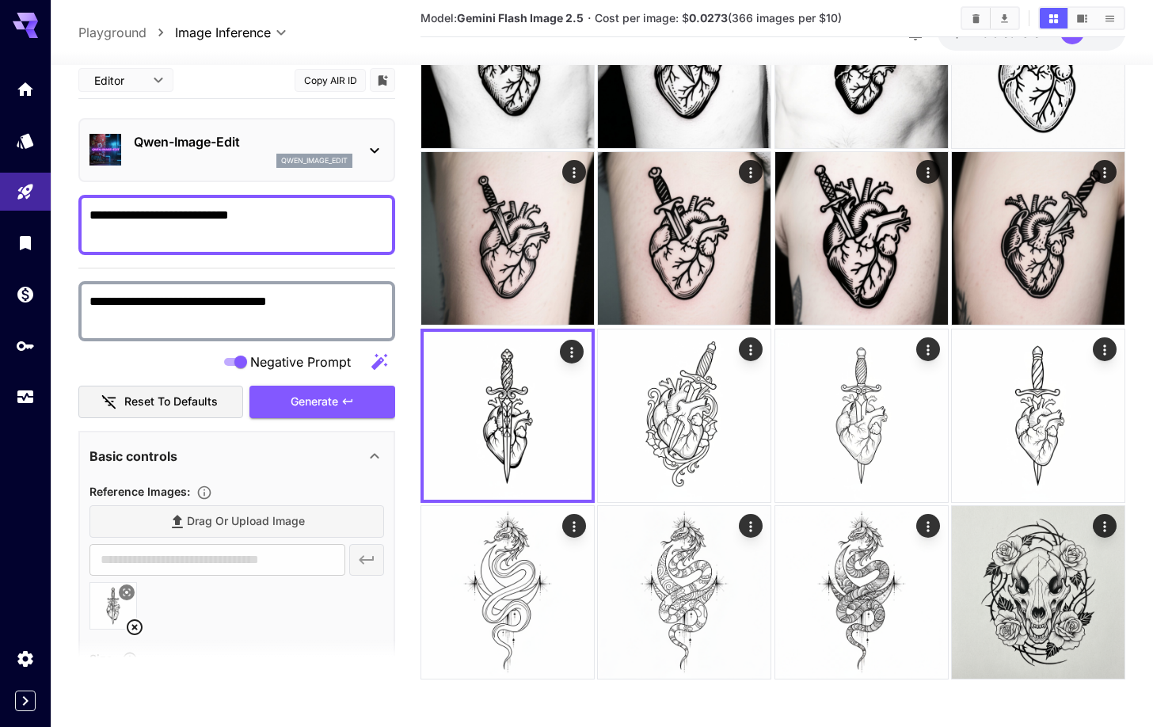
type textarea "**********"
click at [329, 315] on textarea "**********" at bounding box center [236, 311] width 295 height 38
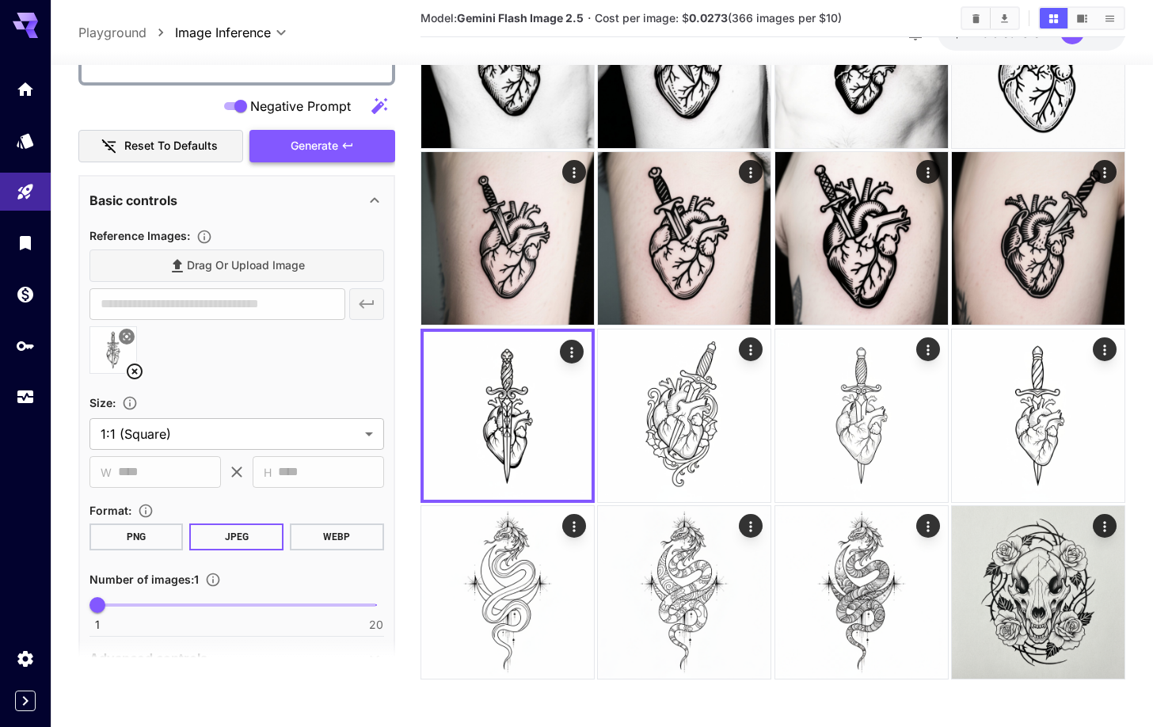
click at [320, 144] on button "Generate" at bounding box center [322, 146] width 146 height 32
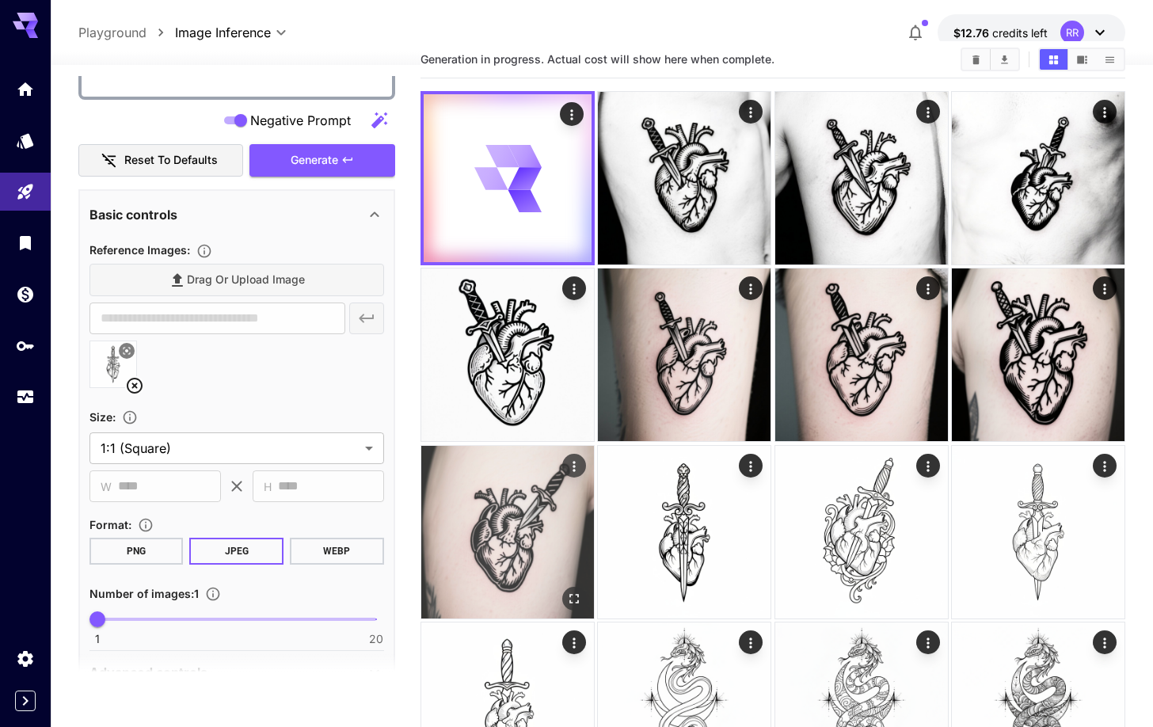
scroll to position [0, 0]
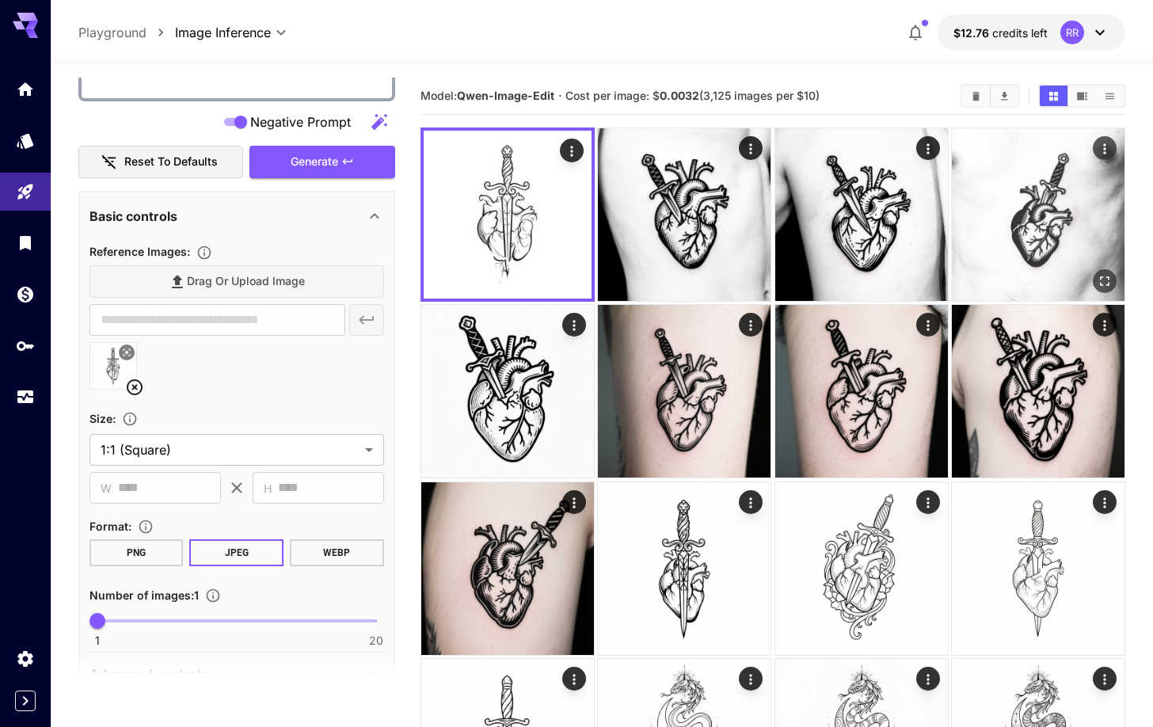
click at [1053, 214] on img at bounding box center [1038, 214] width 173 height 173
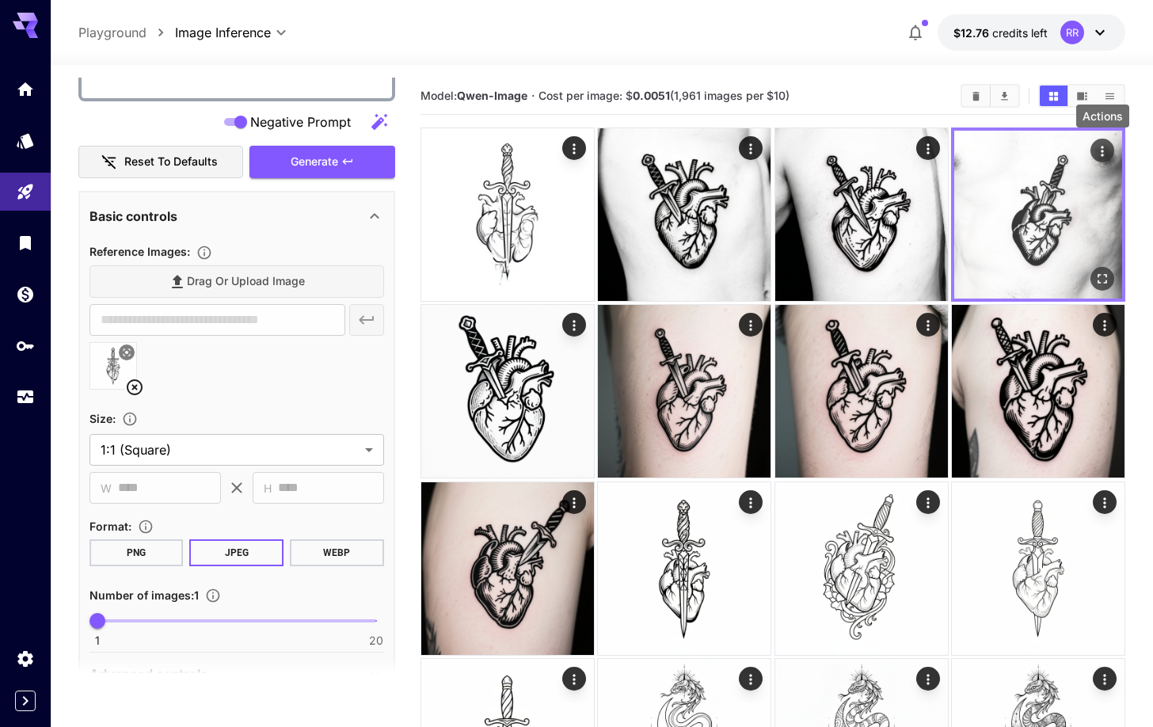
click at [1103, 147] on icon "Actions" at bounding box center [1102, 151] width 2 height 10
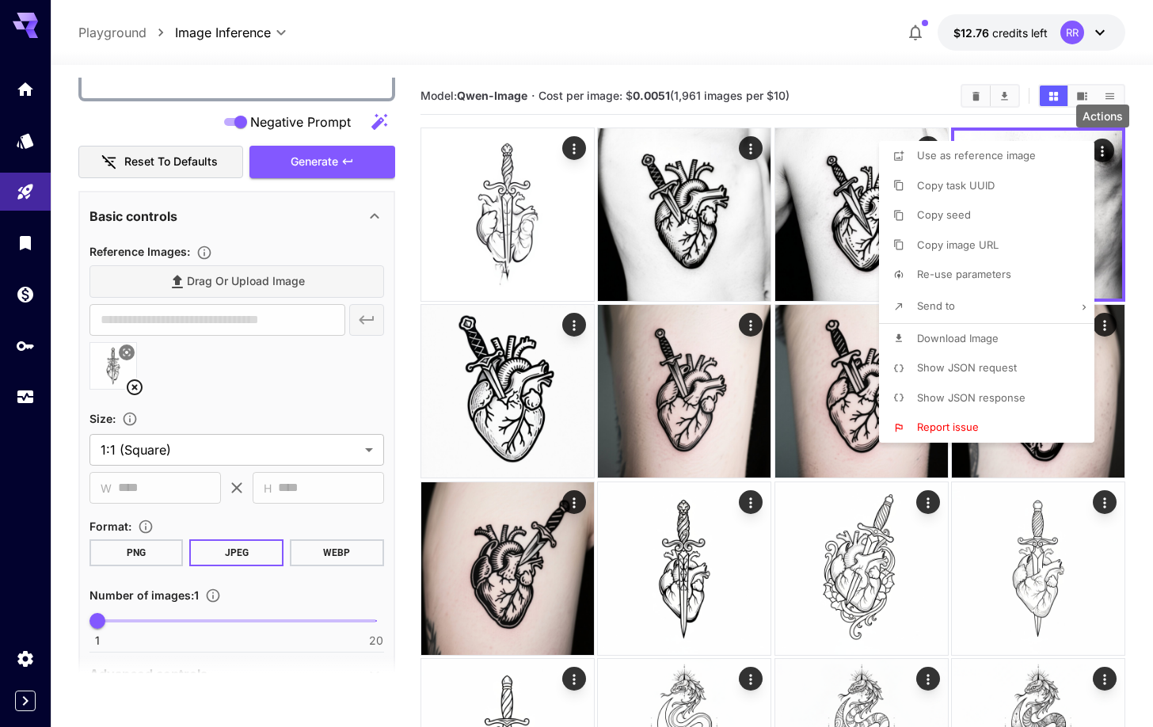
click at [792, 239] on div at bounding box center [576, 363] width 1153 height 727
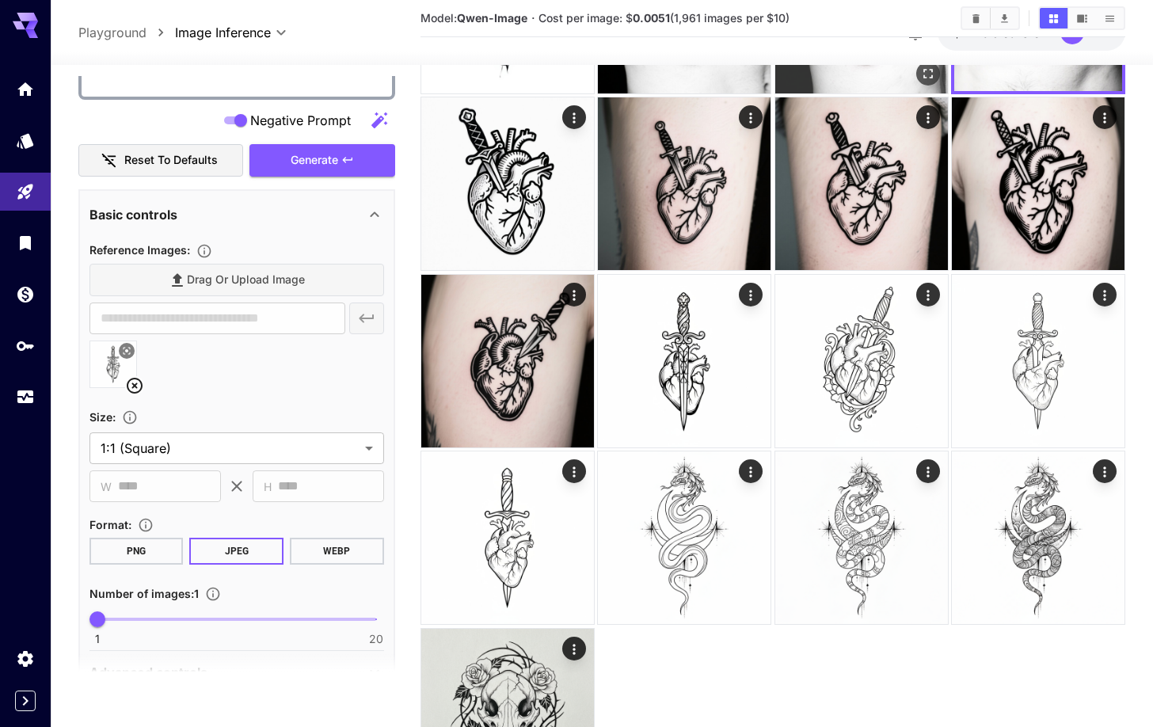
scroll to position [217, 0]
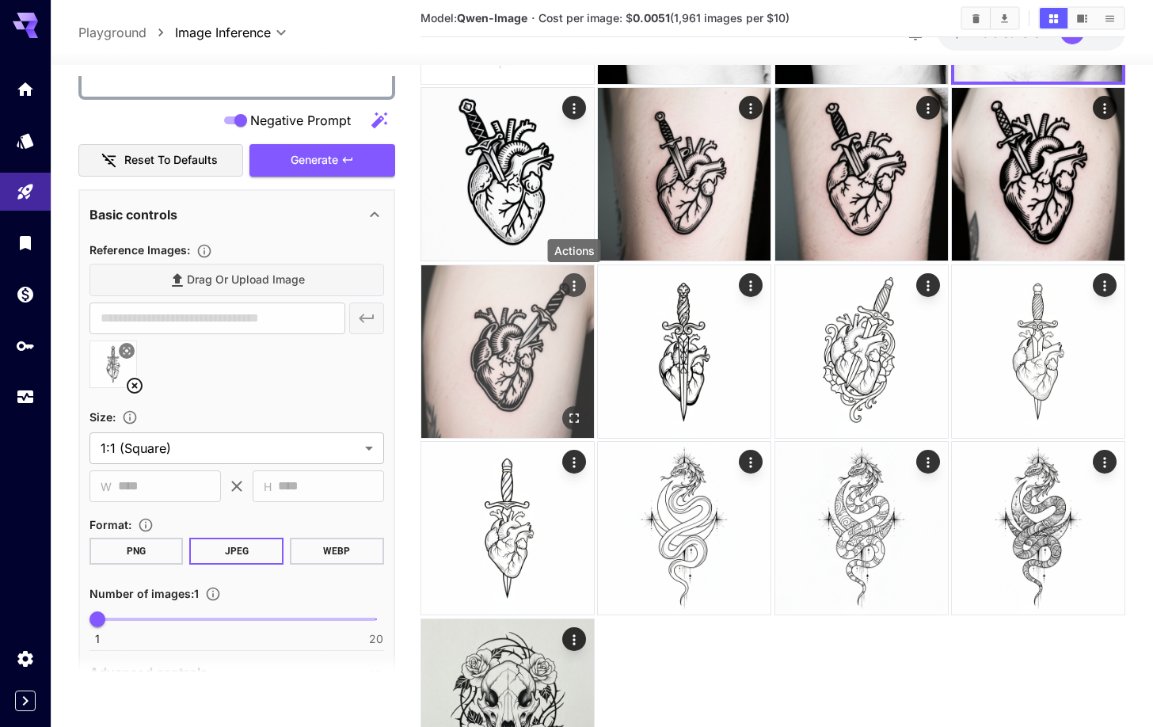
click at [574, 285] on icon "Actions" at bounding box center [573, 285] width 2 height 10
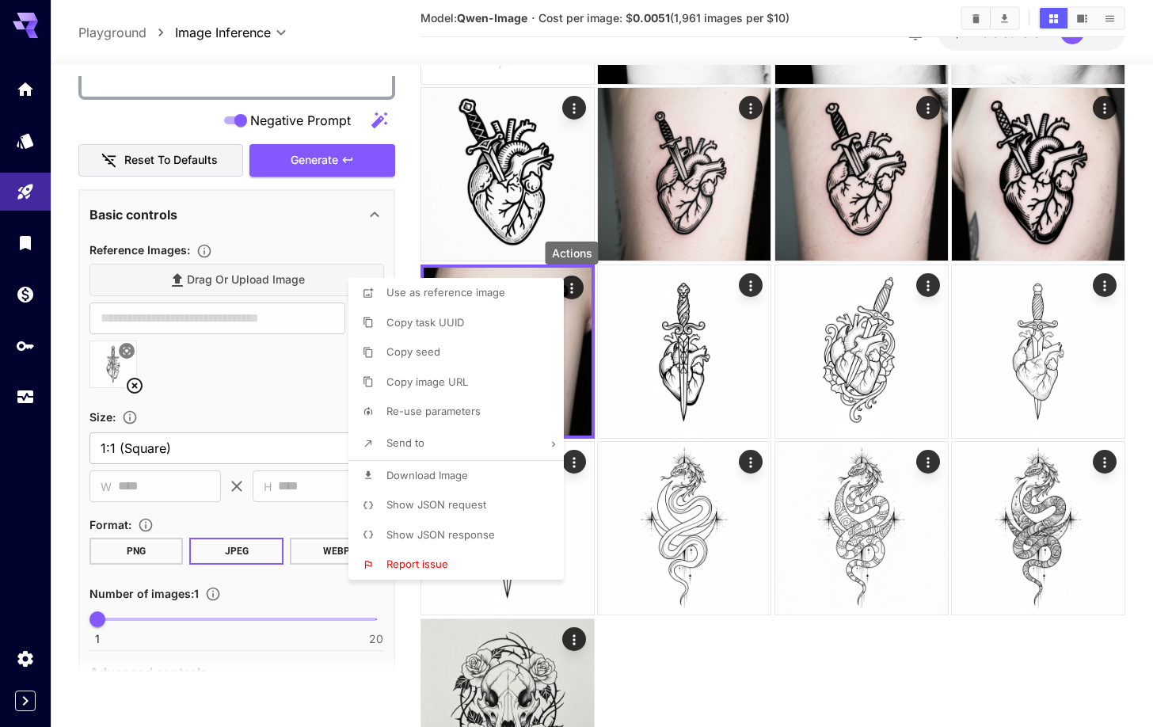
click at [401, 660] on div at bounding box center [576, 363] width 1153 height 727
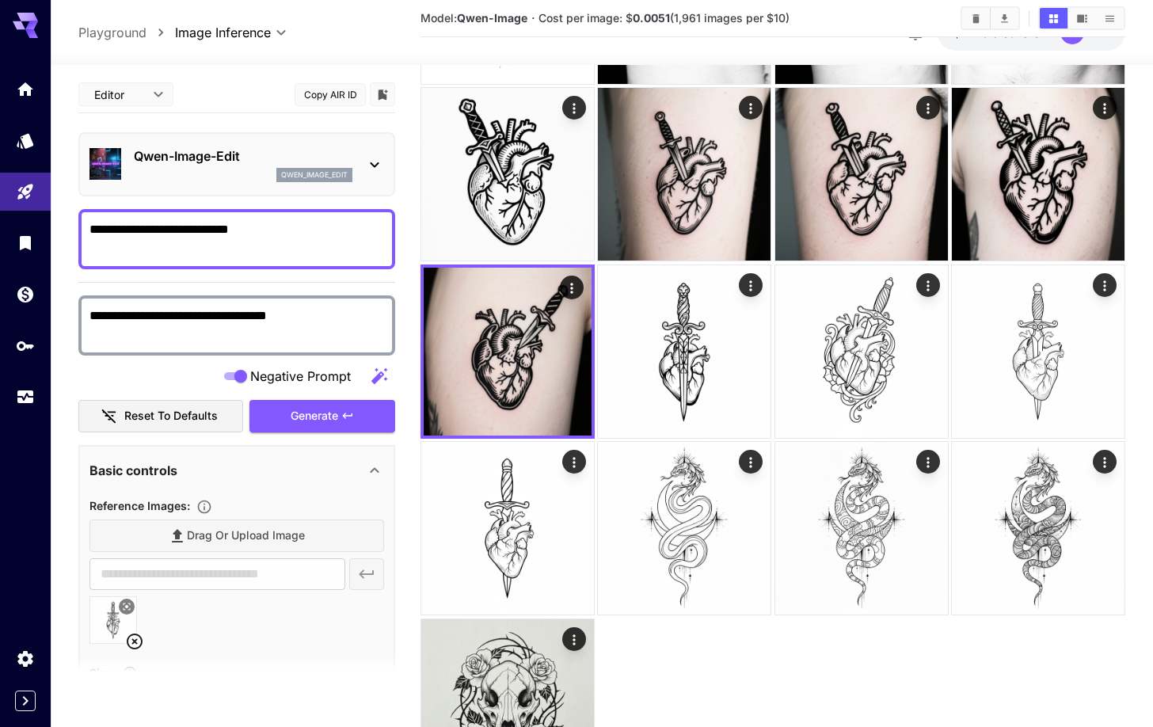
scroll to position [0, 0]
click at [300, 253] on textarea "**********" at bounding box center [236, 239] width 295 height 38
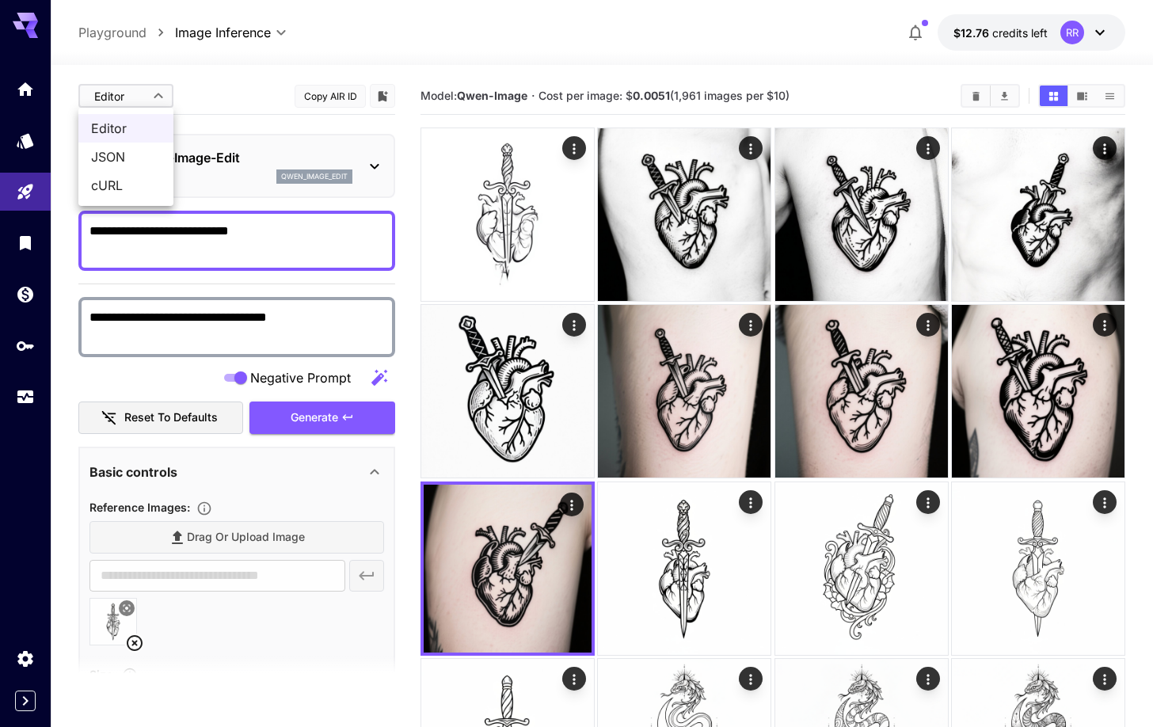
click at [162, 98] on body "**********" at bounding box center [576, 528] width 1153 height 1057
click at [23, 84] on div at bounding box center [576, 363] width 1153 height 727
click at [28, 21] on icon at bounding box center [25, 21] width 25 height 17
click at [26, 25] on icon at bounding box center [25, 25] width 25 height 25
click at [24, 86] on icon "Home" at bounding box center [27, 84] width 16 height 13
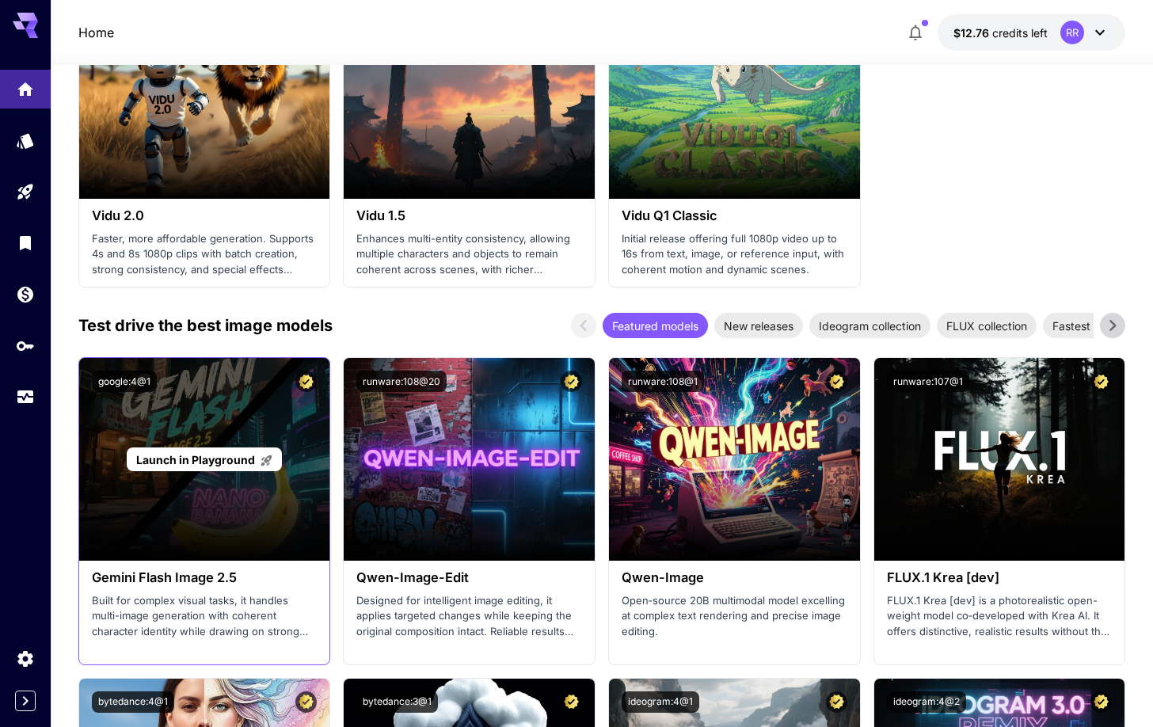
scroll to position [1791, 0]
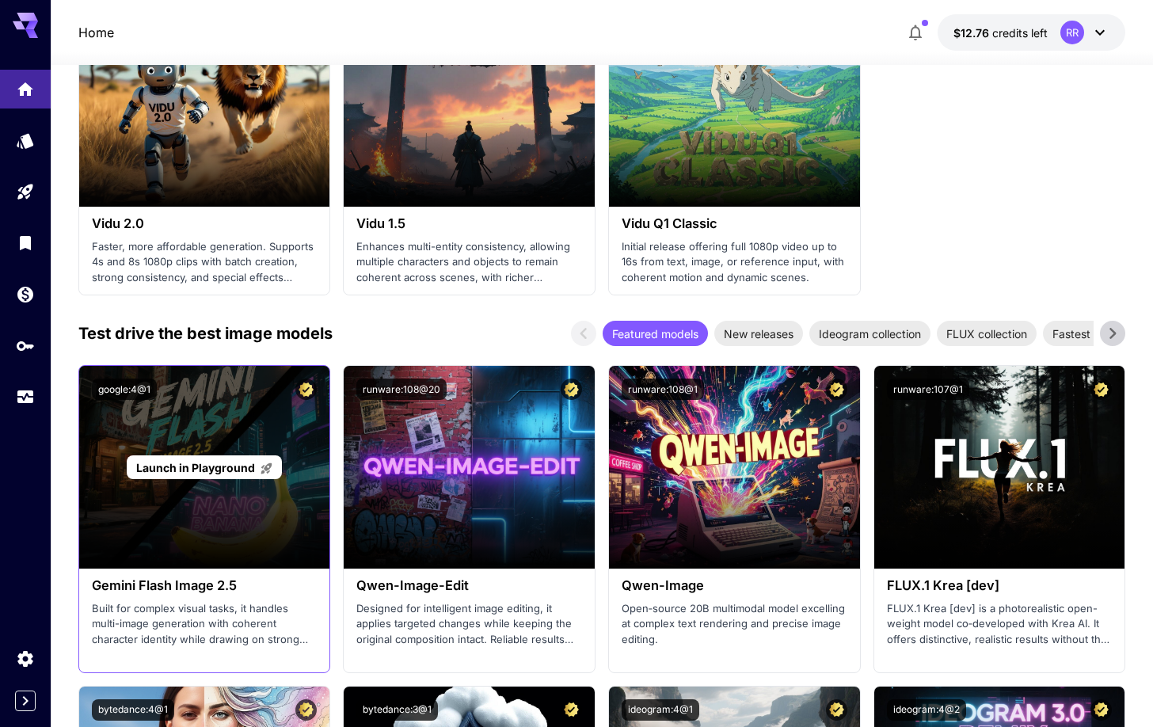
click at [219, 467] on span "Launch in Playground" at bounding box center [195, 467] width 119 height 13
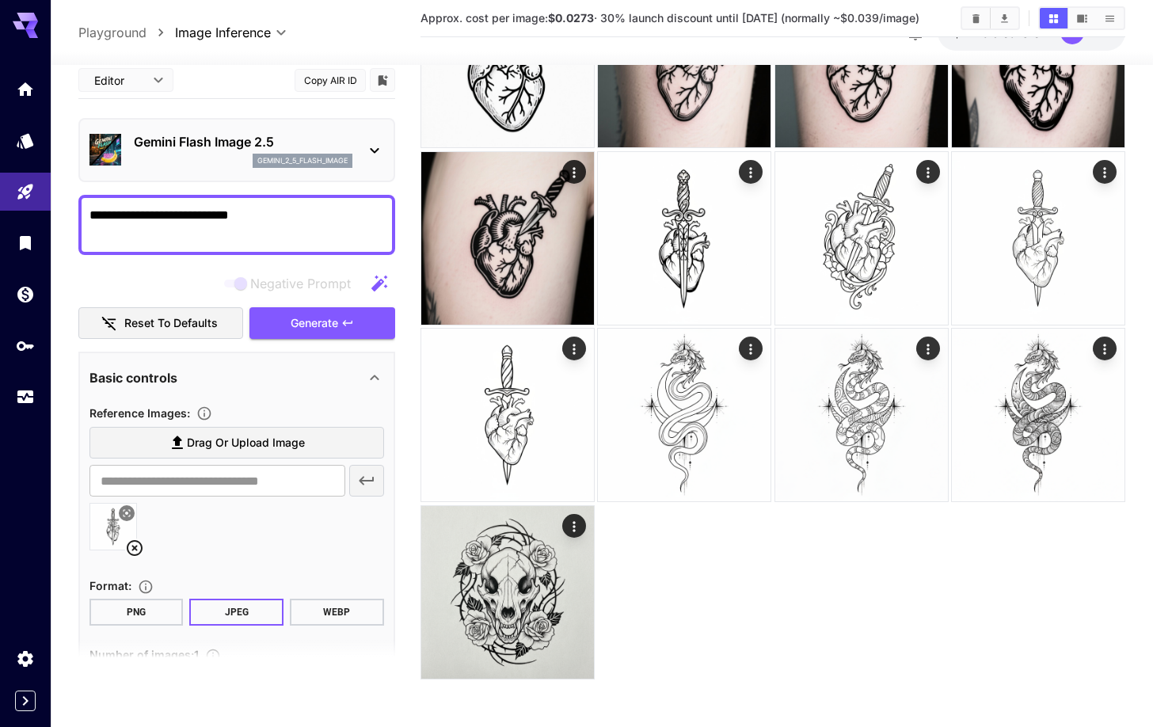
scroll to position [330, 0]
click at [206, 235] on textarea "**********" at bounding box center [236, 224] width 295 height 38
paste textarea "**********"
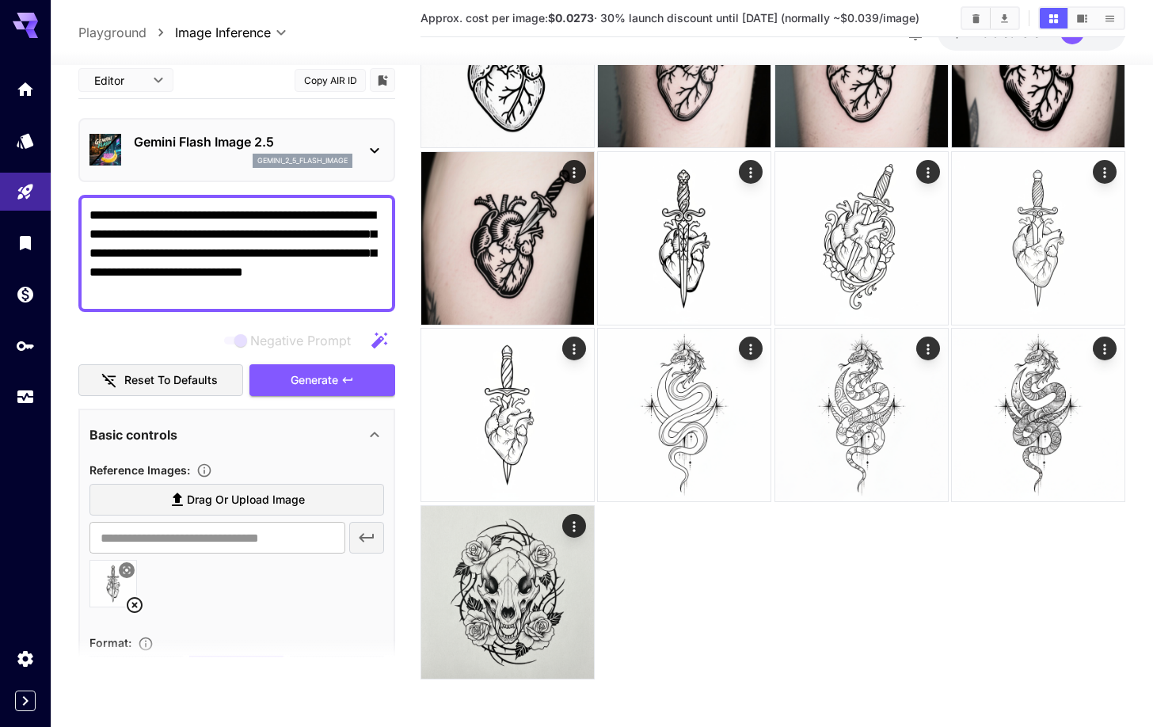
type textarea "**********"
click at [131, 603] on icon at bounding box center [134, 604] width 19 height 19
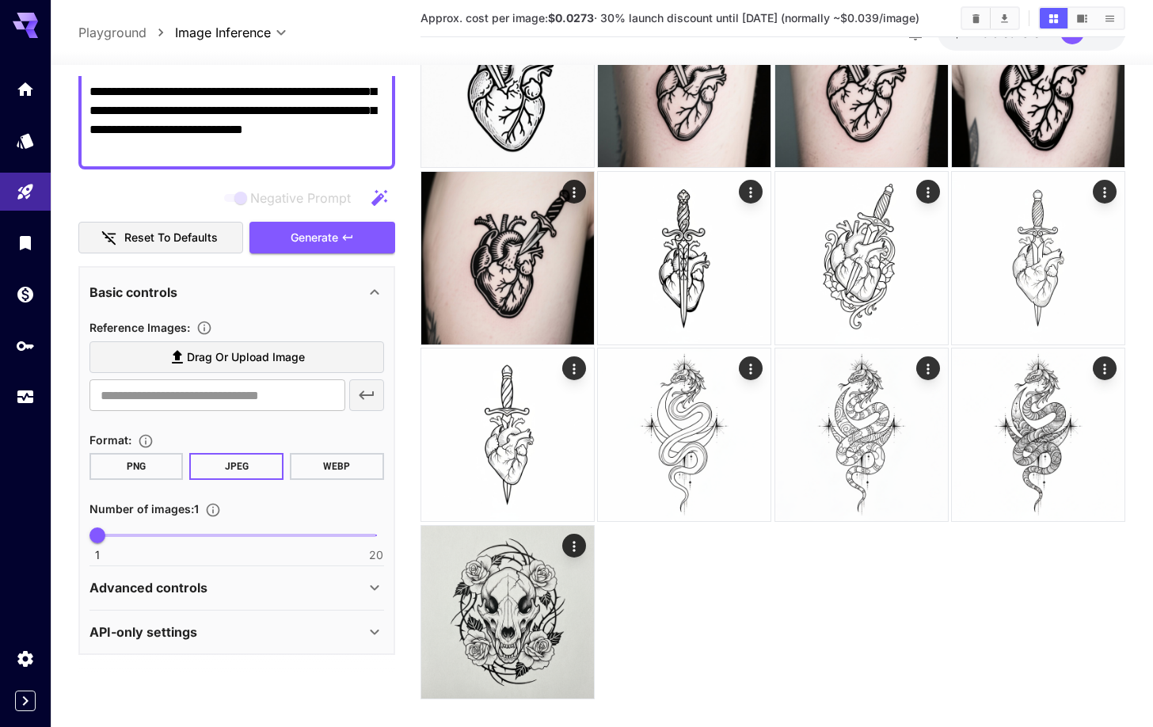
scroll to position [314, 0]
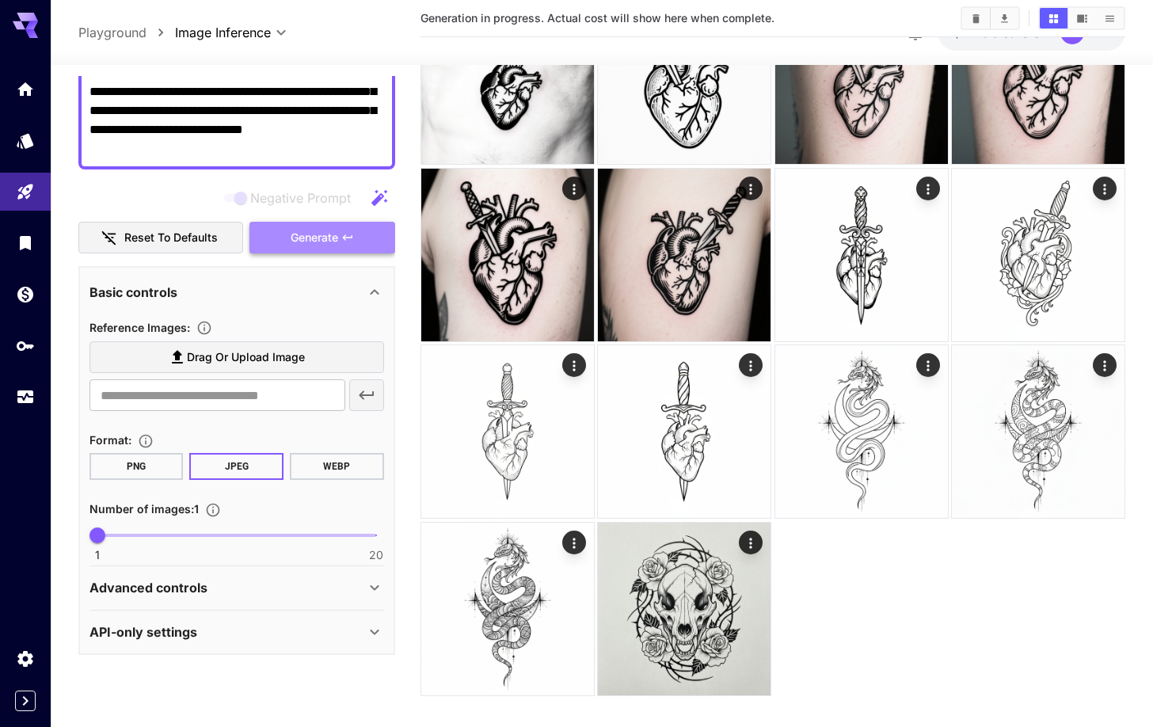
click at [327, 241] on span "Generate" at bounding box center [315, 238] width 48 height 20
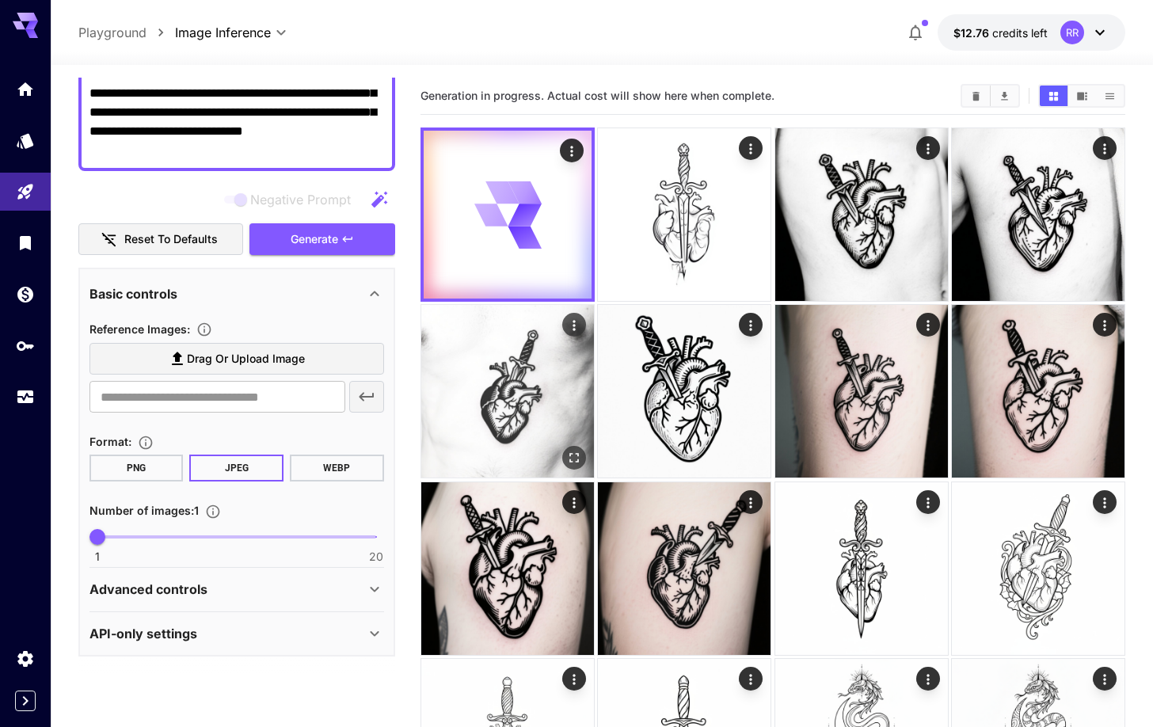
scroll to position [0, 0]
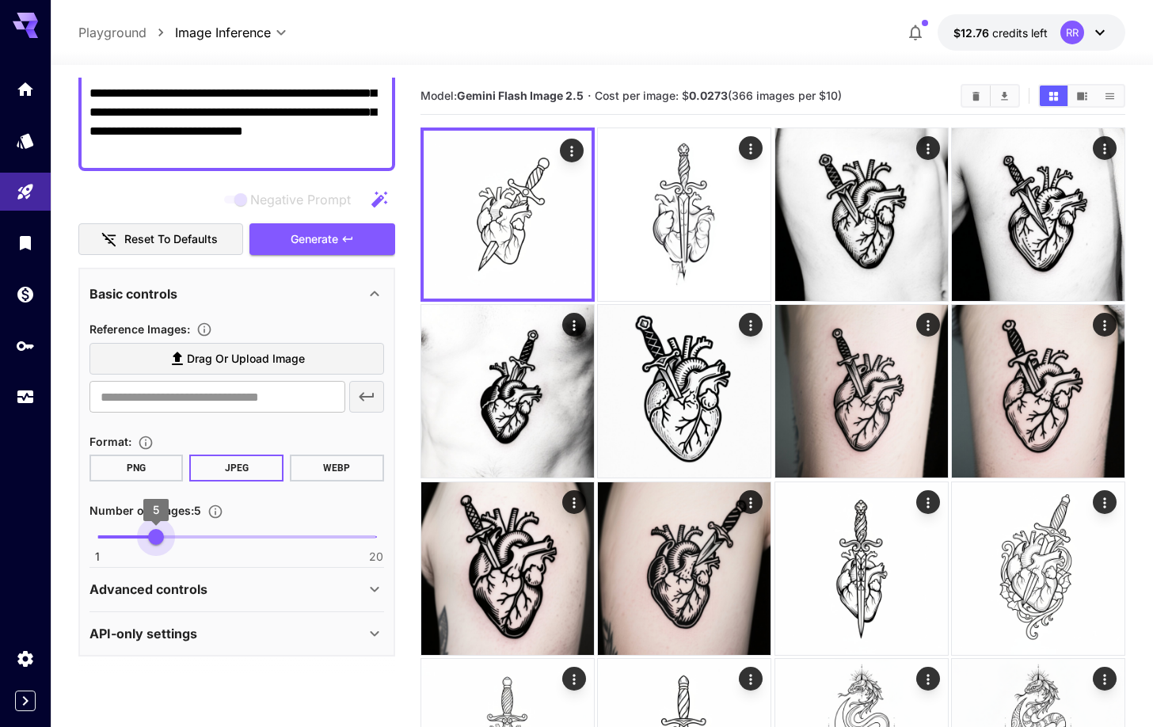
type input "*"
drag, startPoint x: 106, startPoint y: 535, endPoint x: 142, endPoint y: 538, distance: 35.7
click at [142, 538] on span "4" at bounding box center [141, 537] width 16 height 16
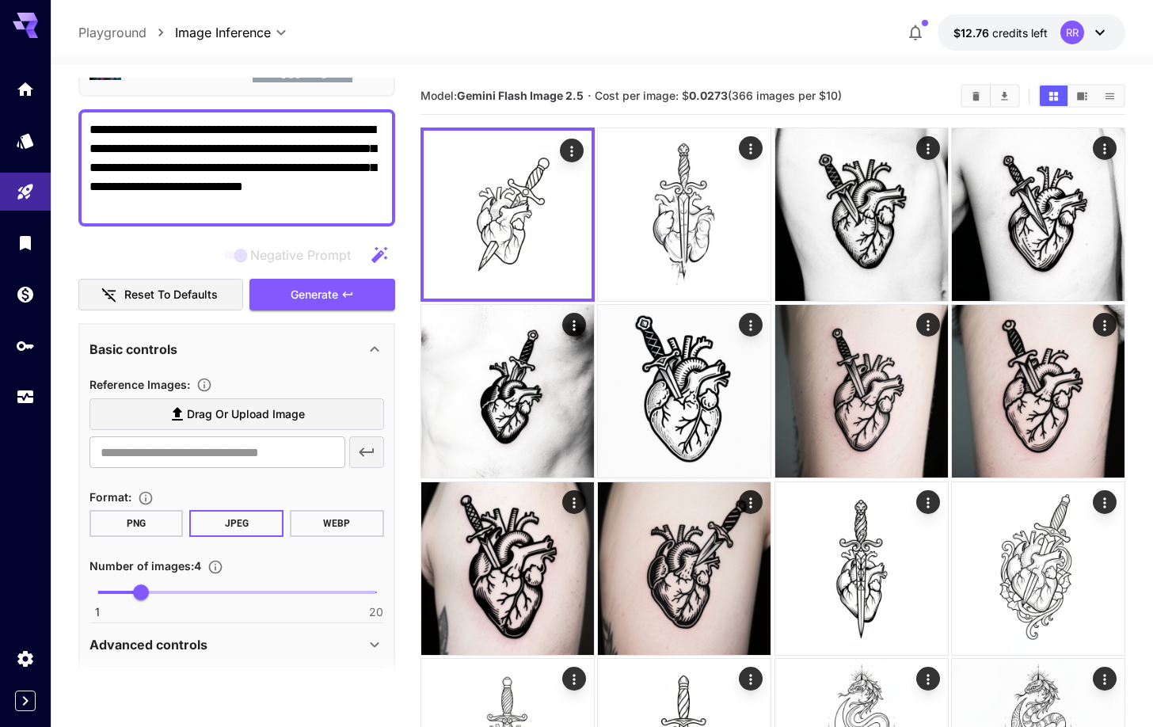
click at [361, 148] on textarea "**********" at bounding box center [236, 167] width 295 height 95
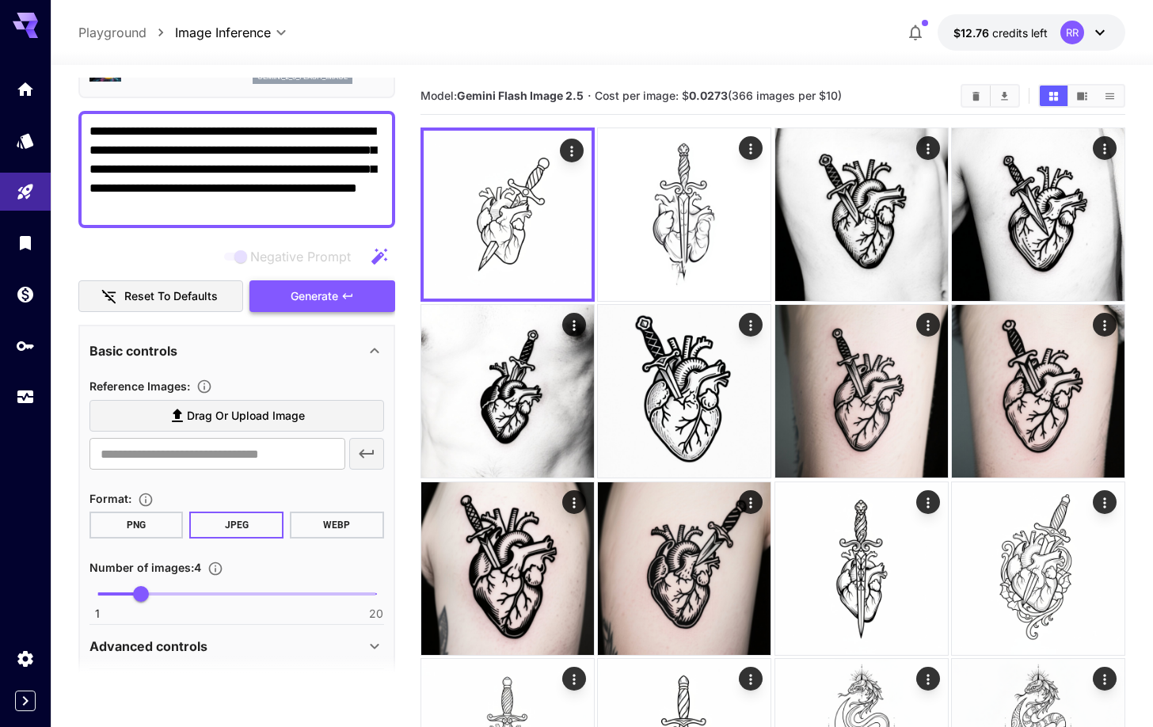
type textarea "**********"
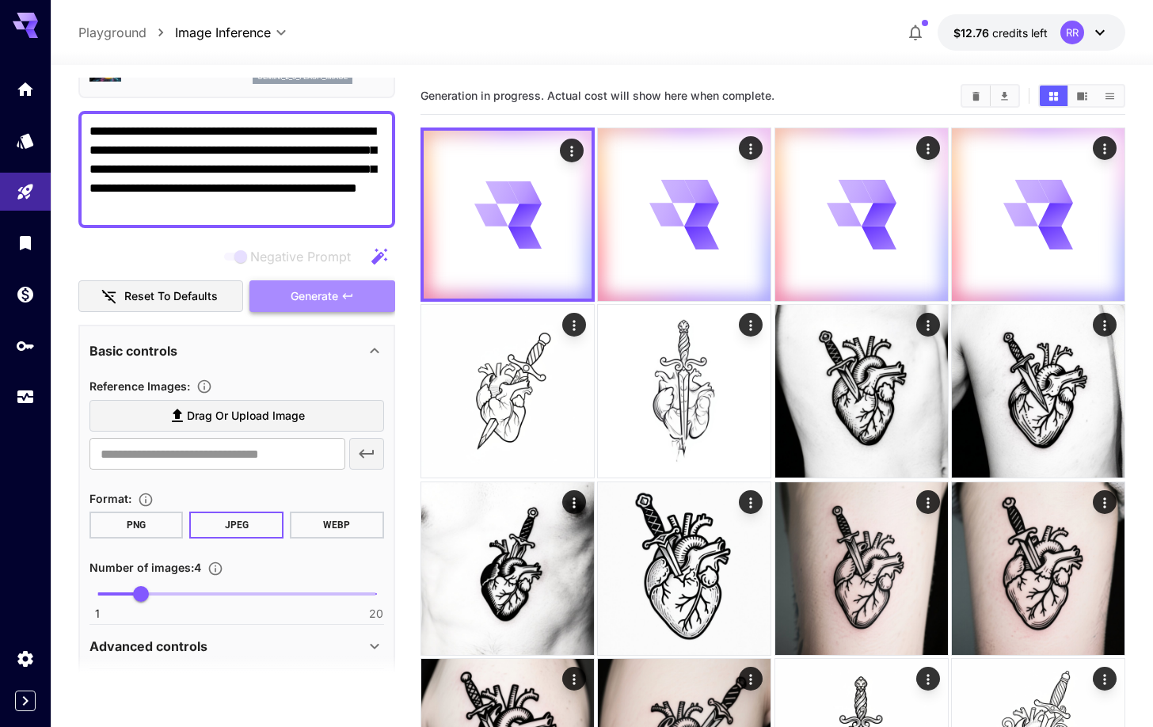
click at [352, 298] on icon "button" at bounding box center [347, 296] width 13 height 13
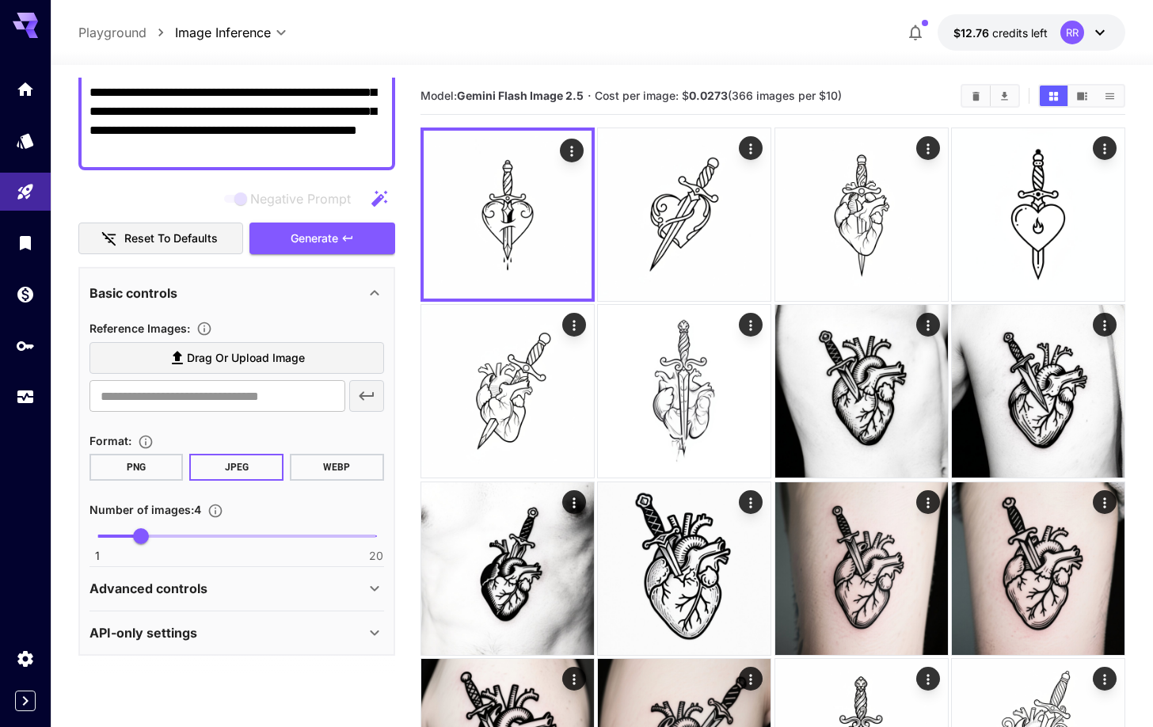
scroll to position [157, 0]
click at [374, 589] on icon at bounding box center [374, 590] width 9 height 6
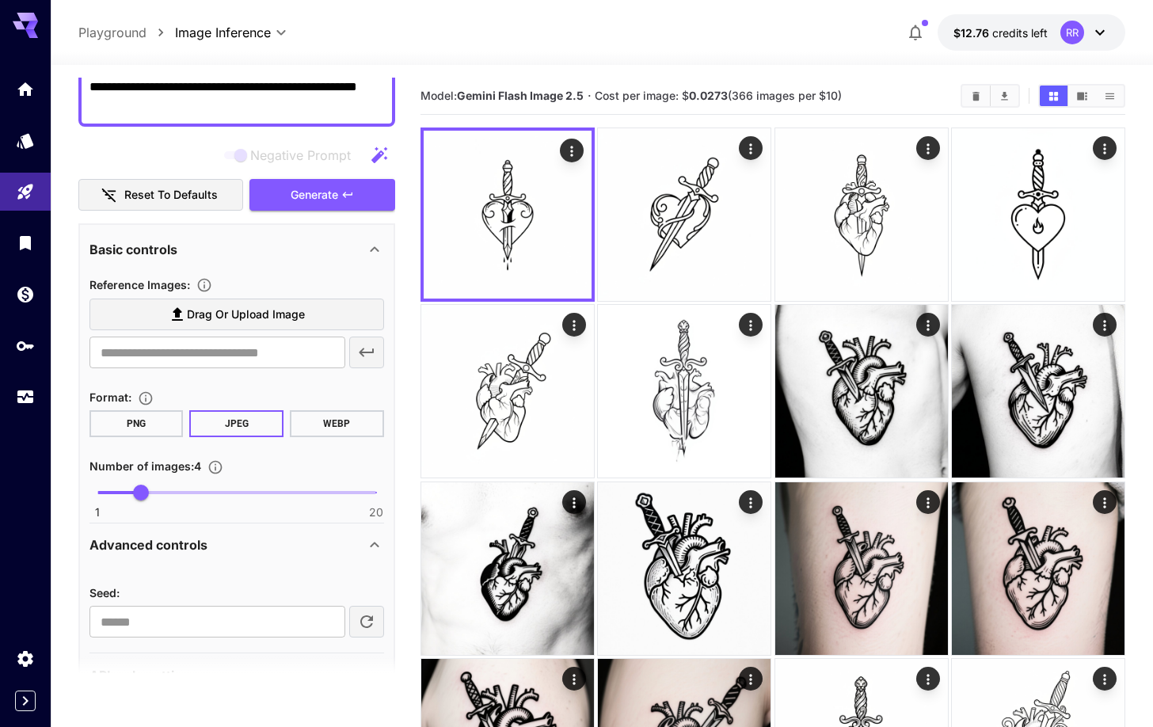
scroll to position [196, 0]
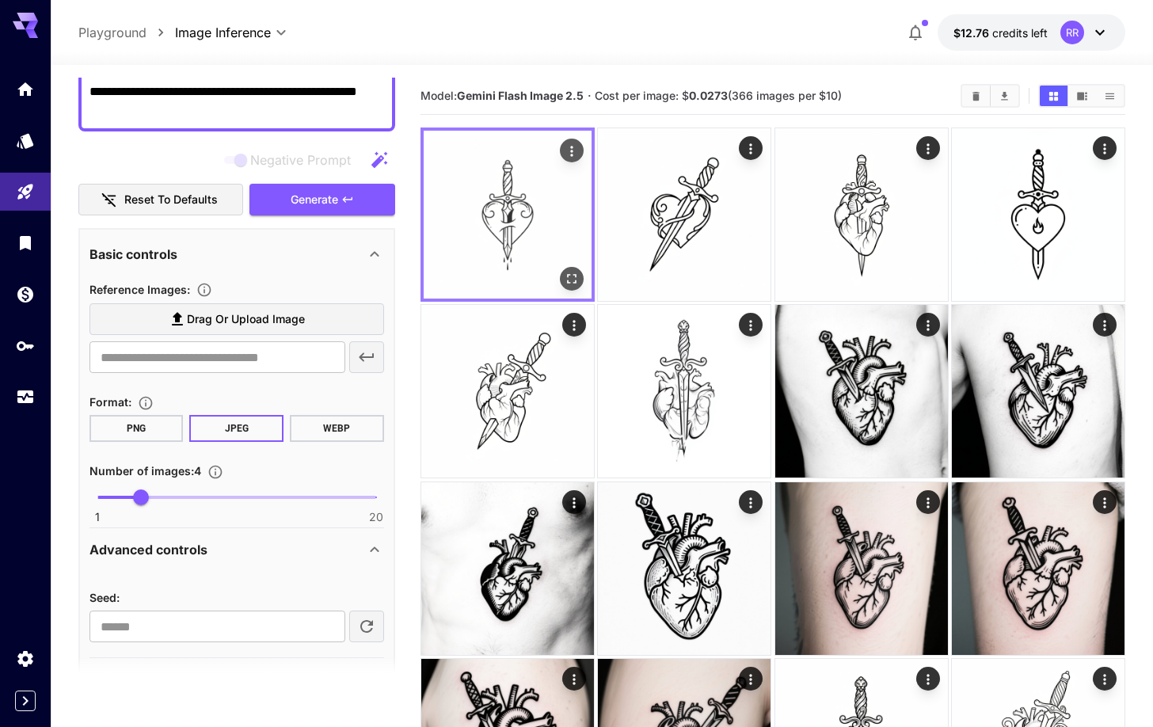
click at [555, 190] on img at bounding box center [508, 215] width 168 height 168
click at [573, 280] on icon "Open in fullscreen" at bounding box center [572, 279] width 16 height 16
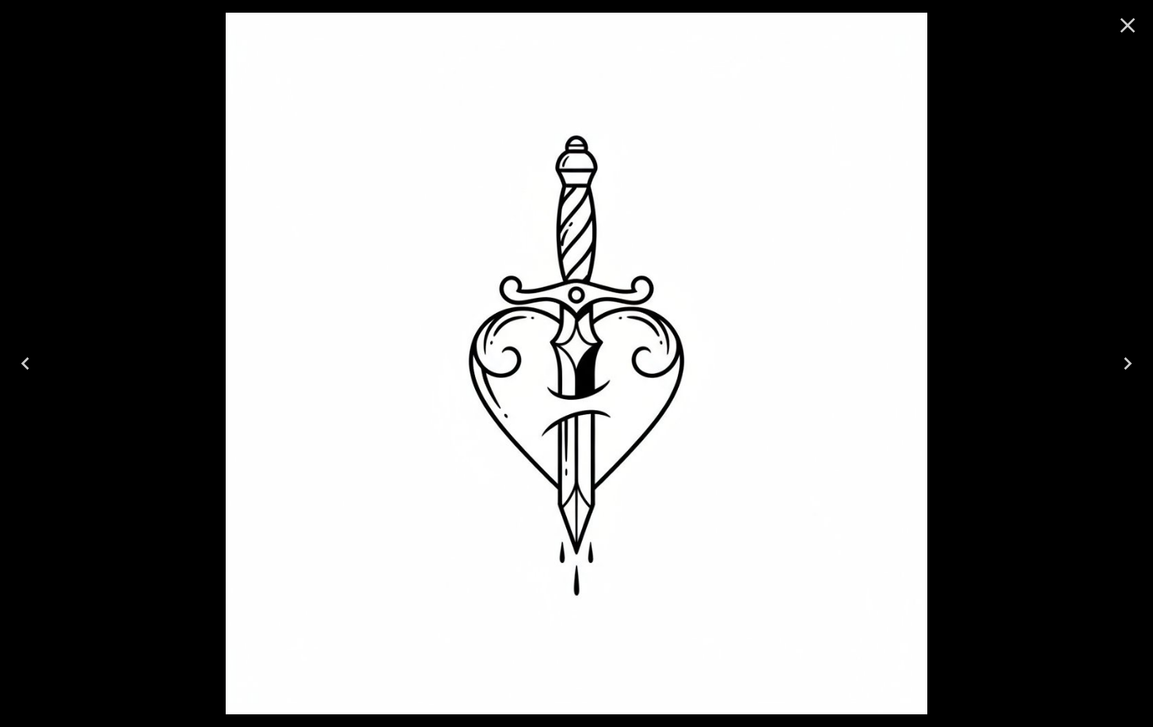
click at [1128, 23] on icon "Close" at bounding box center [1127, 25] width 25 height 25
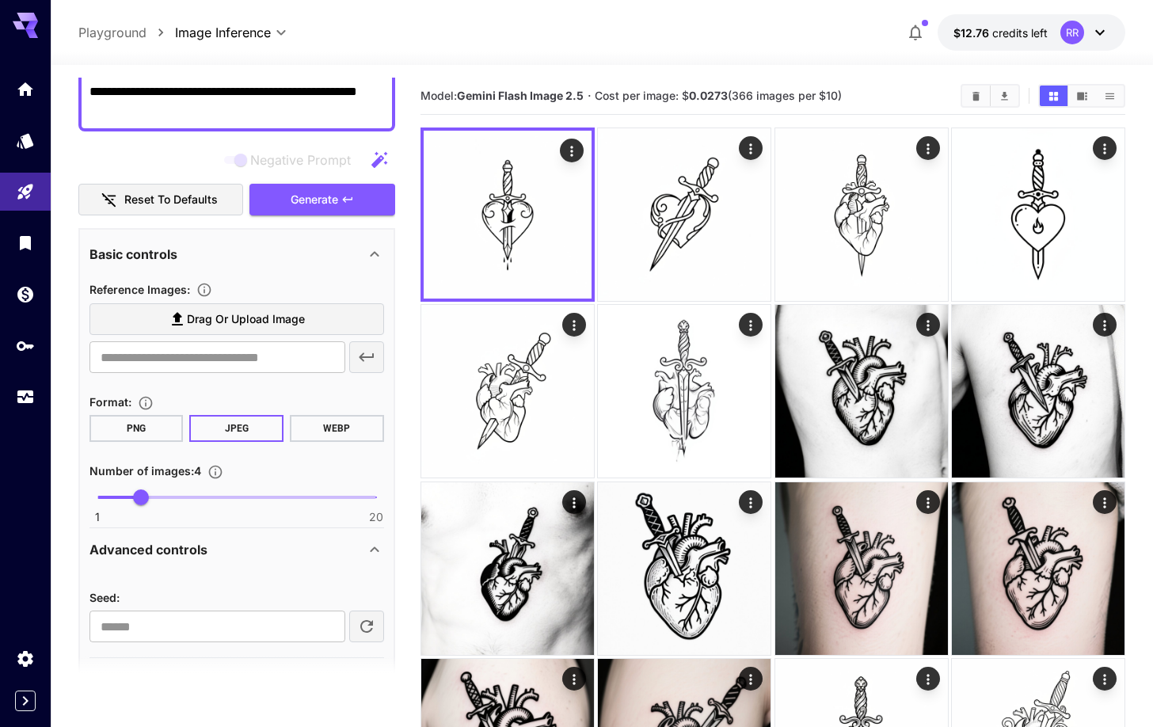
click at [378, 249] on icon at bounding box center [374, 254] width 19 height 19
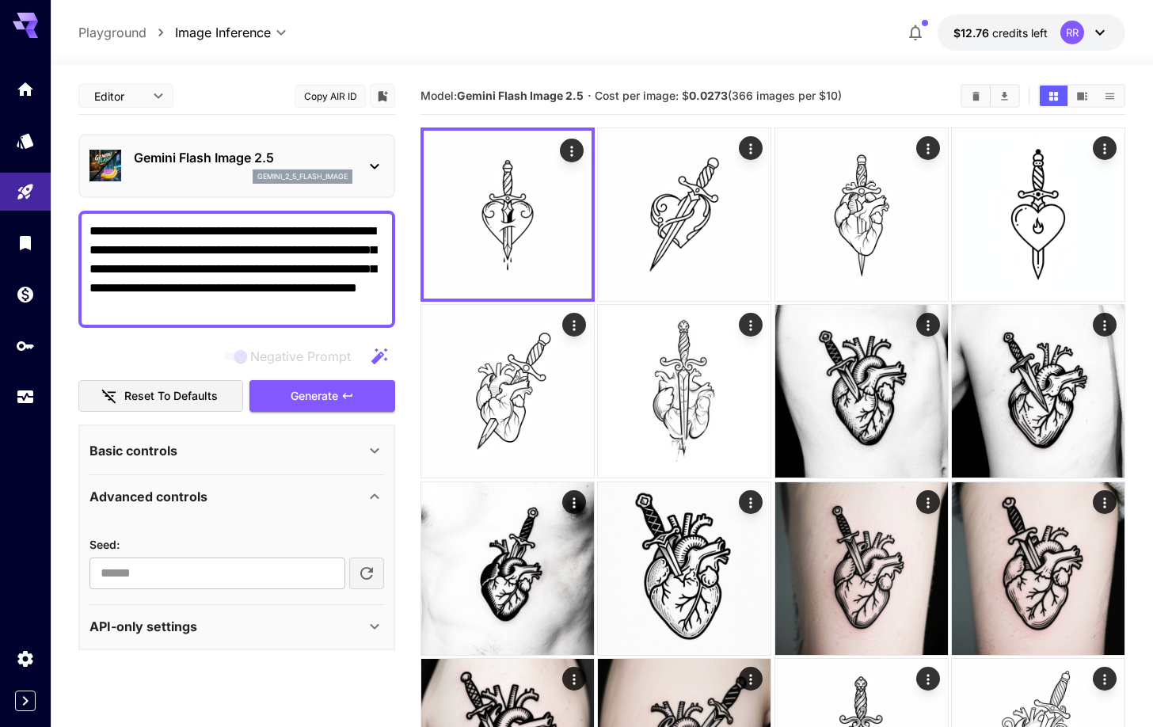
scroll to position [0, 0]
click at [369, 444] on icon at bounding box center [374, 450] width 19 height 19
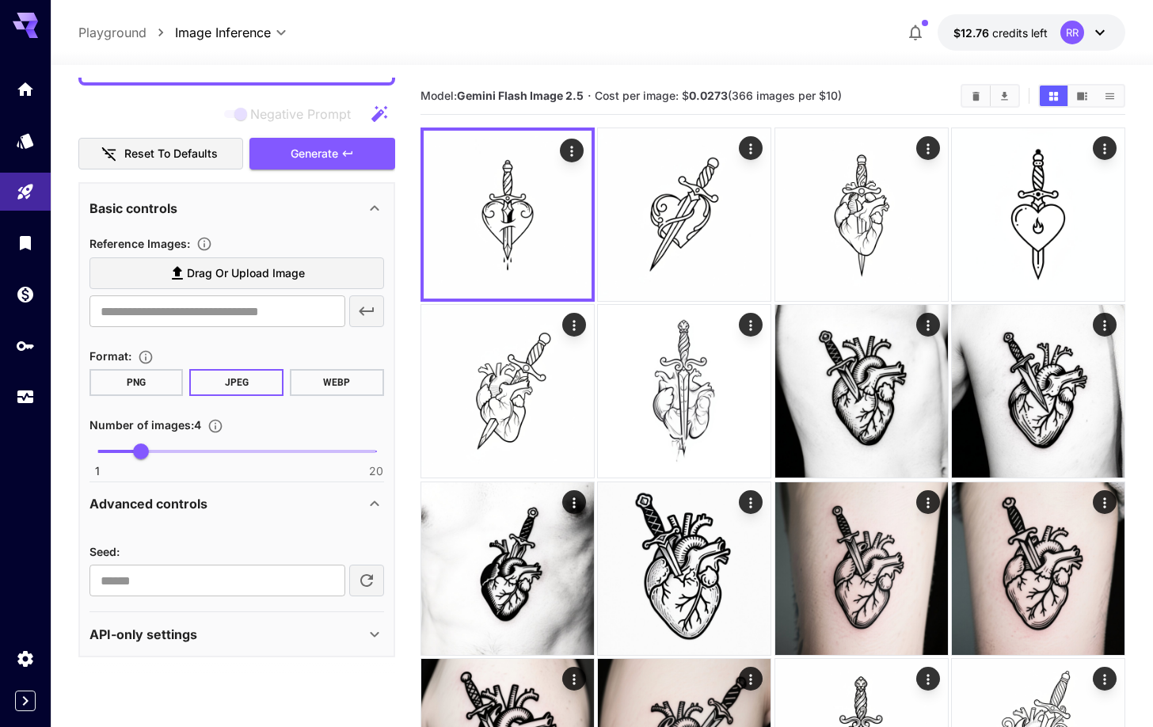
click at [376, 507] on icon at bounding box center [374, 503] width 19 height 19
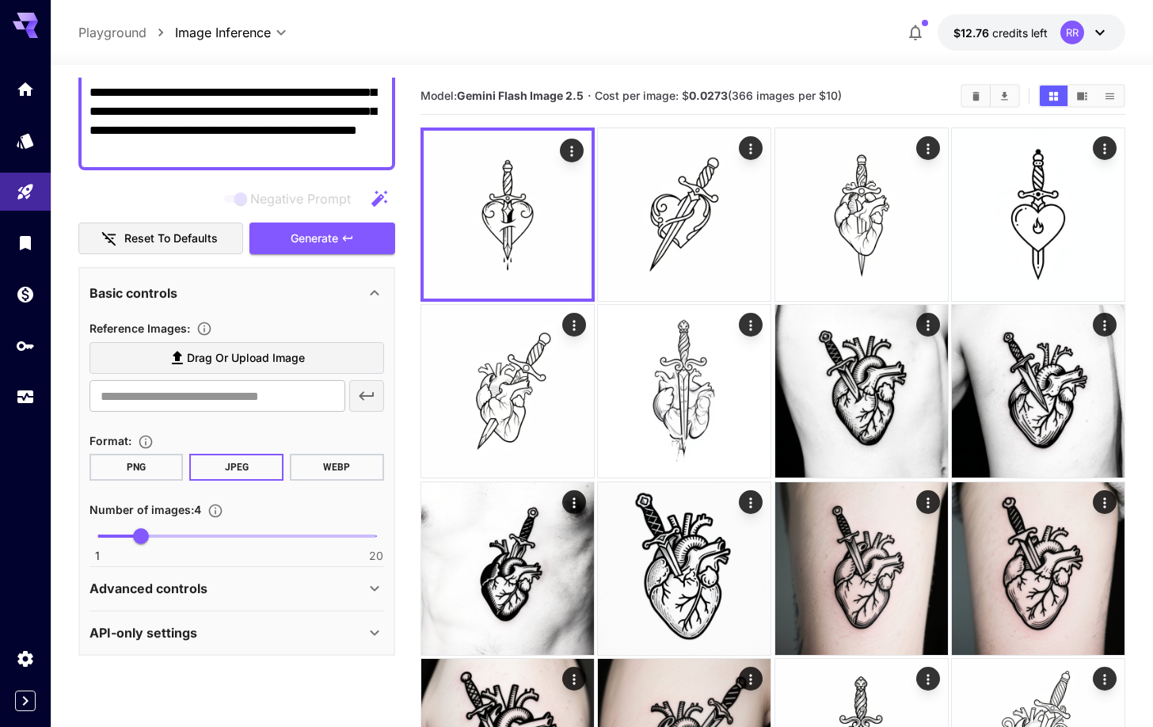
scroll to position [157, 0]
click at [374, 634] on icon at bounding box center [374, 634] width 9 height 6
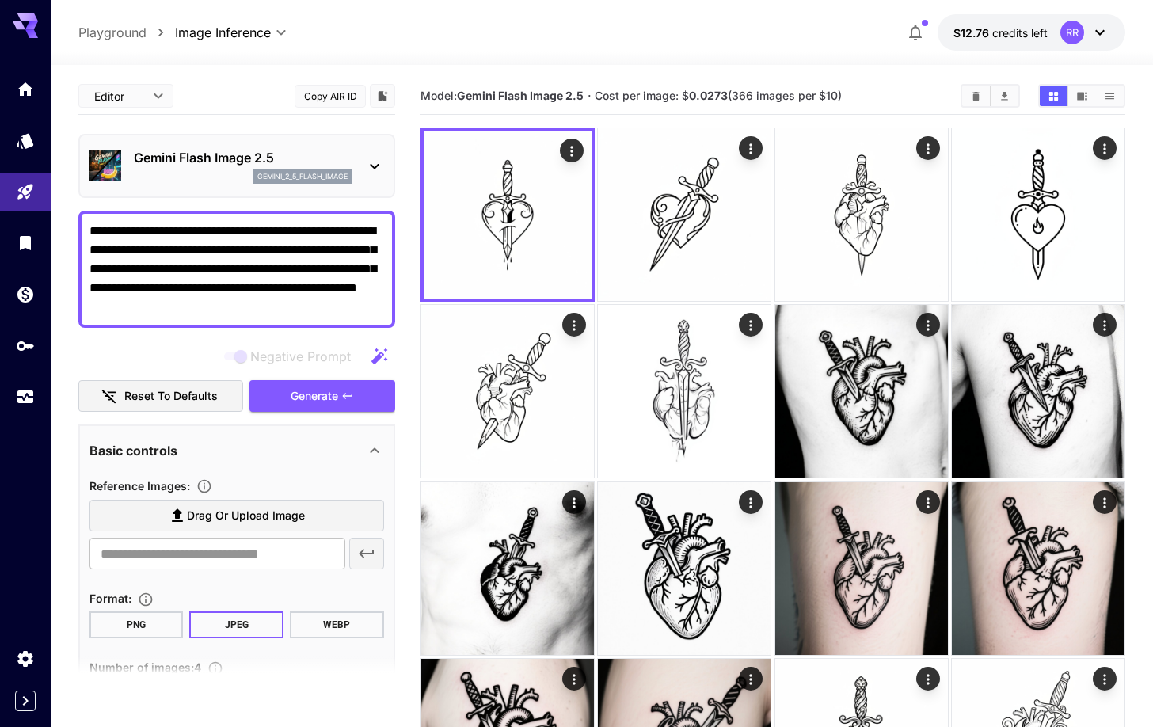
scroll to position [0, 0]
drag, startPoint x: 280, startPoint y: 226, endPoint x: 312, endPoint y: 305, distance: 84.5
click at [312, 305] on textarea "**********" at bounding box center [236, 269] width 295 height 95
paste textarea
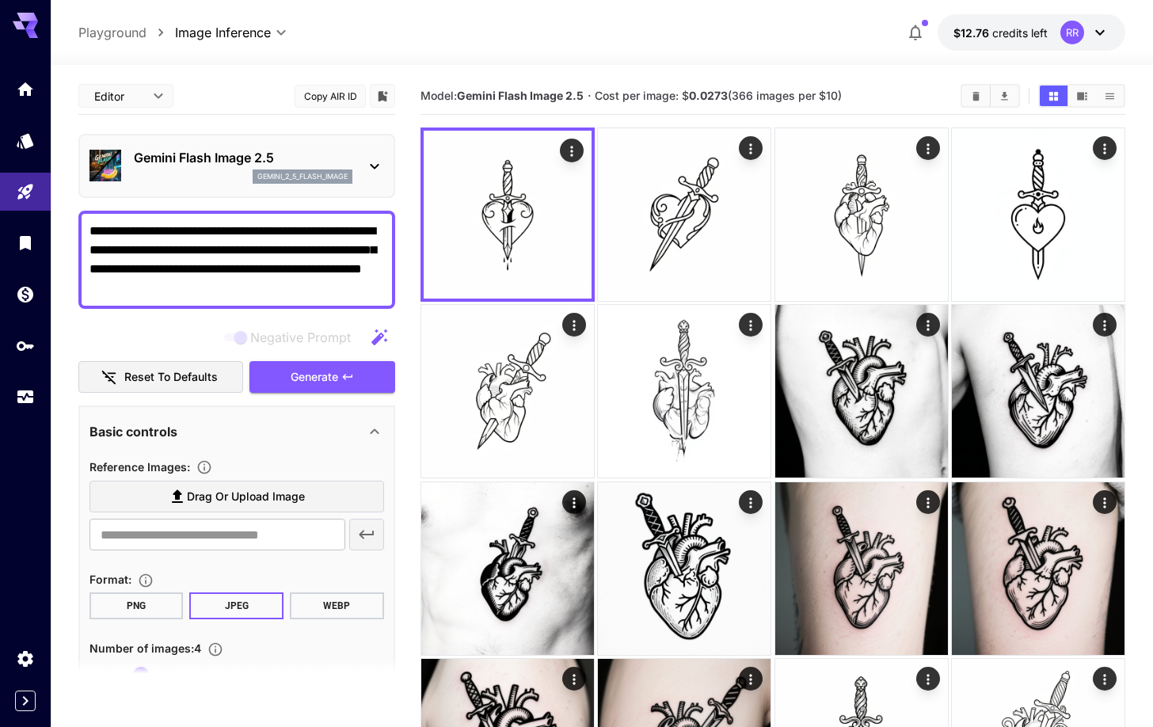
scroll to position [229, 0]
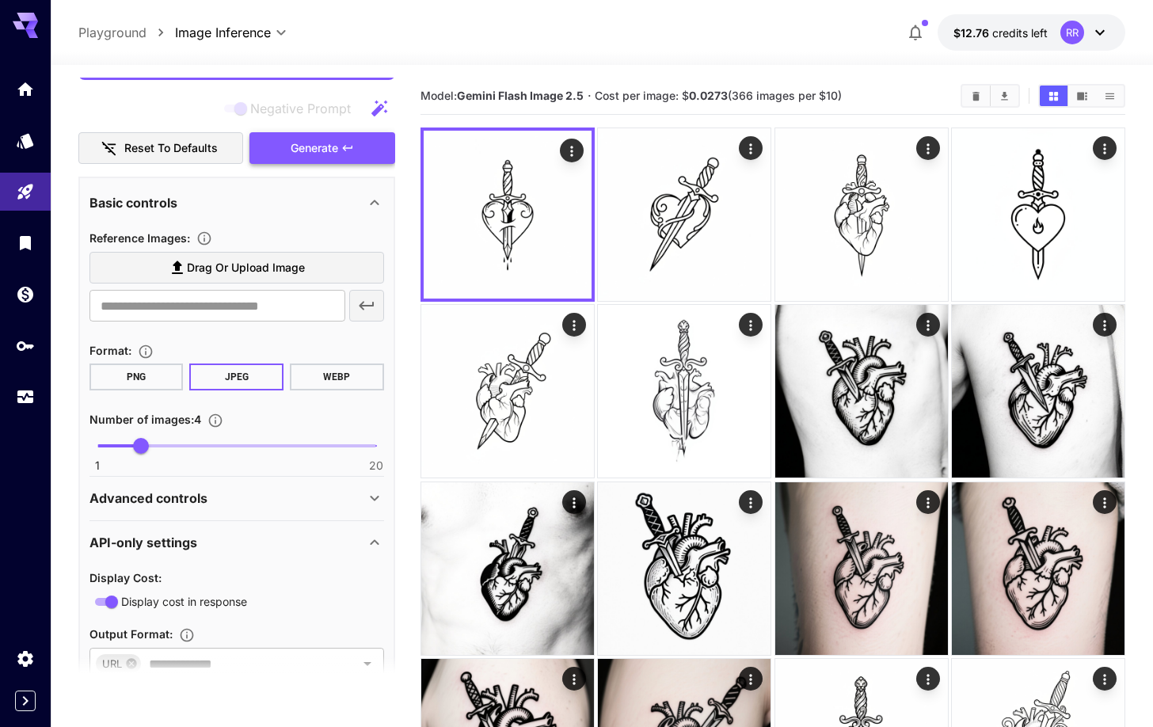
type textarea "**********"
click at [323, 146] on span "Generate" at bounding box center [315, 149] width 48 height 20
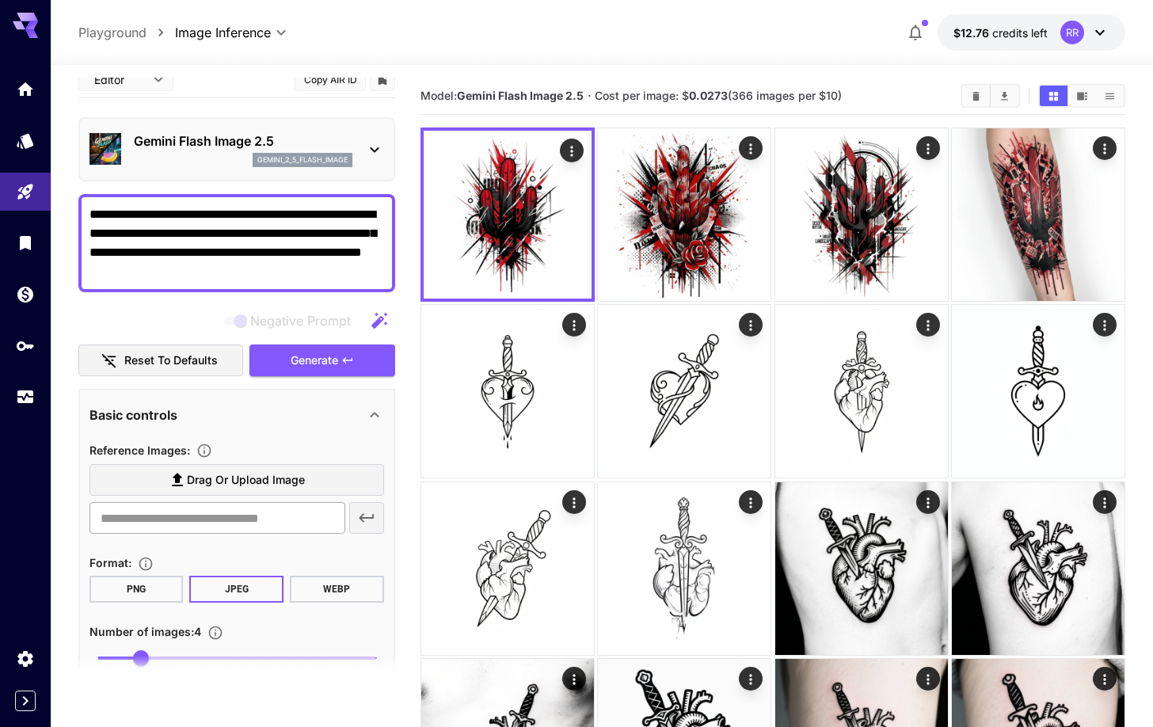
scroll to position [15, 0]
